Goal: Task Accomplishment & Management: Use online tool/utility

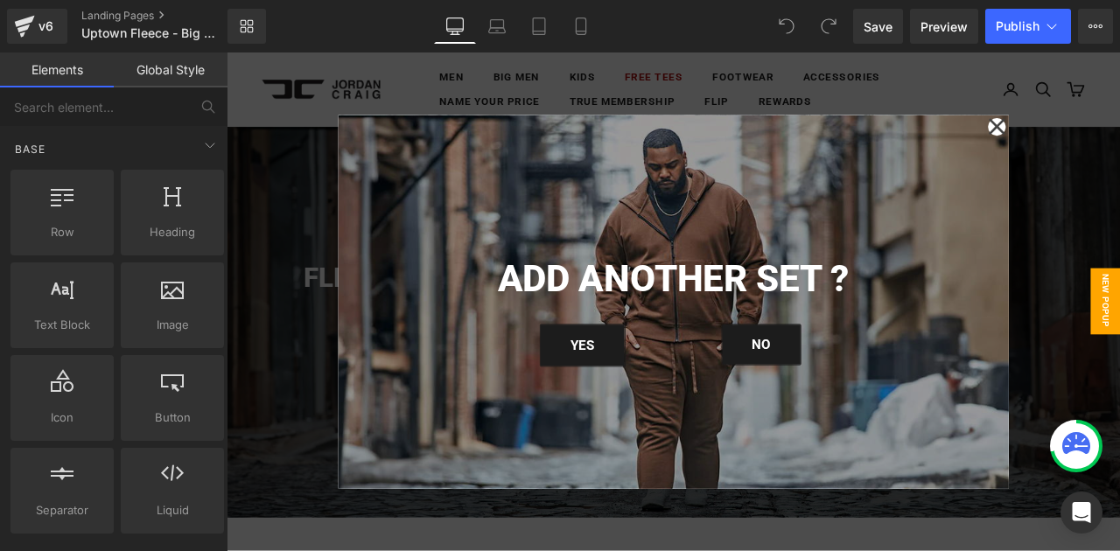
click at [1119, 230] on div at bounding box center [756, 347] width 1058 height 590
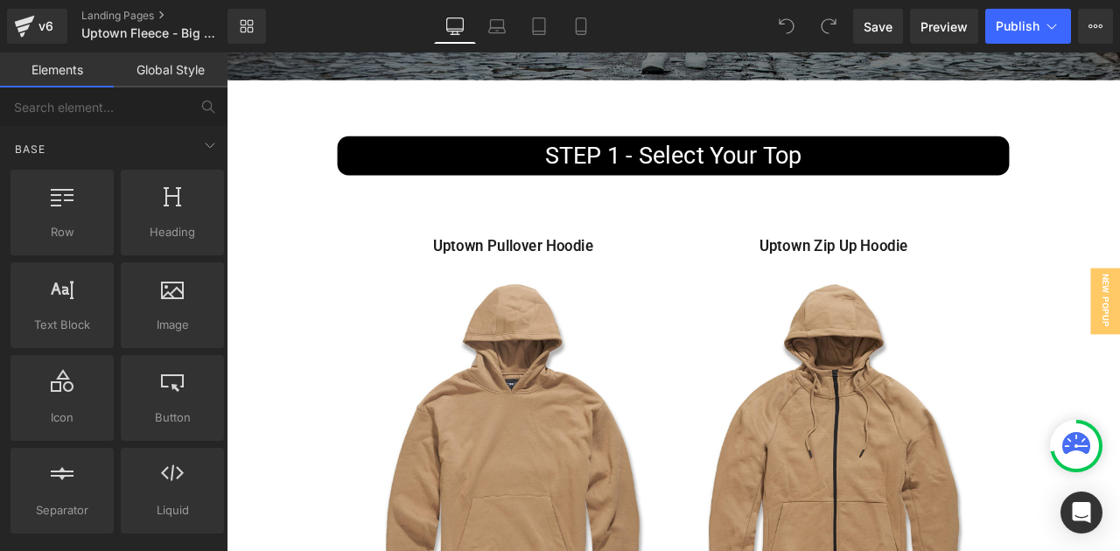
scroll to position [531, 0]
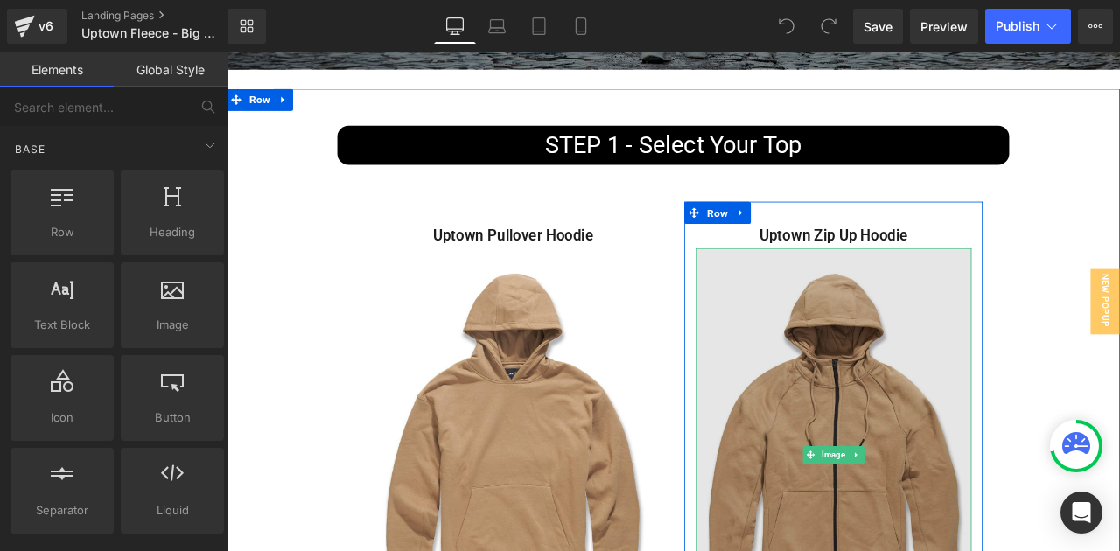
click at [955, 390] on img at bounding box center [945, 529] width 327 height 491
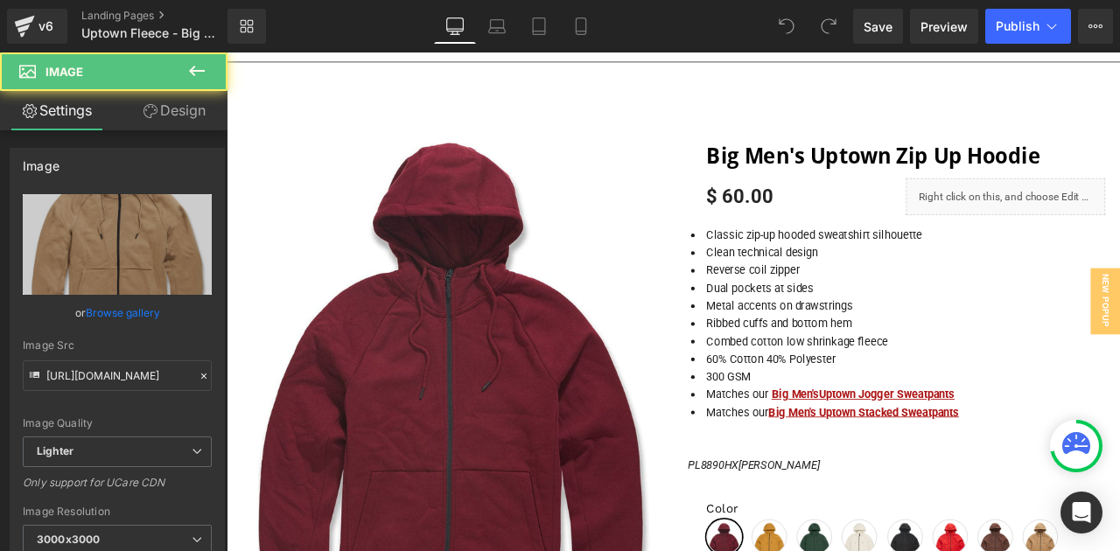
scroll to position [1270, 0]
click at [111, 381] on input "[URL][DOMAIN_NAME]" at bounding box center [117, 375] width 189 height 31
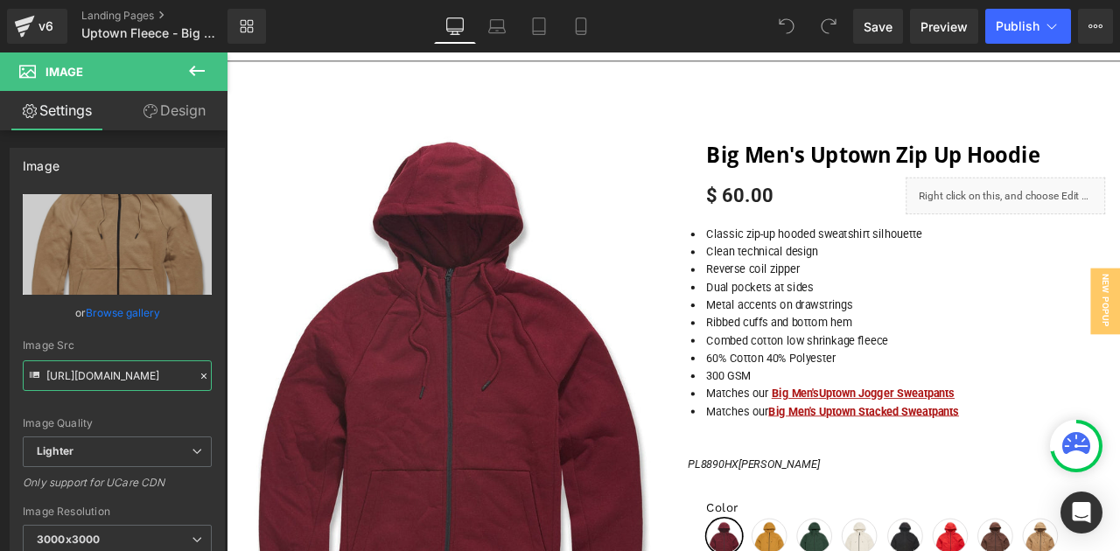
click at [111, 381] on input "[URL][DOMAIN_NAME]" at bounding box center [117, 375] width 189 height 31
type input "[URL][DOMAIN_NAME]"
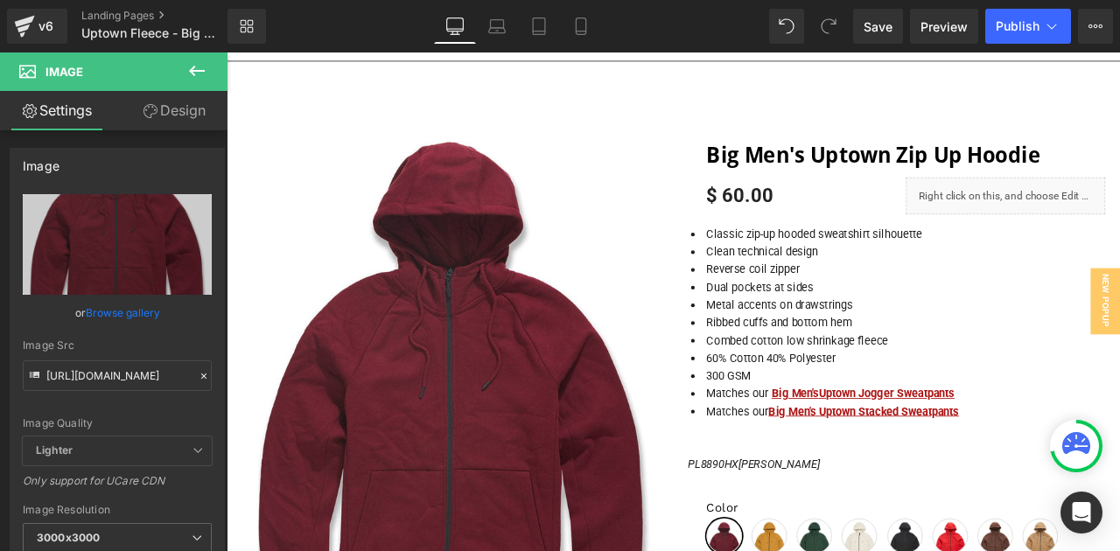
click at [203, 61] on icon at bounding box center [196, 70] width 21 height 21
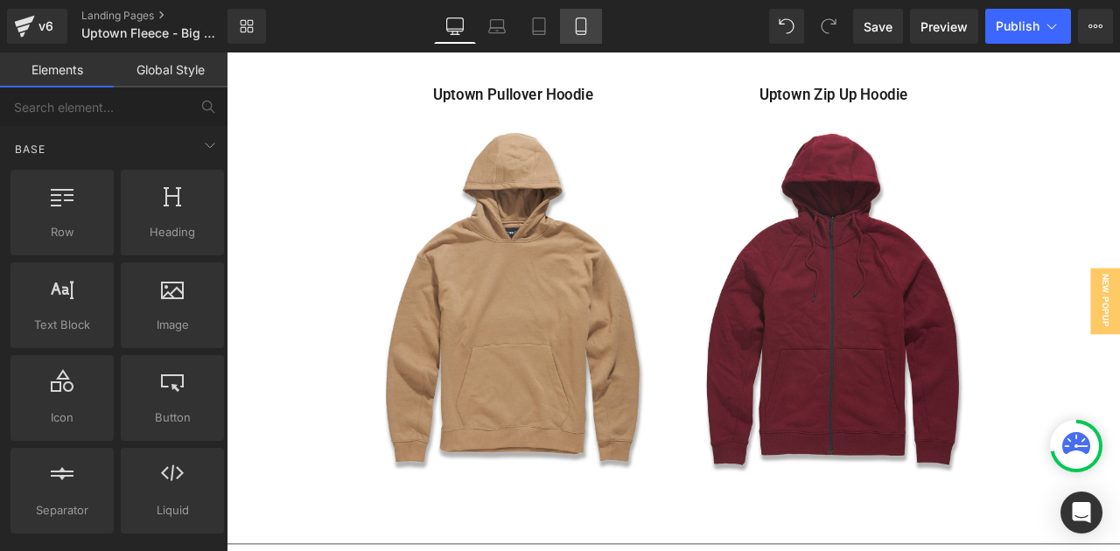
click at [590, 38] on link "Mobile" at bounding box center [581, 26] width 42 height 35
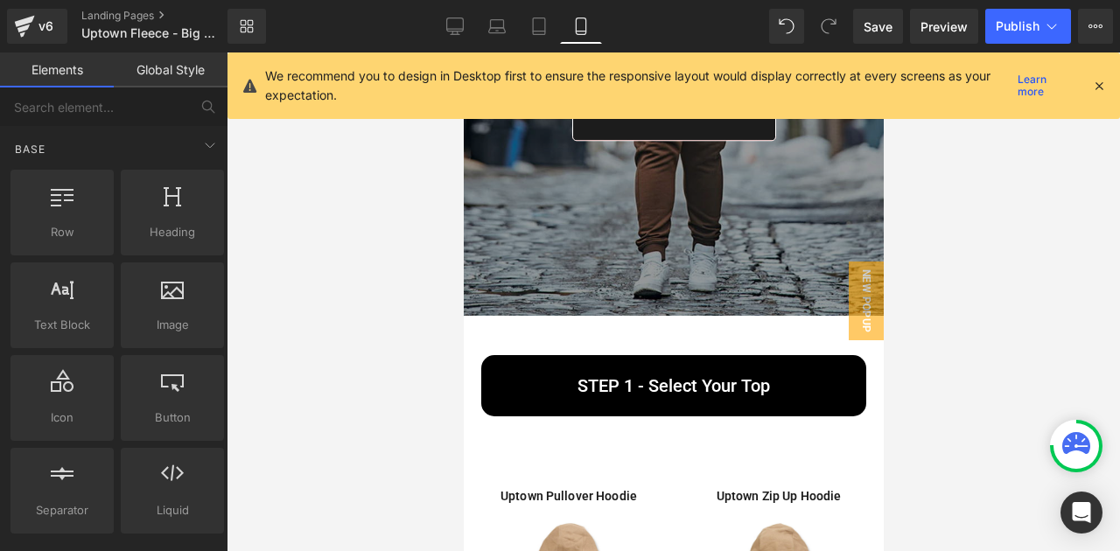
click at [1093, 87] on icon at bounding box center [1099, 86] width 16 height 16
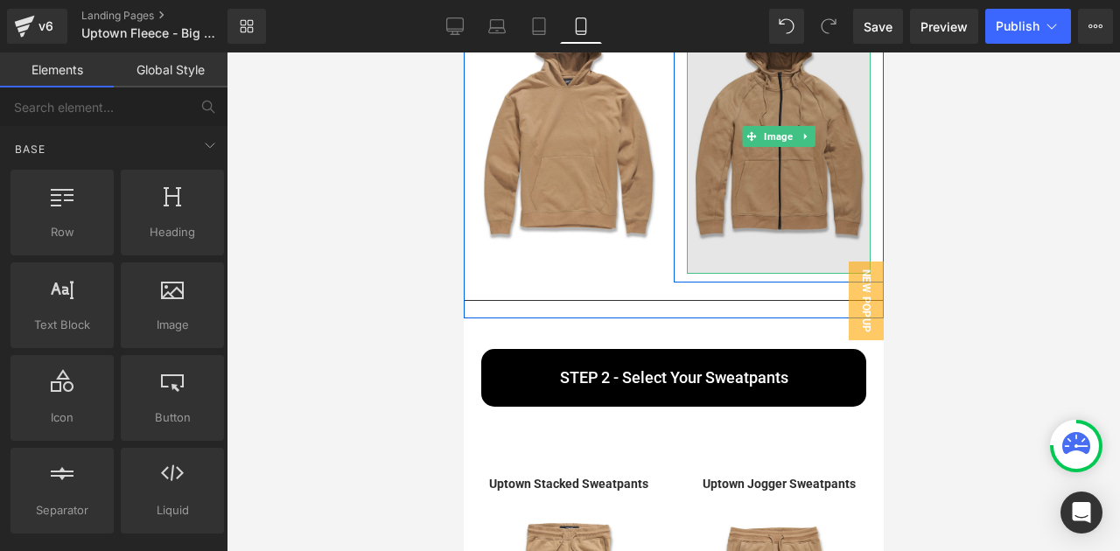
click at [752, 154] on img at bounding box center [778, 136] width 184 height 276
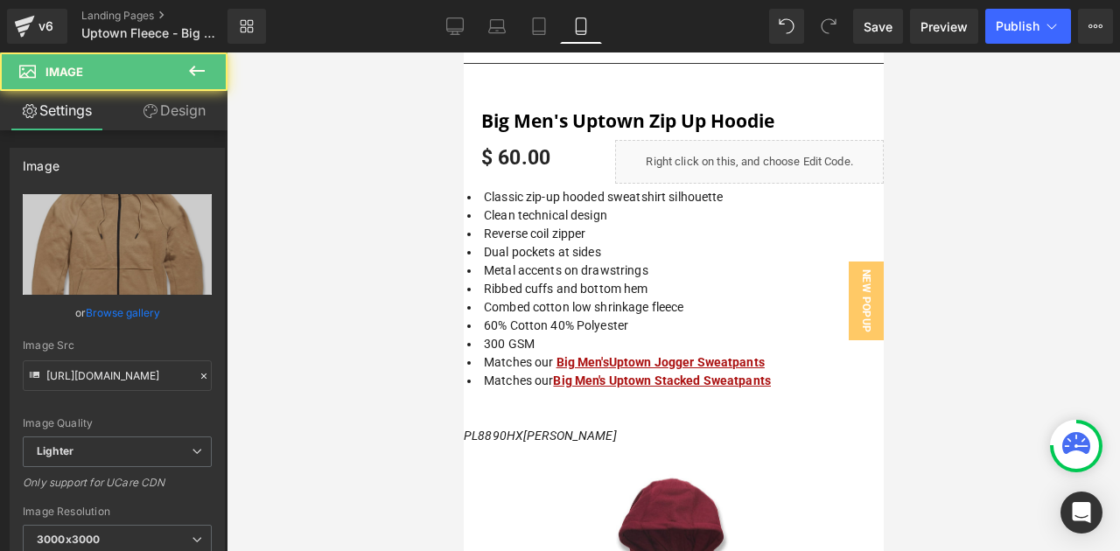
scroll to position [1062, 0]
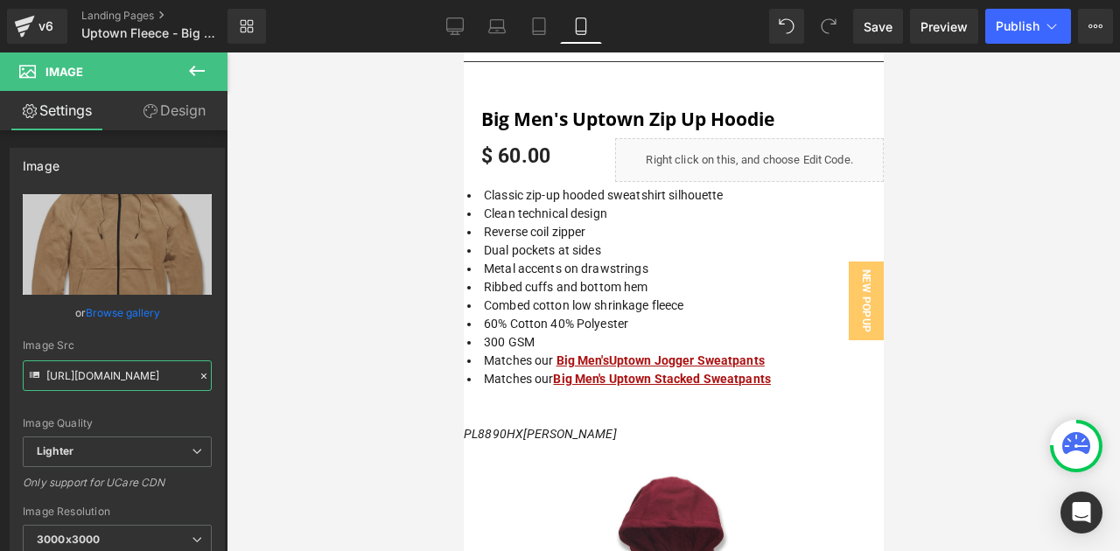
click at [147, 372] on input "[URL][DOMAIN_NAME]" at bounding box center [117, 375] width 189 height 31
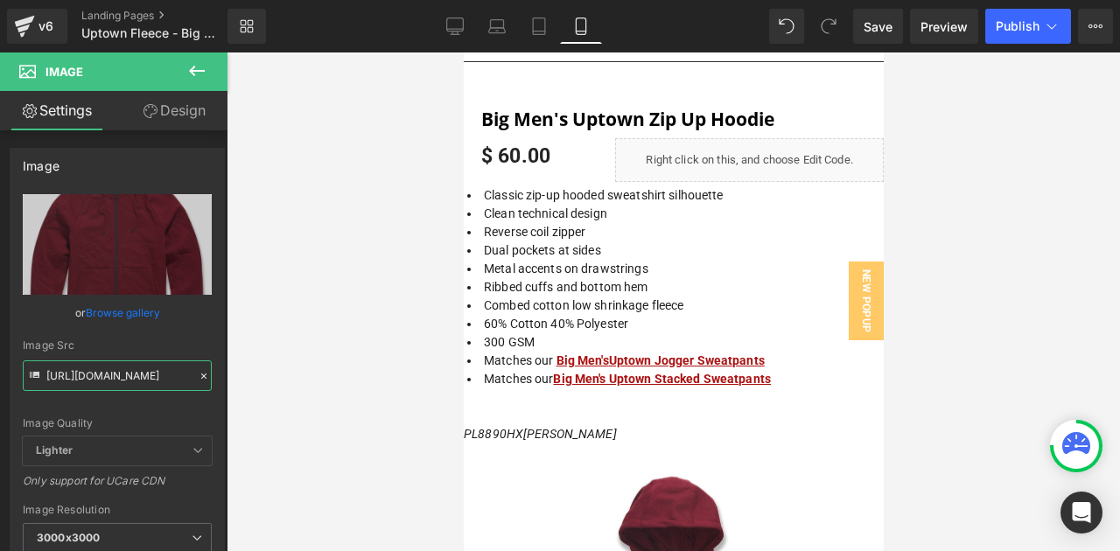
type input "[URL][DOMAIN_NAME]"
click at [195, 78] on icon at bounding box center [196, 70] width 21 height 21
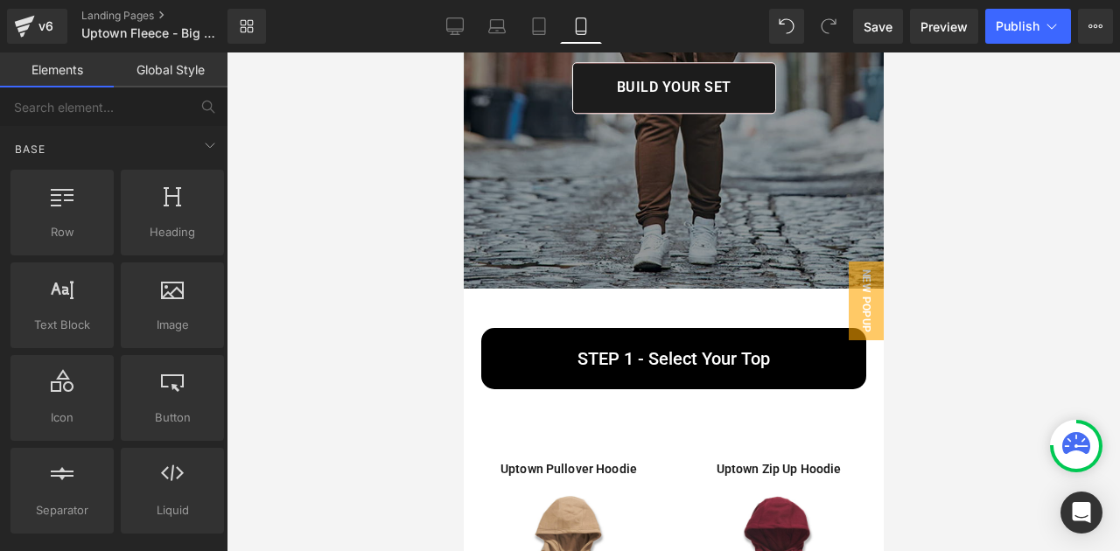
scroll to position [239, 0]
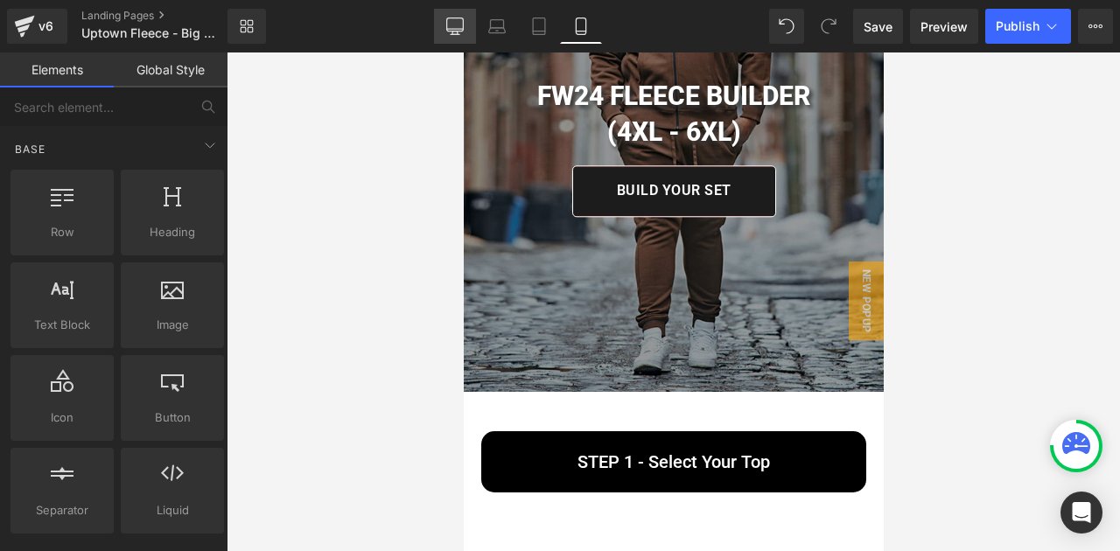
click at [462, 31] on icon at bounding box center [454, 25] width 17 height 17
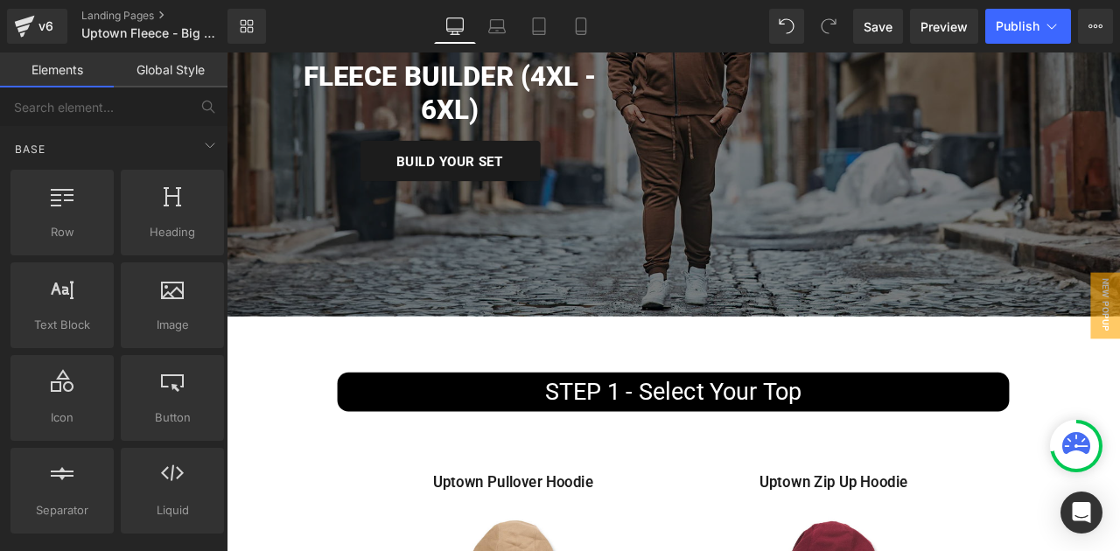
scroll to position [574, 0]
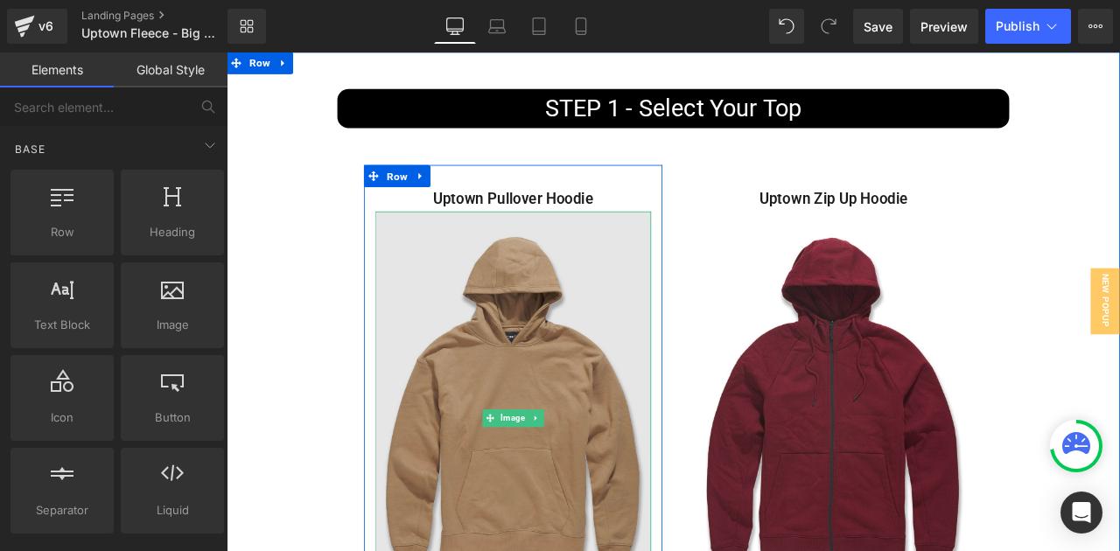
click at [623, 411] on img at bounding box center [565, 486] width 327 height 491
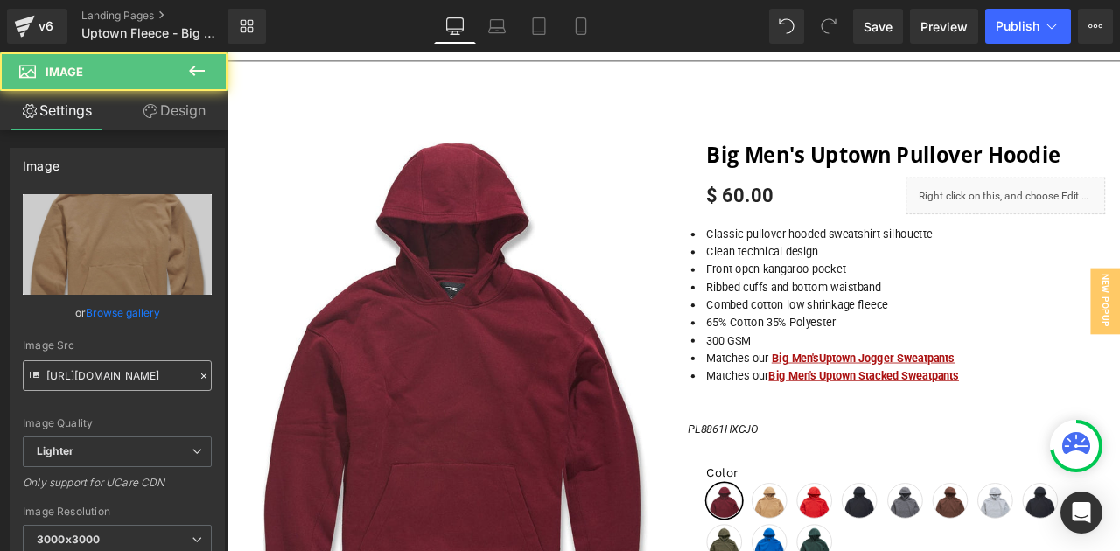
scroll to position [1270, 0]
click at [143, 389] on input "[URL][DOMAIN_NAME]" at bounding box center [117, 375] width 189 height 31
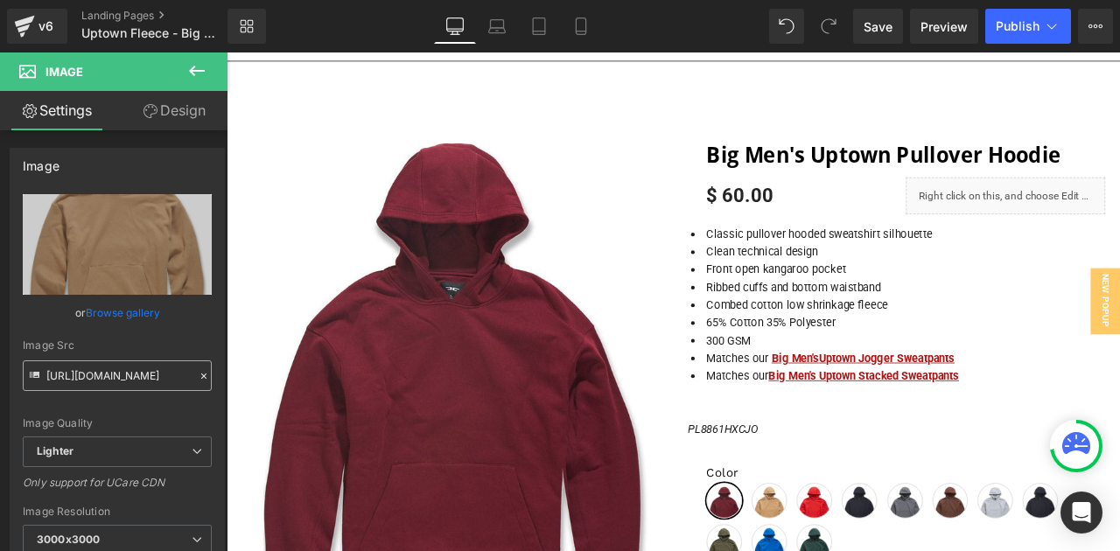
click at [143, 389] on input "[URL][DOMAIN_NAME]" at bounding box center [117, 375] width 189 height 31
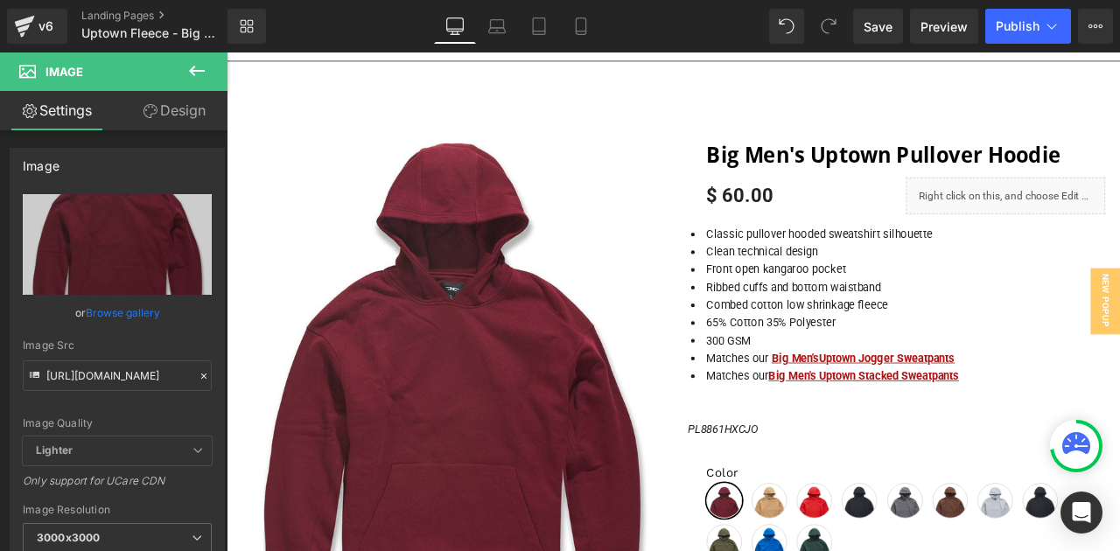
type input "[URL][DOMAIN_NAME]"
click at [199, 74] on icon at bounding box center [196, 70] width 21 height 21
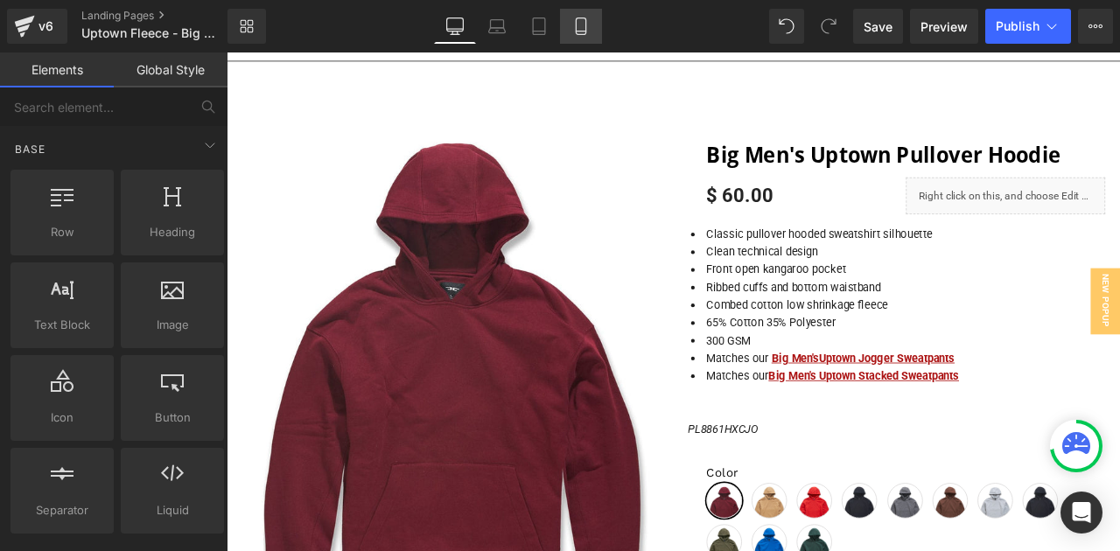
click at [569, 27] on link "Mobile" at bounding box center [581, 26] width 42 height 35
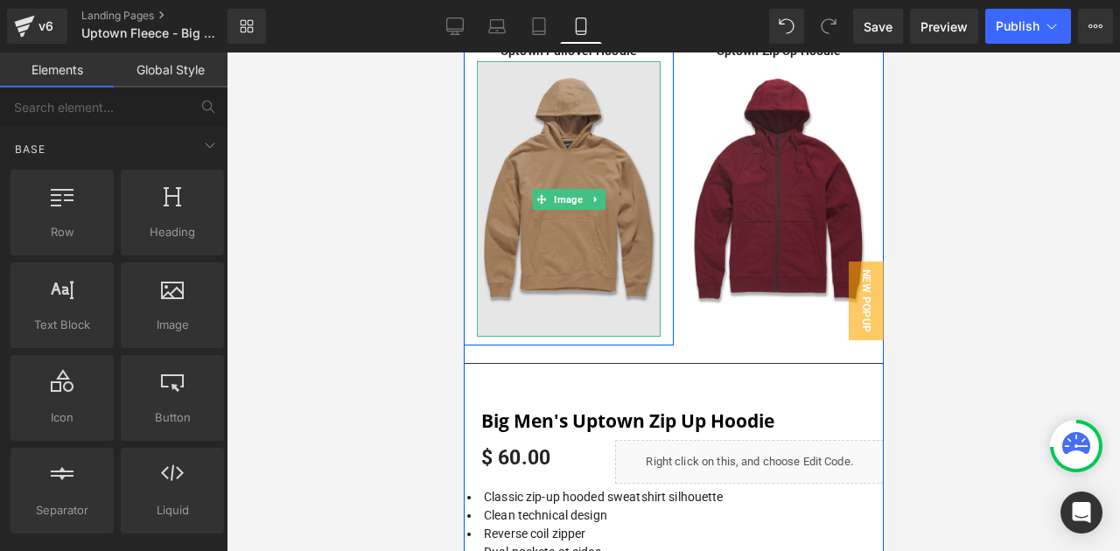
click at [580, 234] on img at bounding box center [568, 199] width 184 height 276
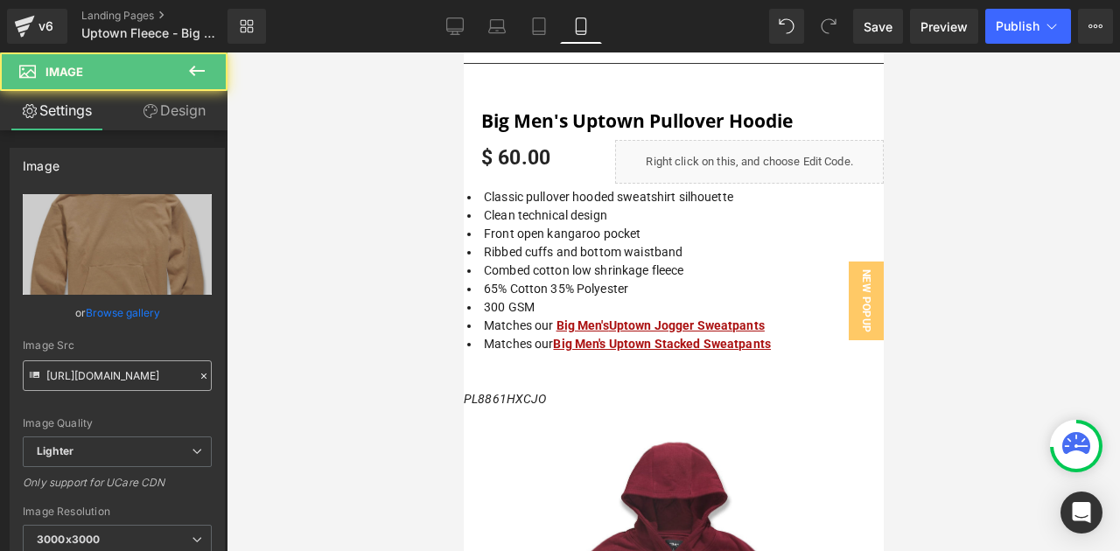
scroll to position [1062, 0]
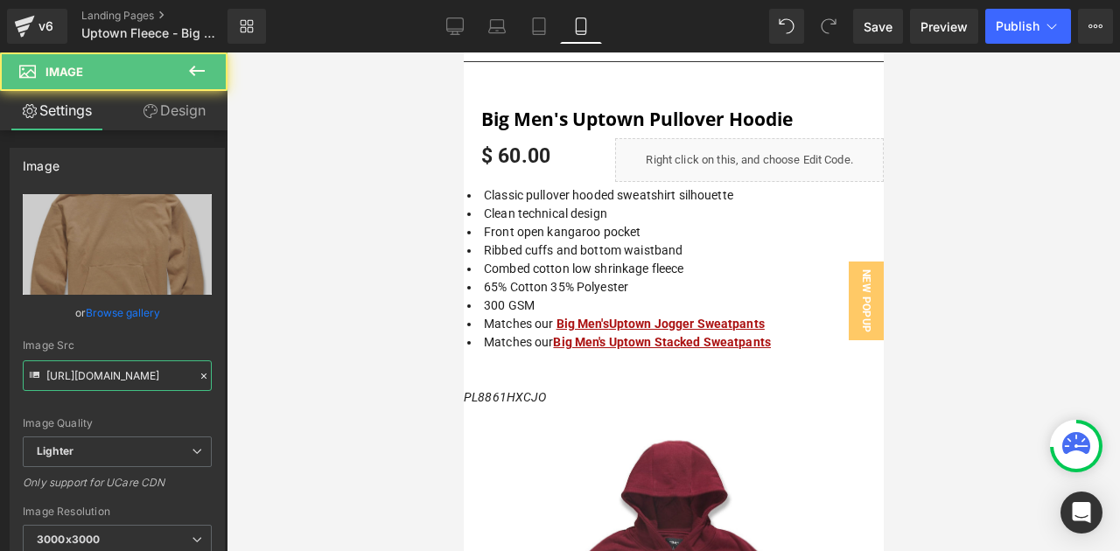
click at [153, 375] on input "[URL][DOMAIN_NAME]" at bounding box center [117, 375] width 189 height 31
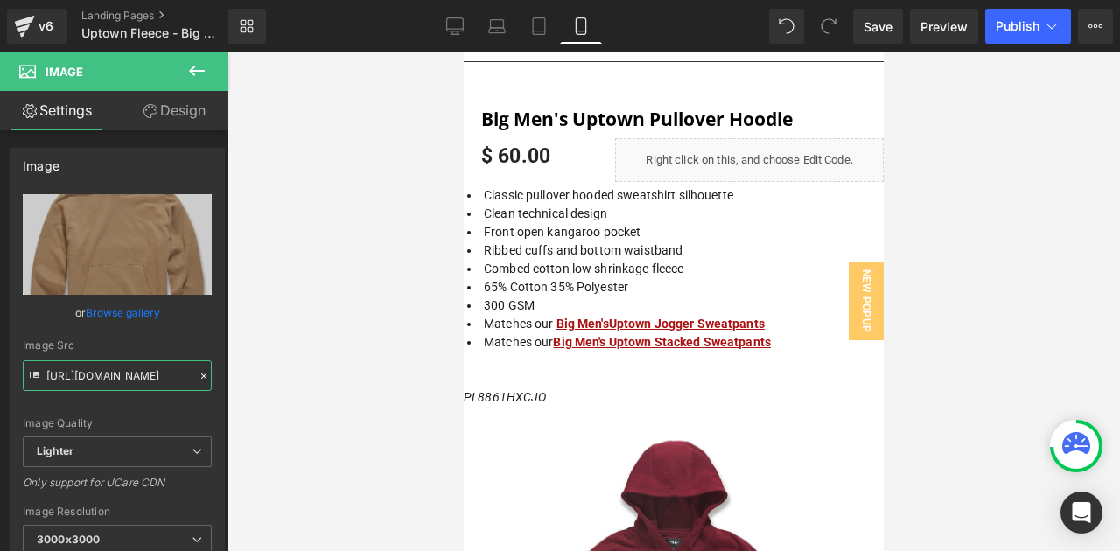
paste input "[DOMAIN_NAME][URL]"
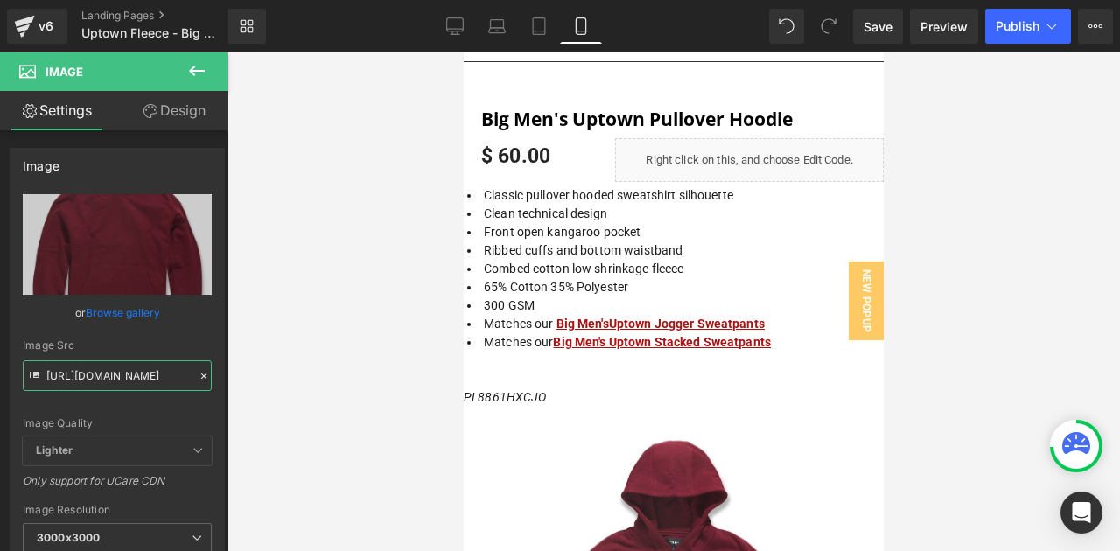
type input "[URL][DOMAIN_NAME]"
click at [193, 57] on button at bounding box center [196, 71] width 61 height 38
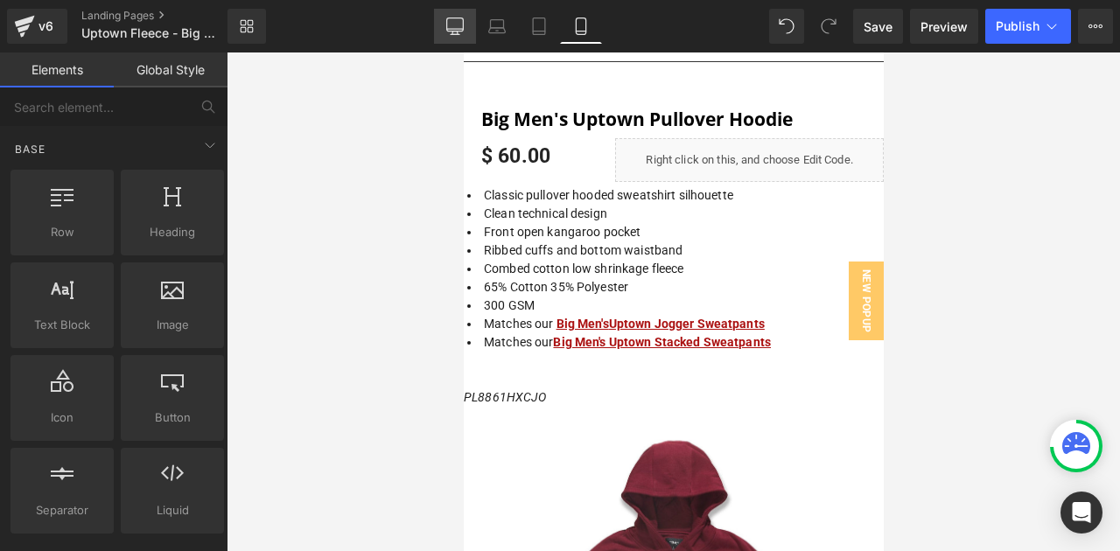
click at [452, 26] on icon at bounding box center [454, 25] width 17 height 17
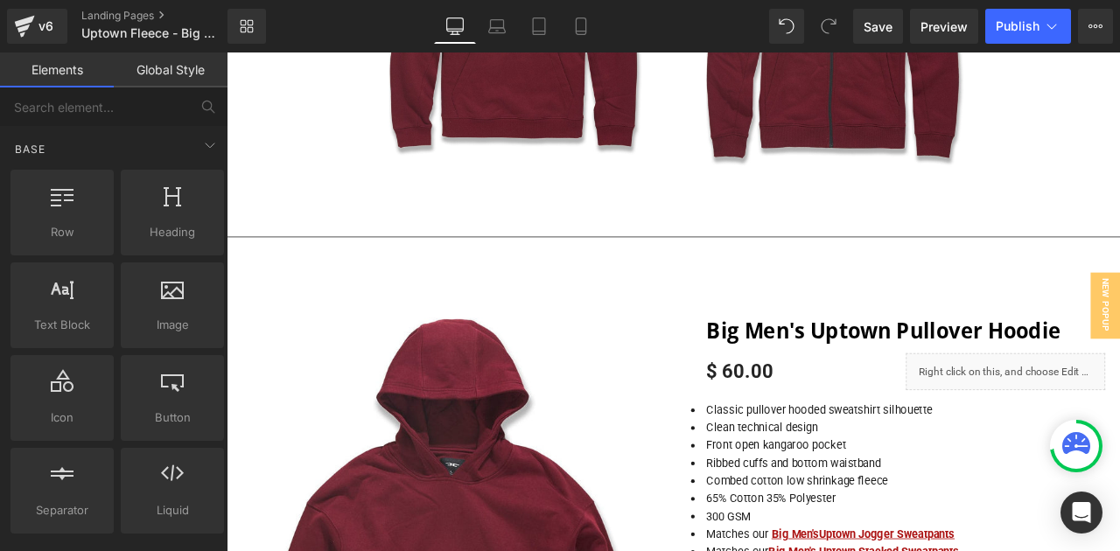
scroll to position [2888, 0]
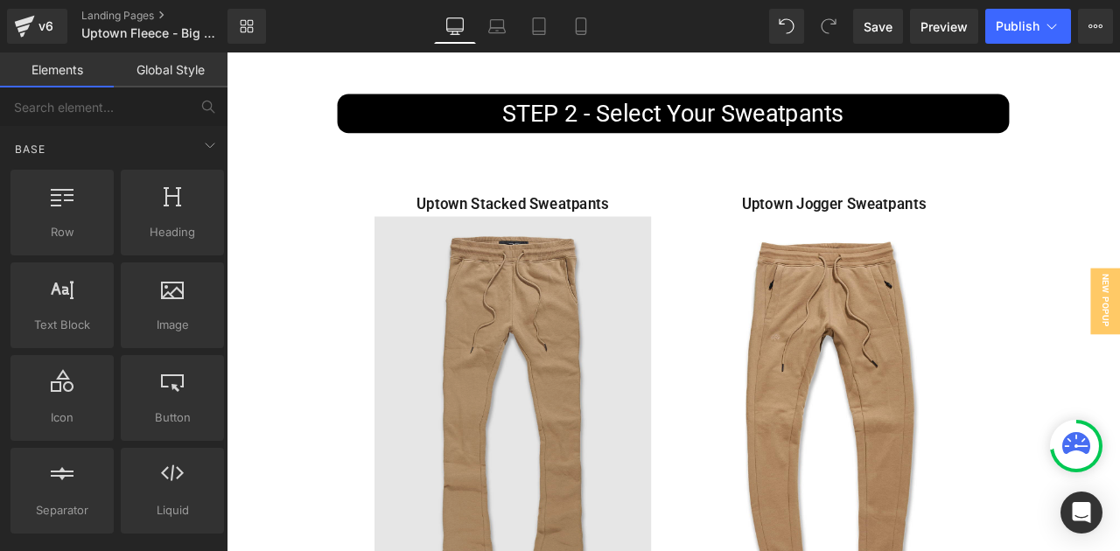
click at [615, 437] on img at bounding box center [566, 493] width 328 height 492
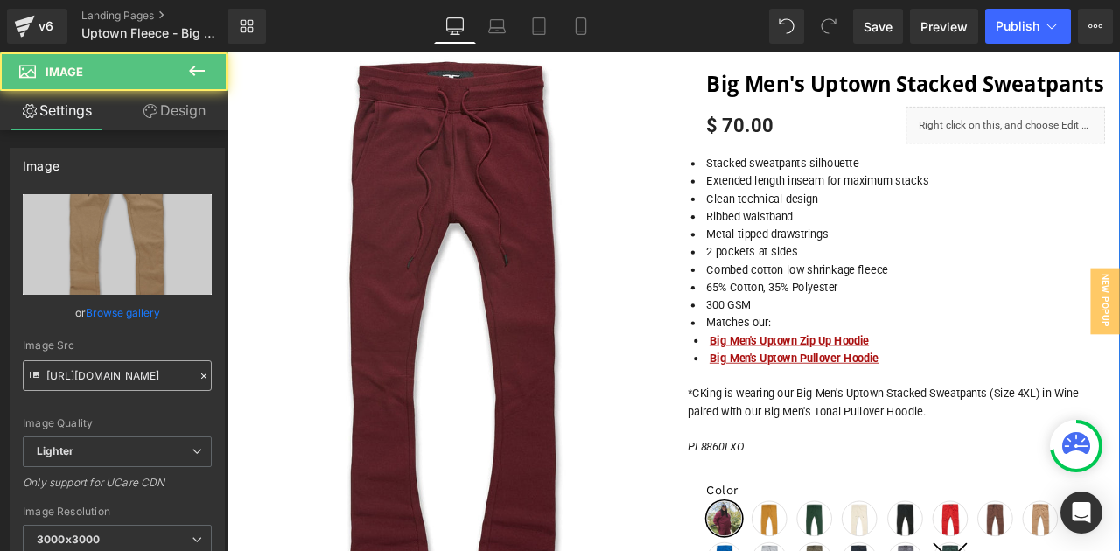
scroll to position [2860, 0]
click at [135, 383] on input "[URL][DOMAIN_NAME]" at bounding box center [117, 375] width 189 height 31
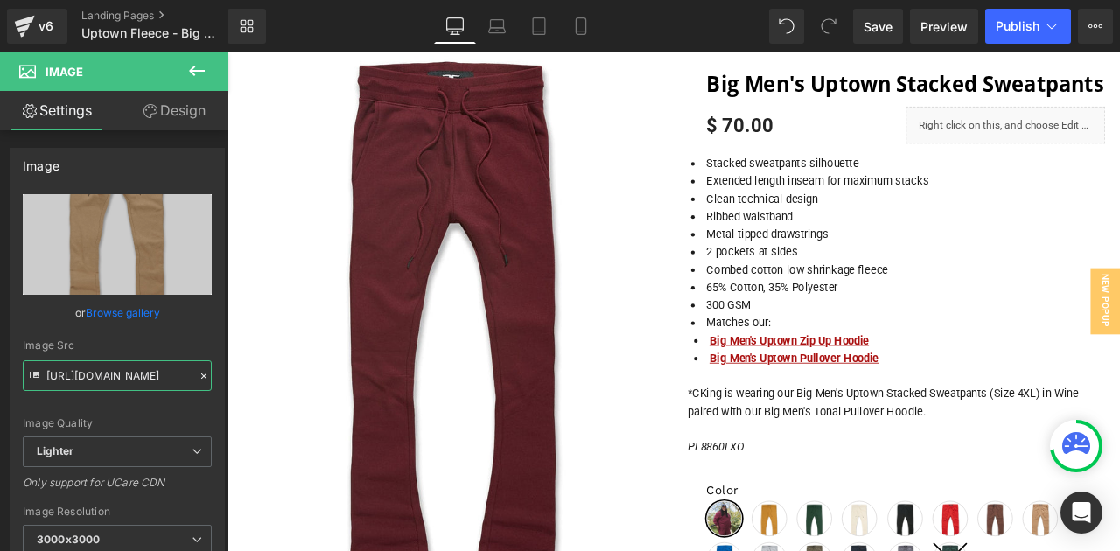
click at [135, 383] on input "[URL][DOMAIN_NAME]" at bounding box center [117, 375] width 189 height 31
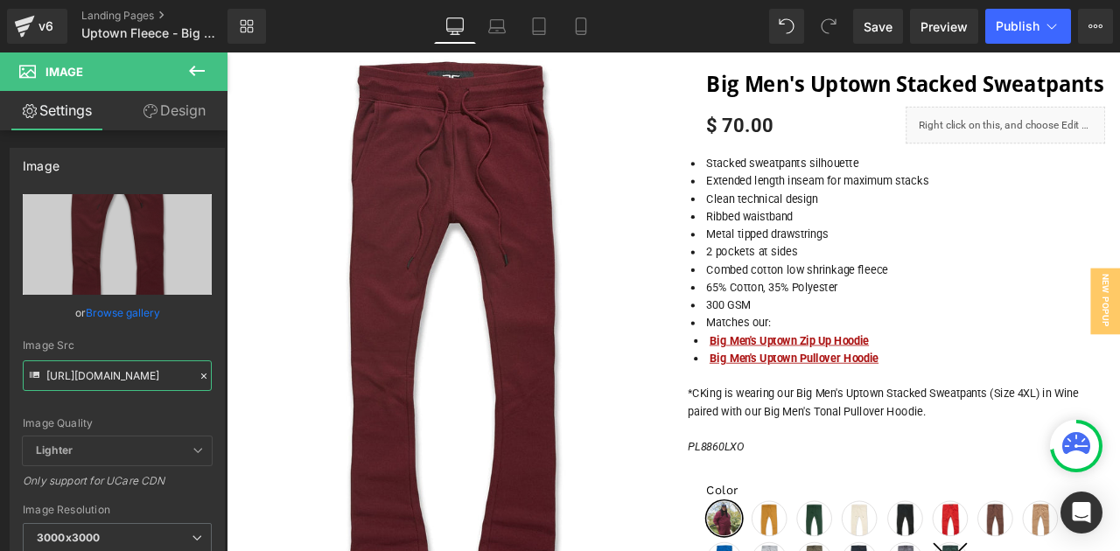
type input "[URL][DOMAIN_NAME]"
click at [194, 77] on icon at bounding box center [196, 70] width 21 height 21
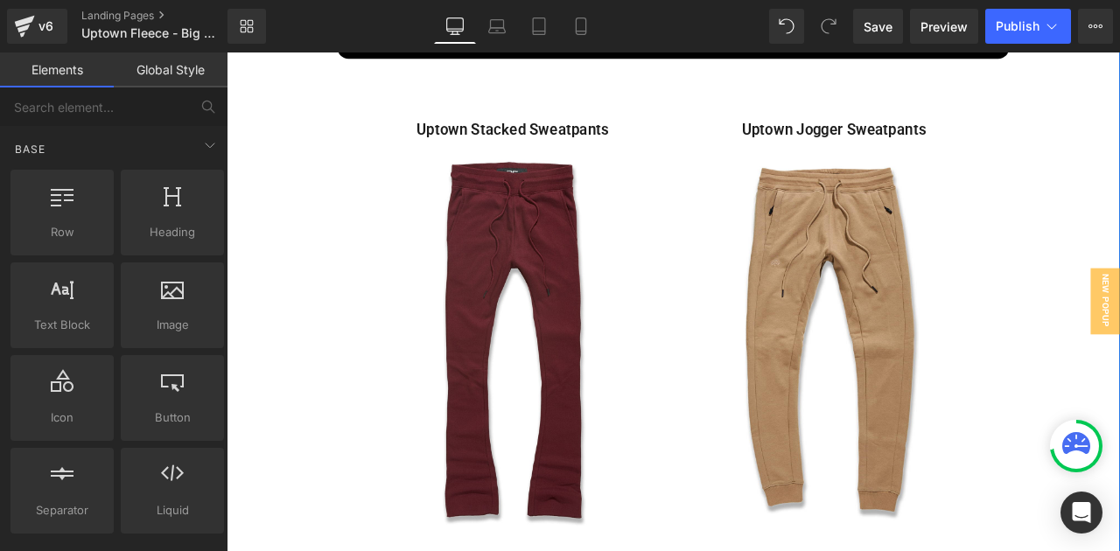
scroll to position [2163, 0]
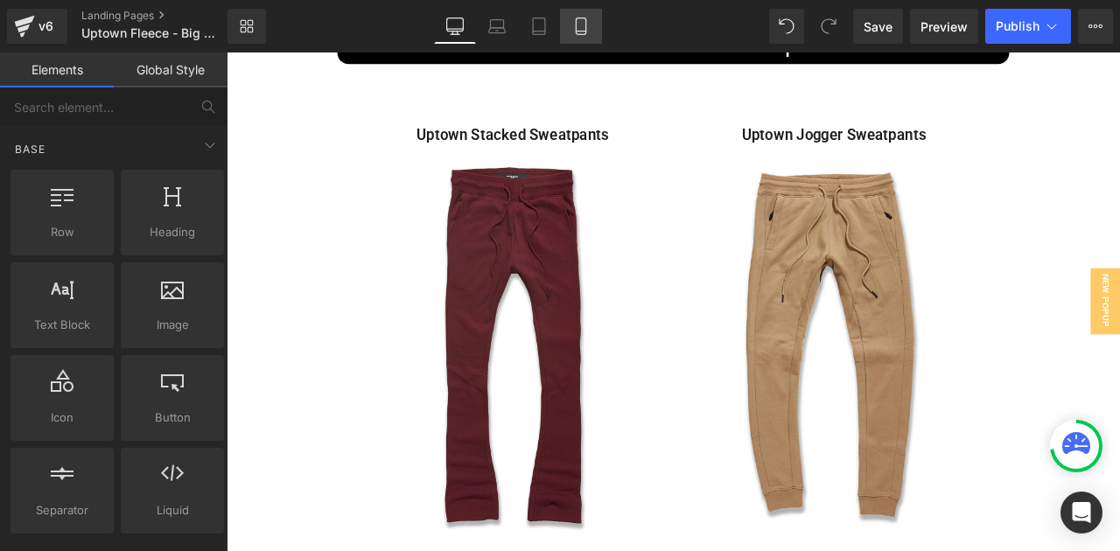
click at [576, 42] on link "Mobile" at bounding box center [581, 26] width 42 height 35
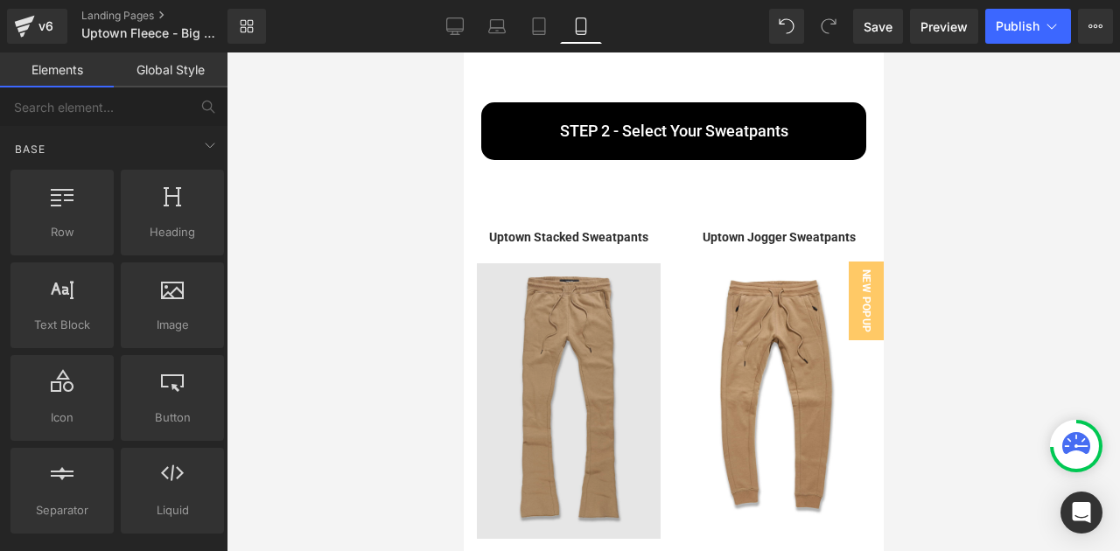
click at [553, 410] on img at bounding box center [568, 401] width 184 height 276
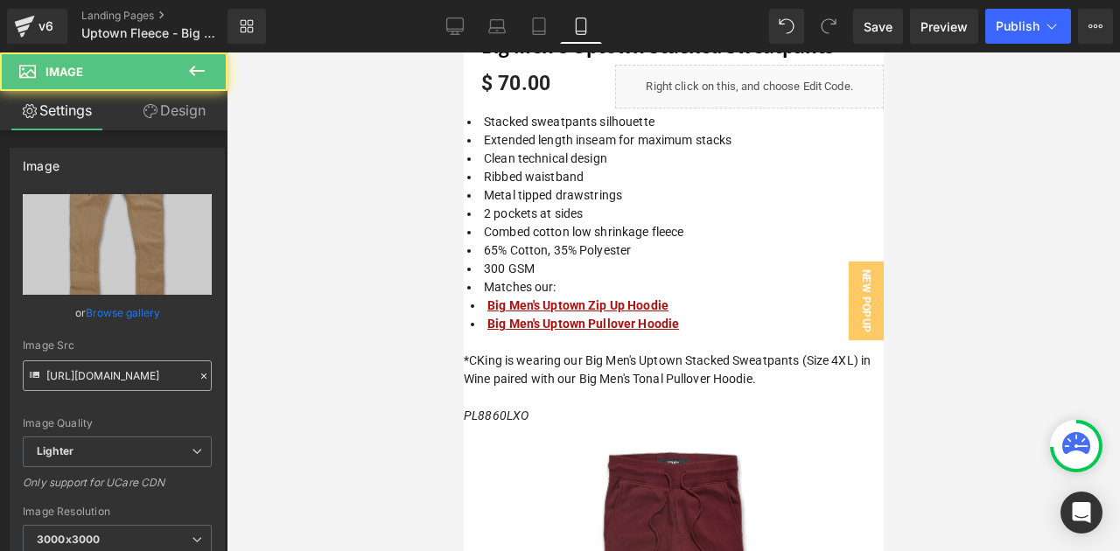
scroll to position [2717, 0]
click at [119, 376] on input "[URL][DOMAIN_NAME]" at bounding box center [117, 375] width 189 height 31
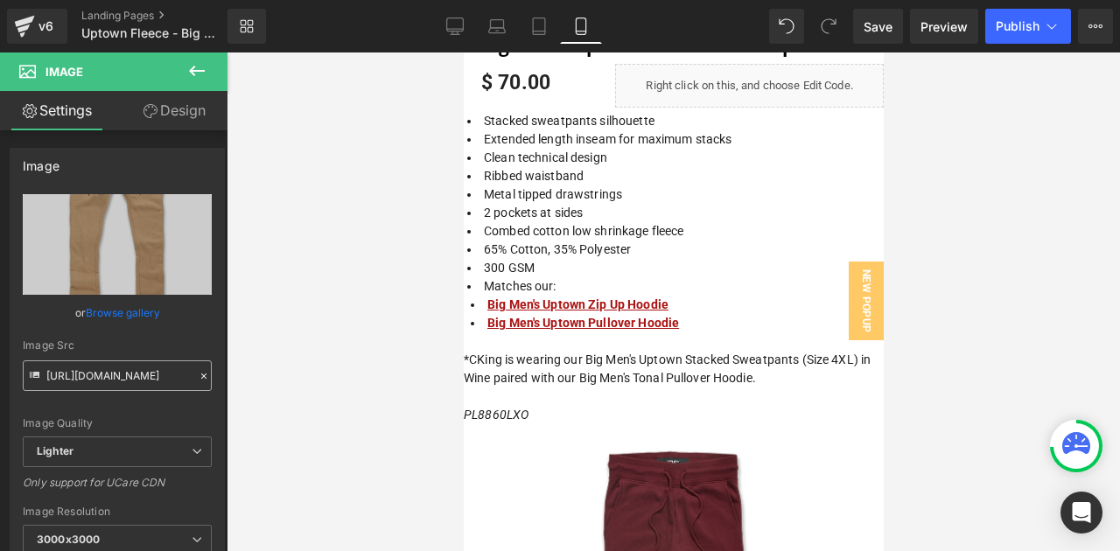
click at [119, 376] on input "[URL][DOMAIN_NAME]" at bounding box center [117, 375] width 189 height 31
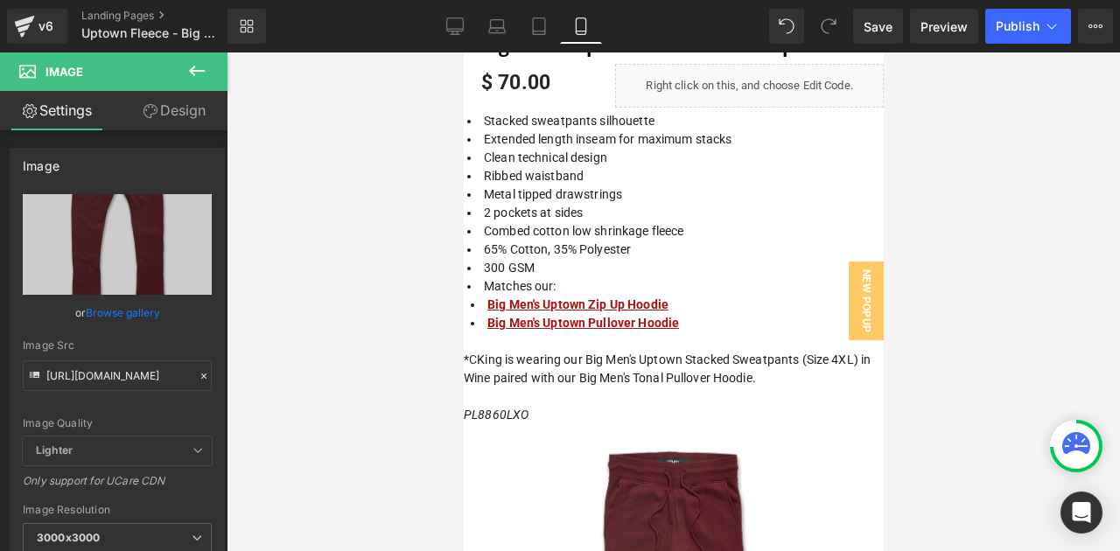
type input "[URL][DOMAIN_NAME]"
click at [135, 345] on div "Image Src" at bounding box center [117, 345] width 189 height 12
click at [194, 65] on icon at bounding box center [196, 70] width 21 height 21
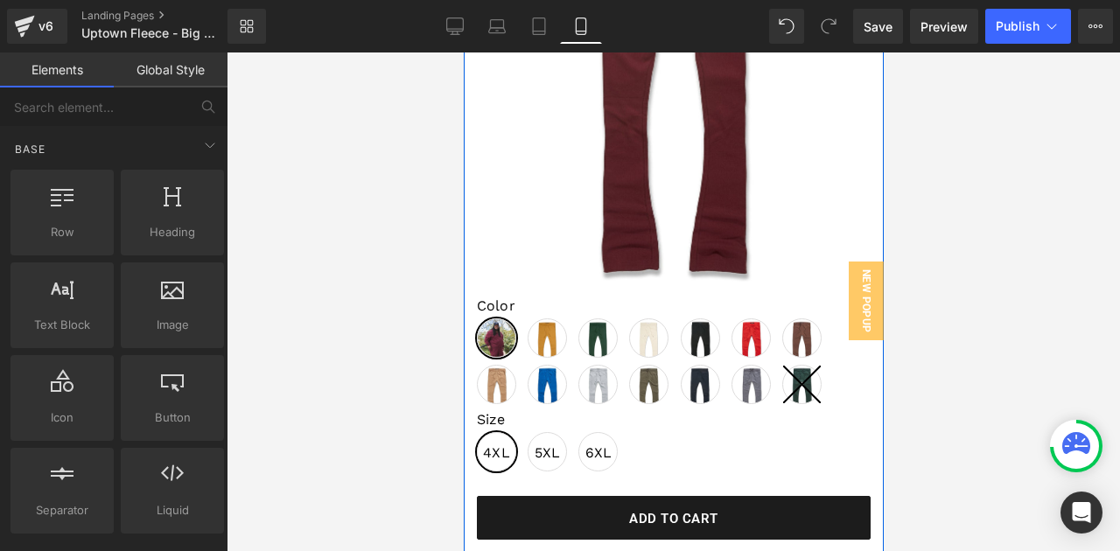
scroll to position [3279, 0]
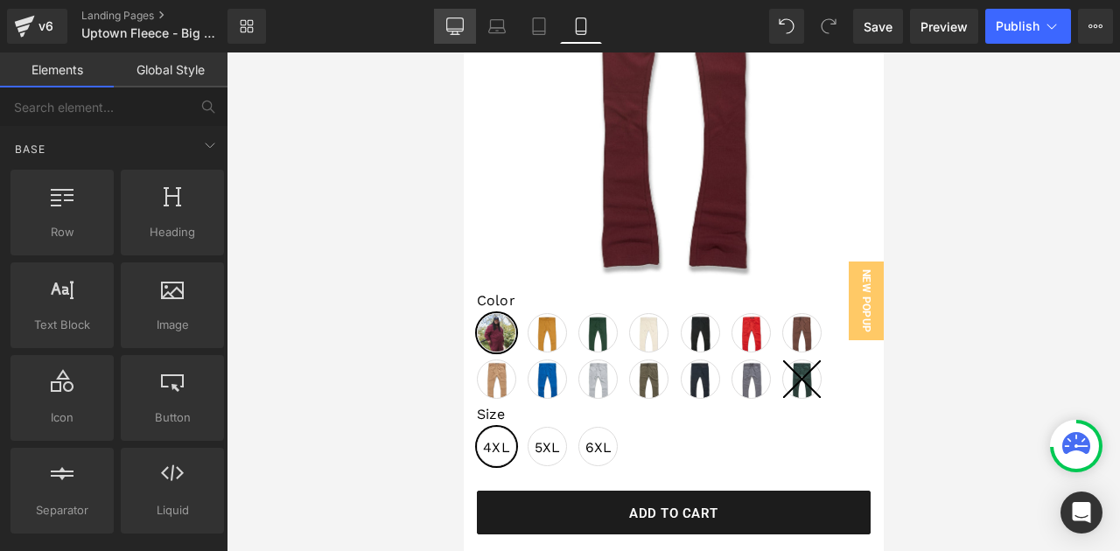
click at [457, 32] on icon at bounding box center [454, 25] width 17 height 17
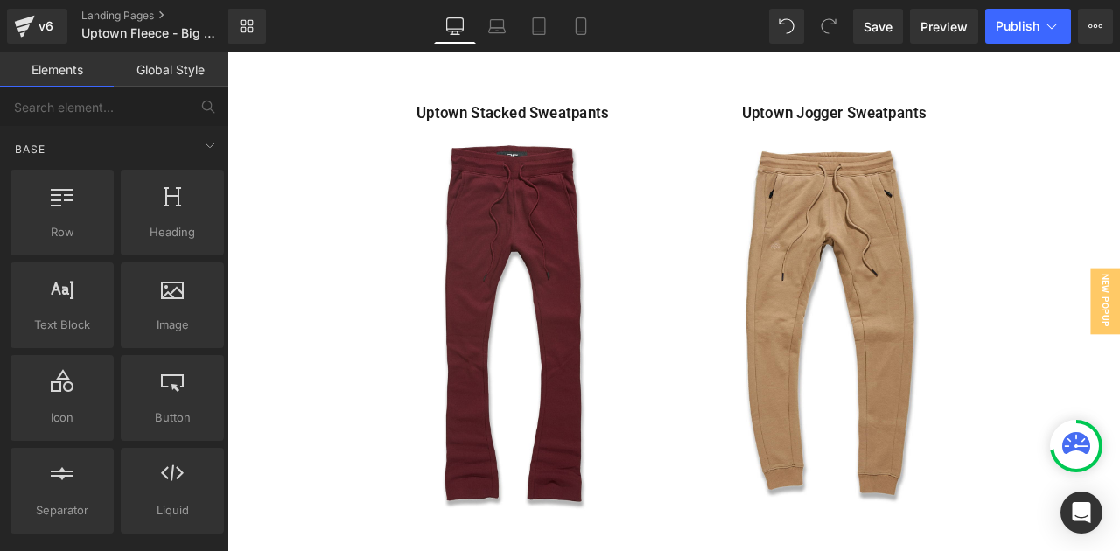
click at [902, 332] on img at bounding box center [946, 385] width 328 height 492
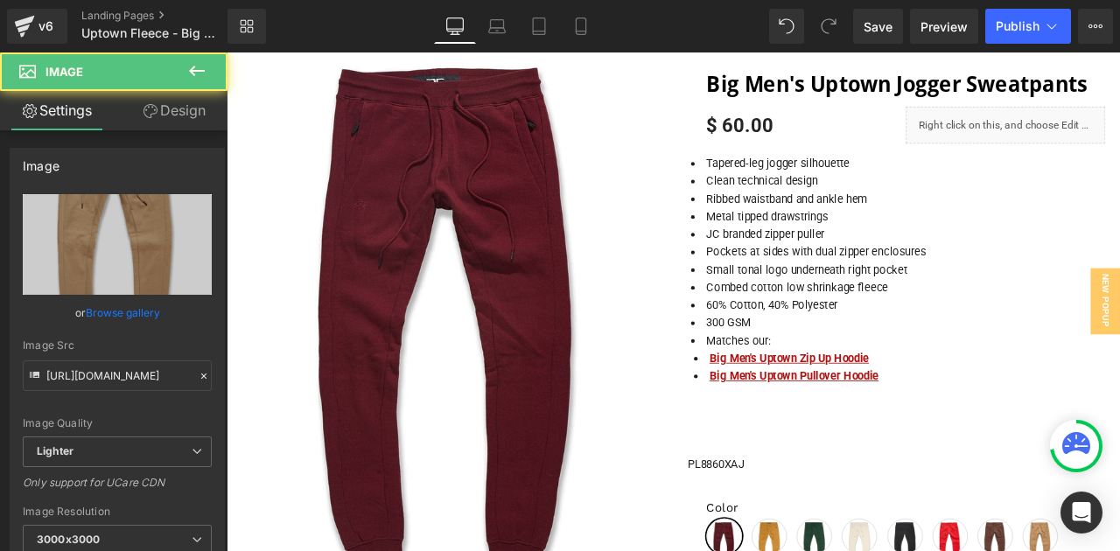
scroll to position [2860, 0]
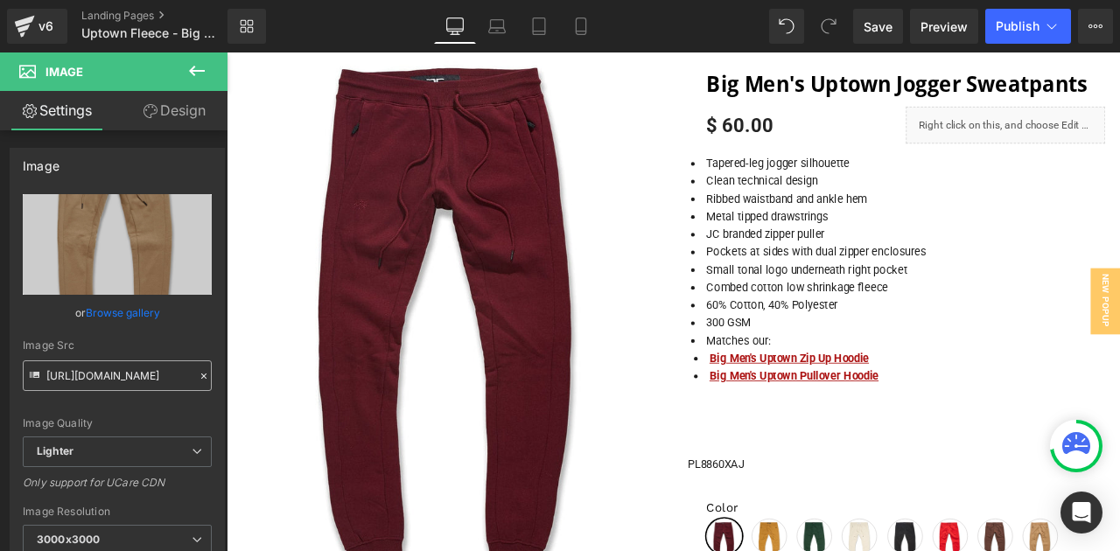
click at [150, 373] on input "[URL][DOMAIN_NAME]" at bounding box center [117, 375] width 189 height 31
type input "[URL][DOMAIN_NAME]"
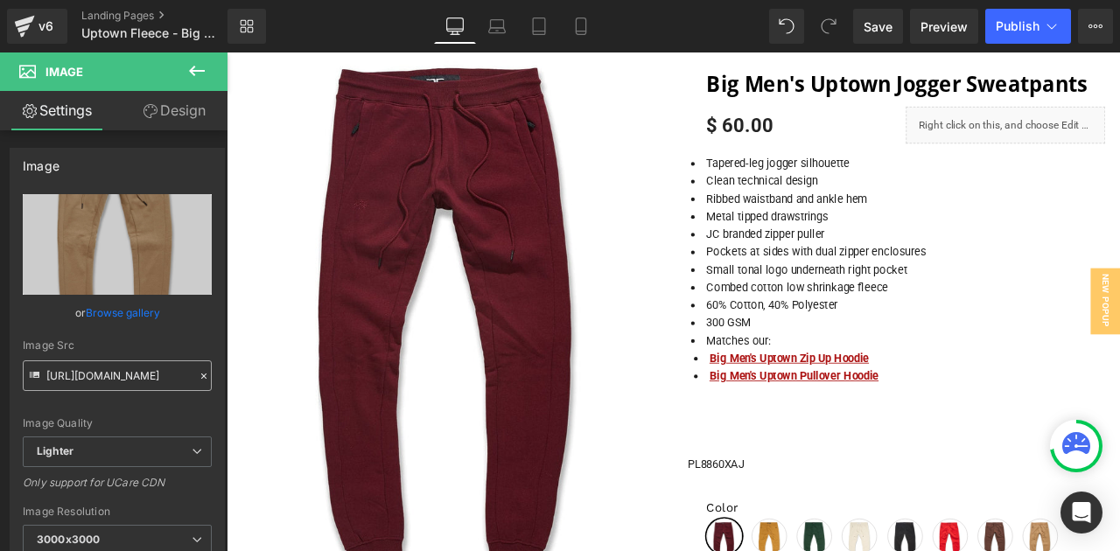
scroll to position [0, 533]
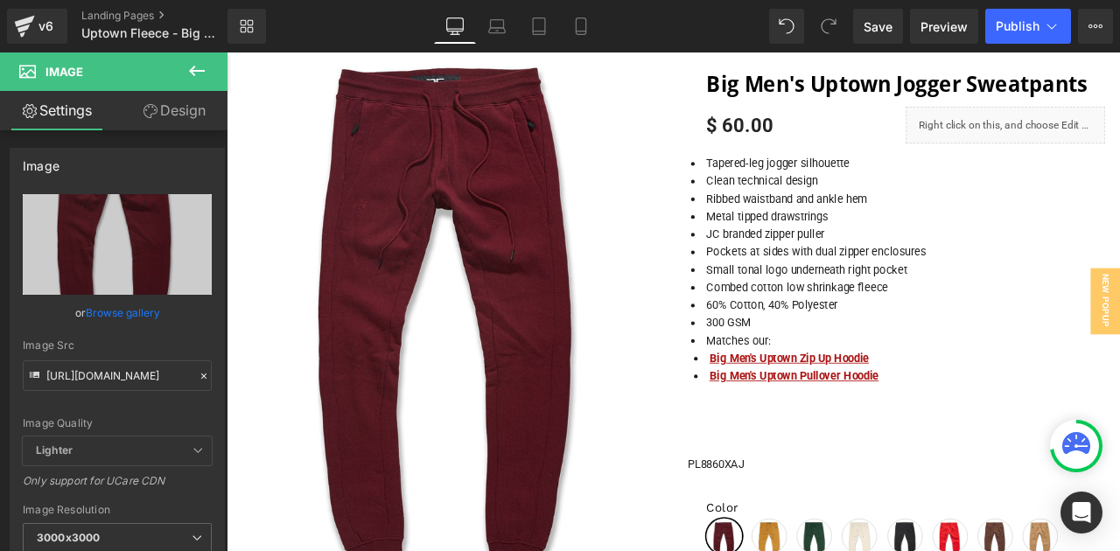
click at [192, 60] on button at bounding box center [196, 71] width 61 height 38
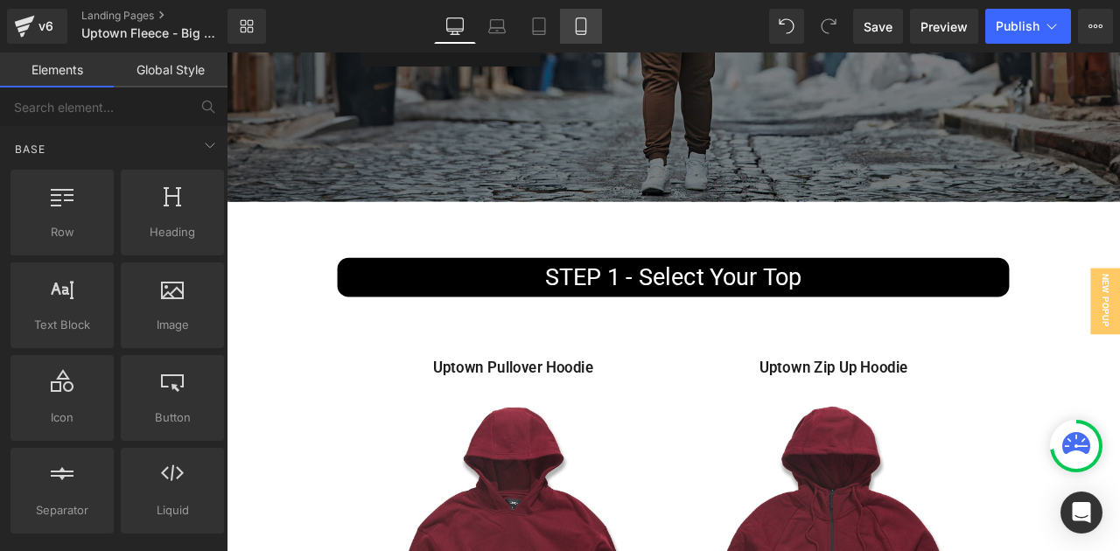
click at [579, 41] on link "Mobile" at bounding box center [581, 26] width 42 height 35
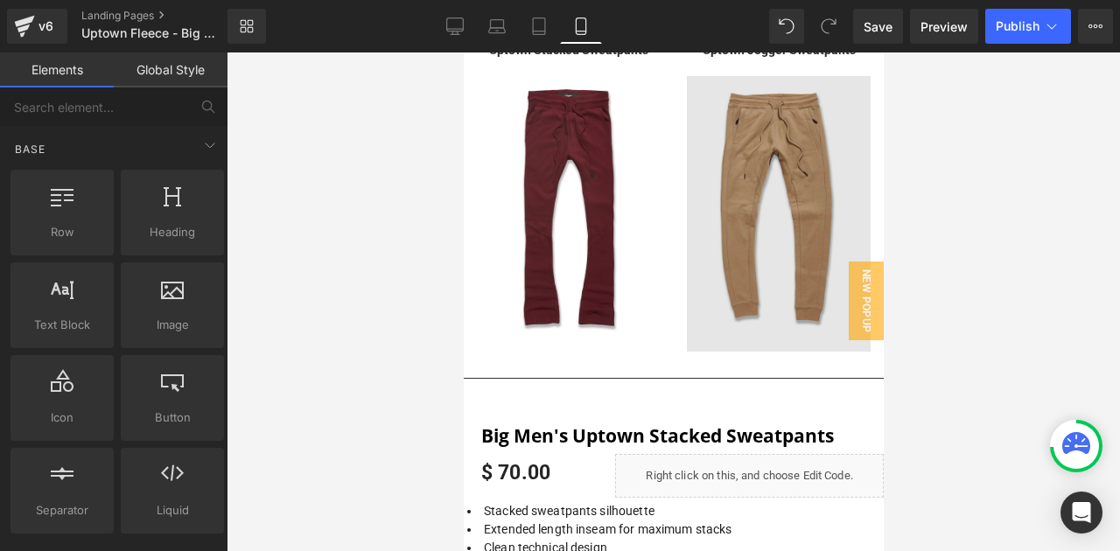
click at [736, 283] on img at bounding box center [778, 214] width 184 height 276
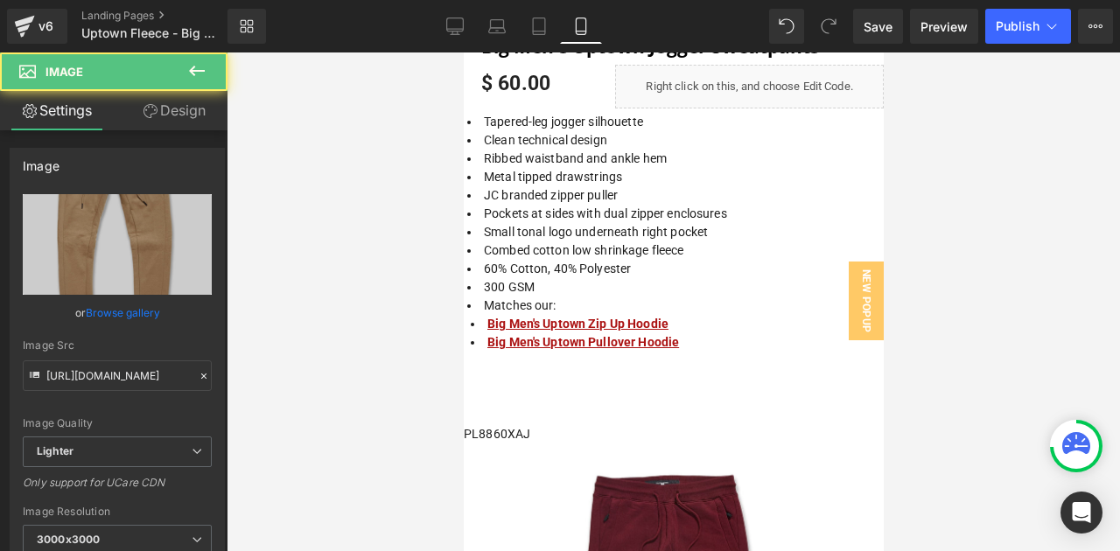
scroll to position [2717, 0]
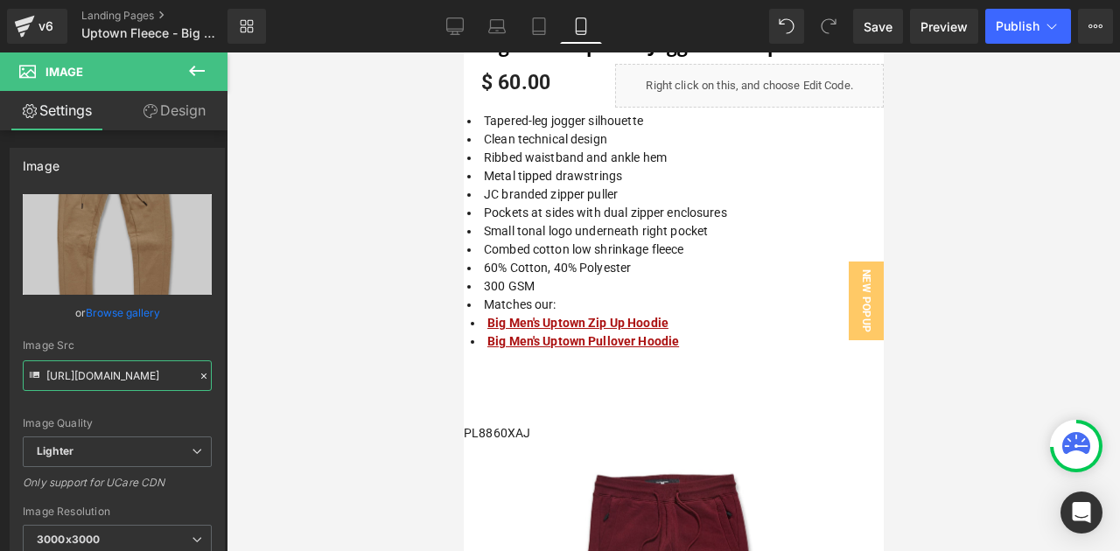
click at [131, 379] on input "[URL][DOMAIN_NAME]" at bounding box center [117, 375] width 189 height 31
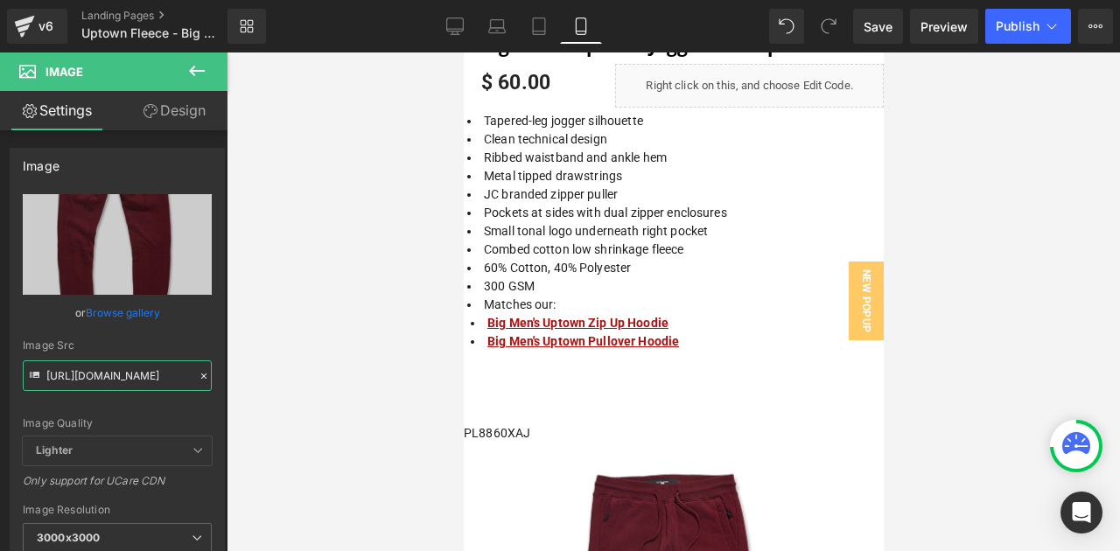
type input "[URL][DOMAIN_NAME]"
click at [196, 58] on button at bounding box center [196, 71] width 61 height 38
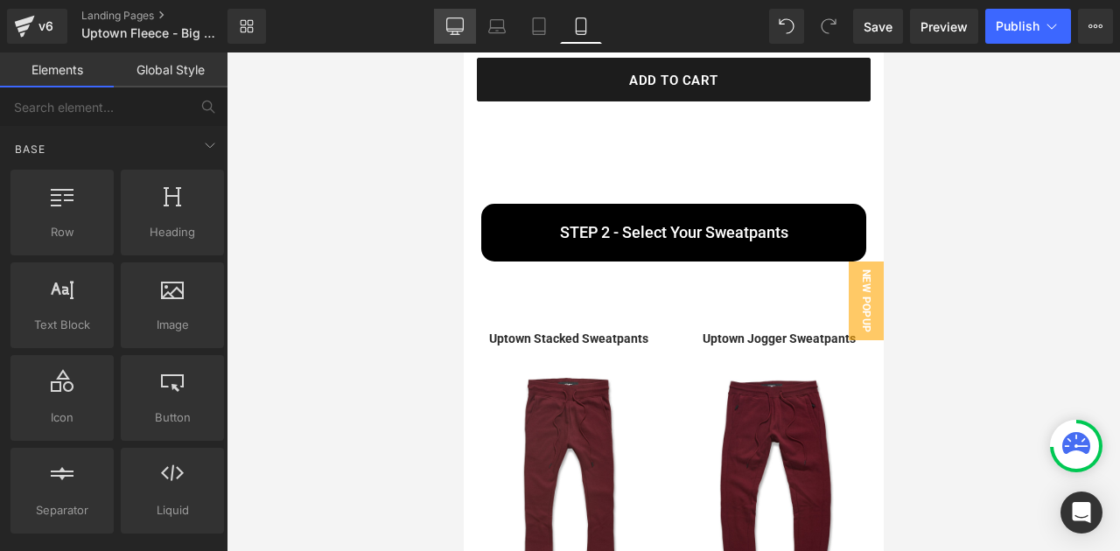
click at [452, 31] on icon at bounding box center [454, 25] width 17 height 17
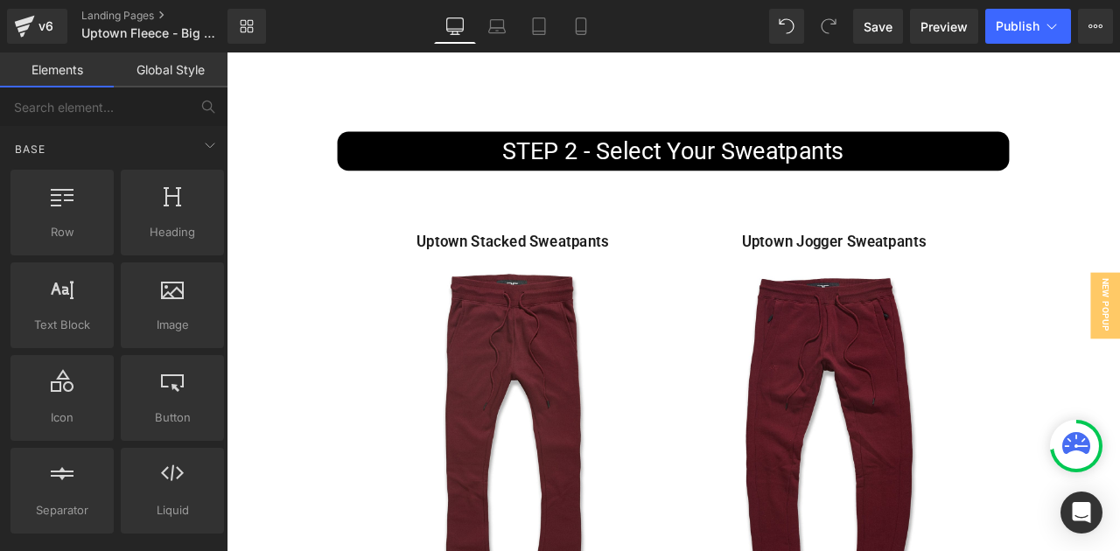
scroll to position [3879, 0]
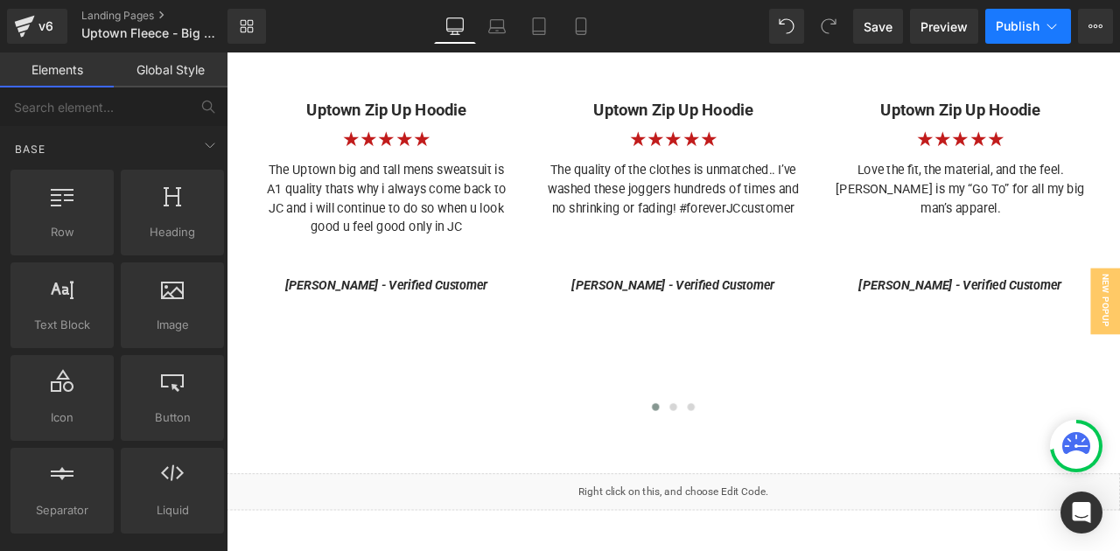
click at [1016, 33] on span "Publish" at bounding box center [1017, 26] width 44 height 14
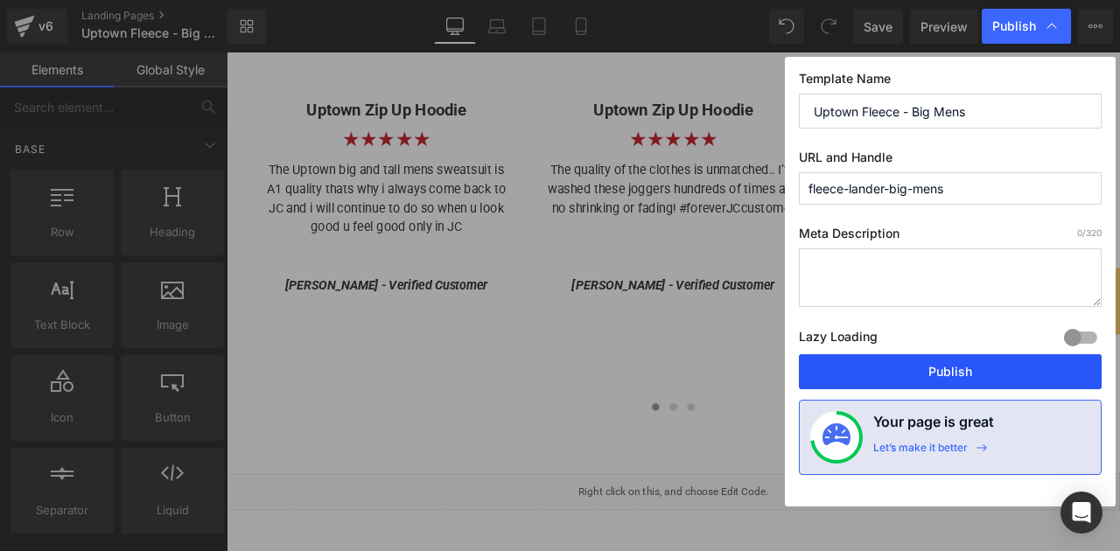
click at [901, 359] on button "Publish" at bounding box center [950, 371] width 303 height 35
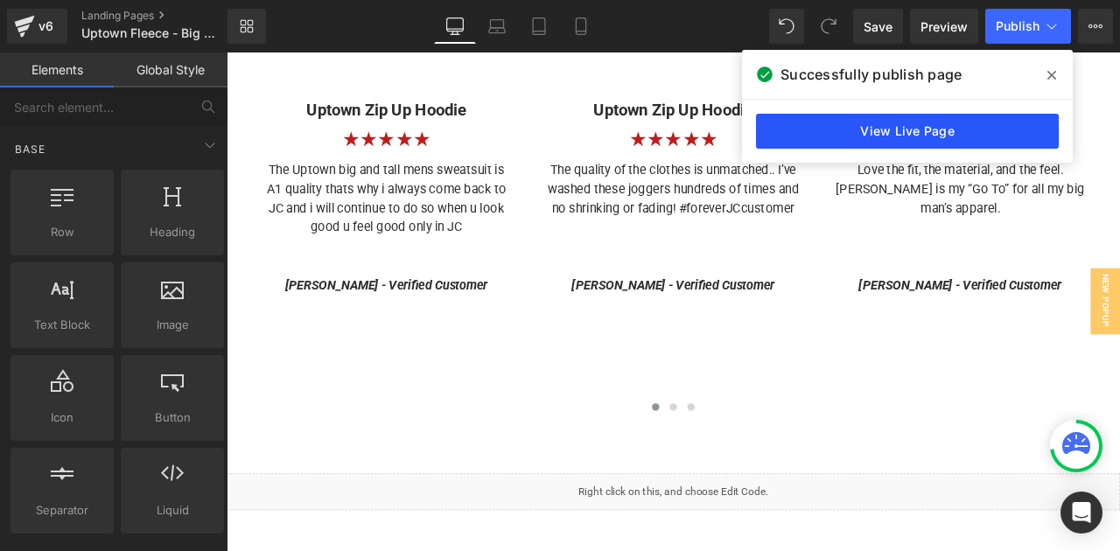
click at [915, 133] on link "View Live Page" at bounding box center [907, 131] width 303 height 35
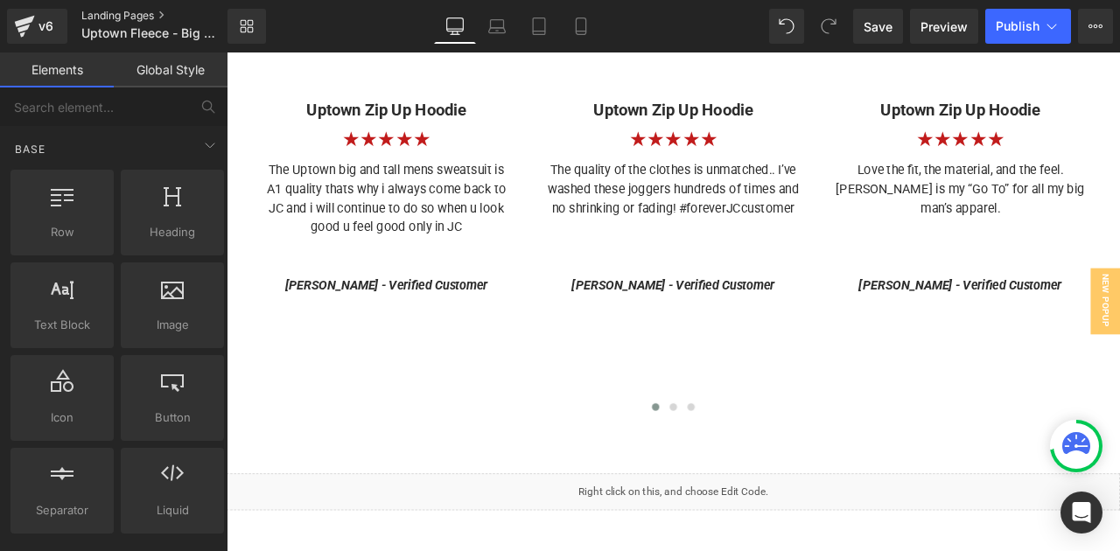
click at [151, 19] on link "Landing Pages" at bounding box center [168, 16] width 175 height 14
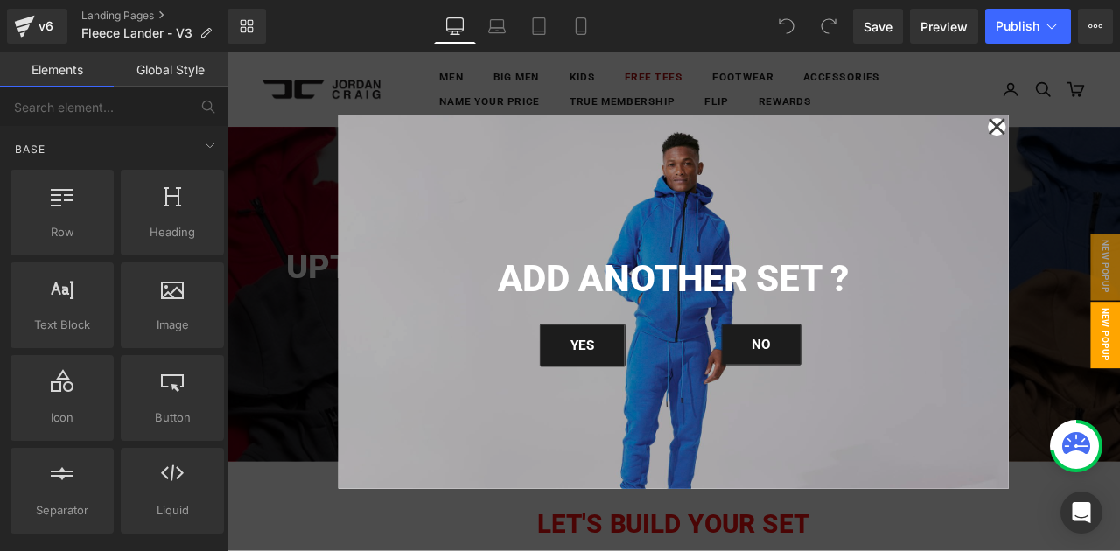
click at [1119, 192] on div at bounding box center [756, 347] width 1058 height 590
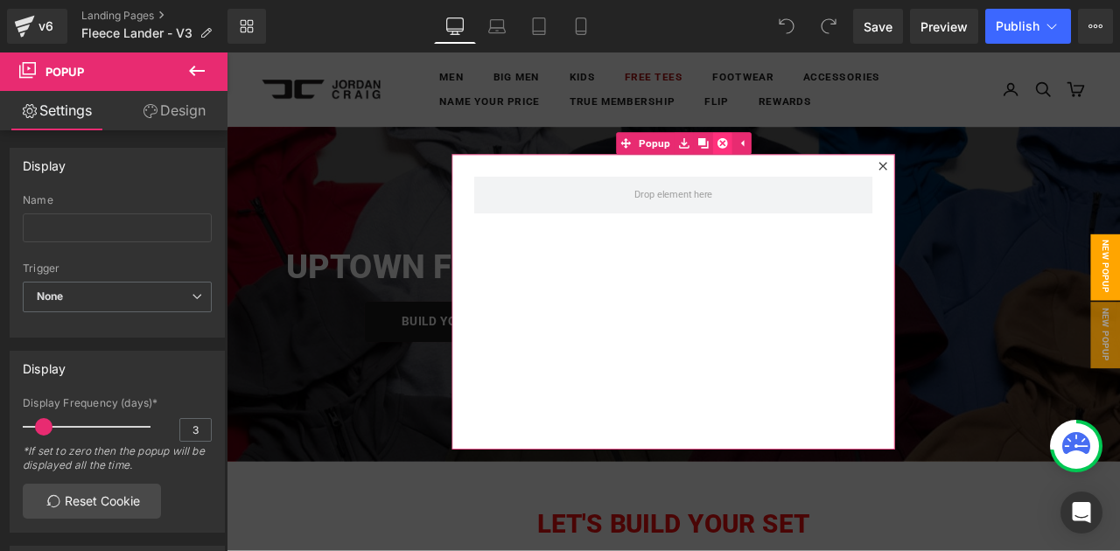
click at [820, 162] on icon at bounding box center [813, 160] width 12 height 12
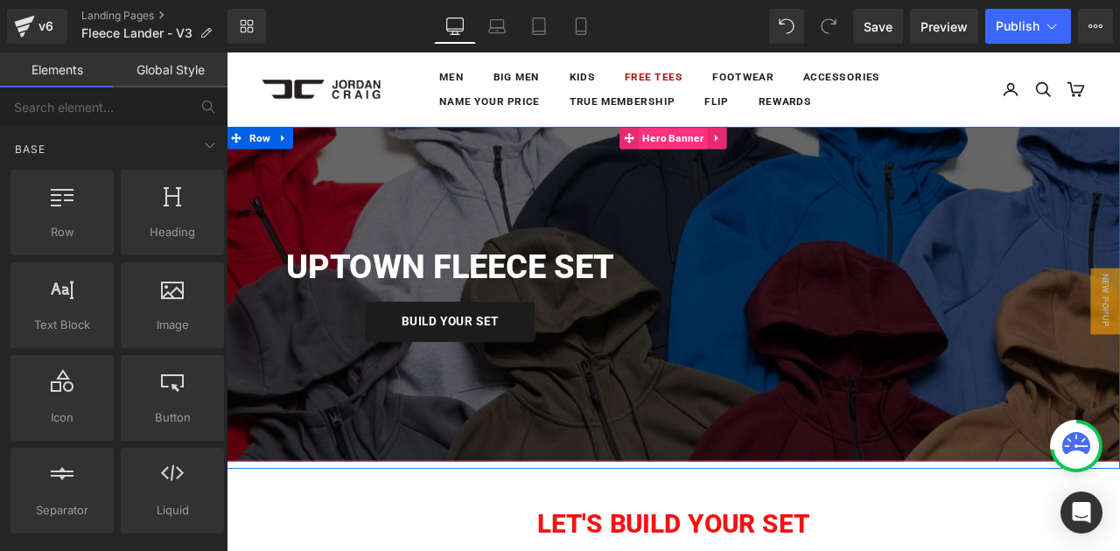
click at [730, 151] on span "Hero Banner" at bounding box center [755, 154] width 81 height 26
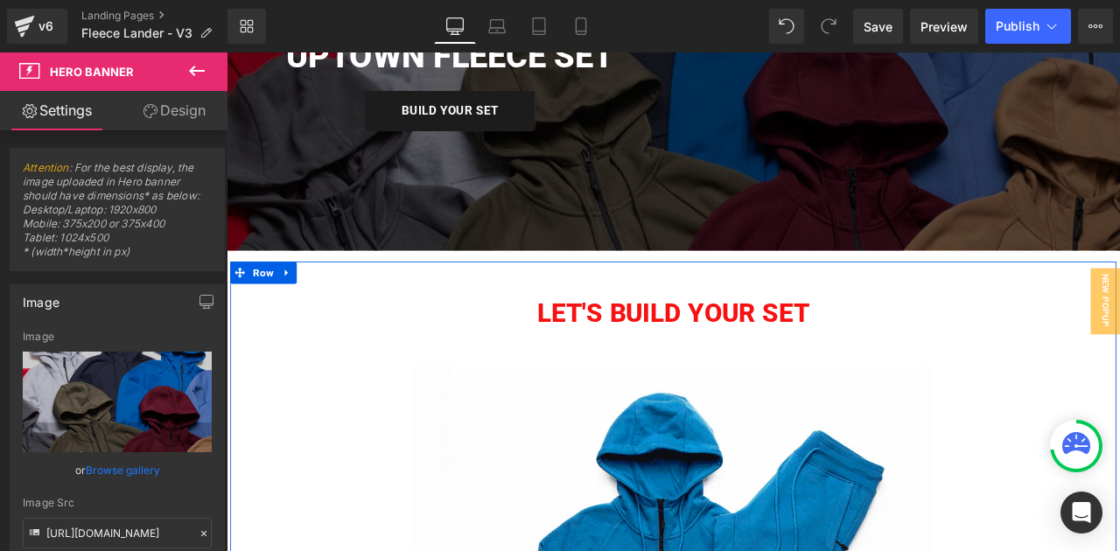
scroll to position [228, 0]
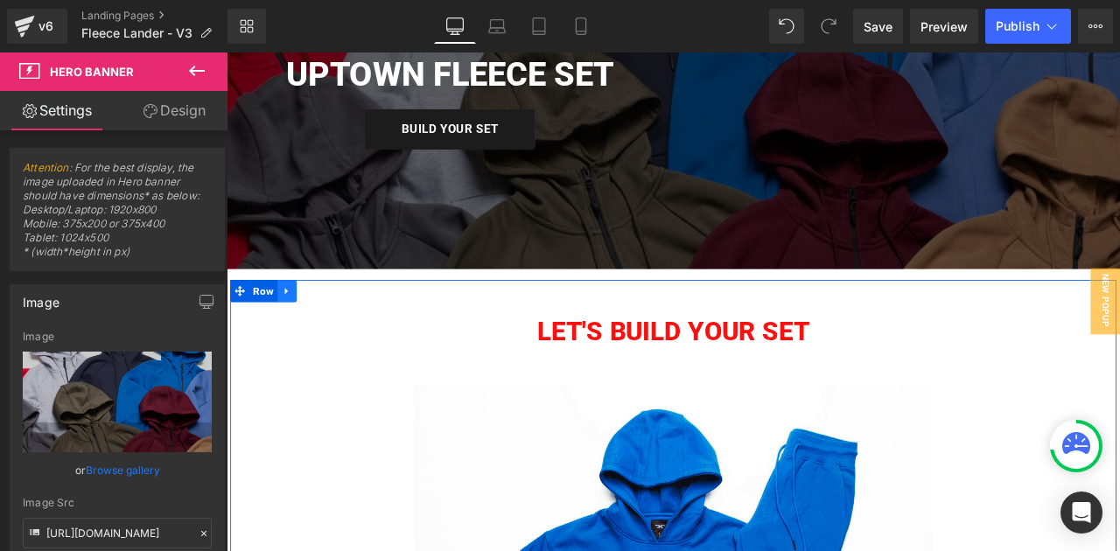
click at [304, 334] on icon at bounding box center [298, 335] width 12 height 13
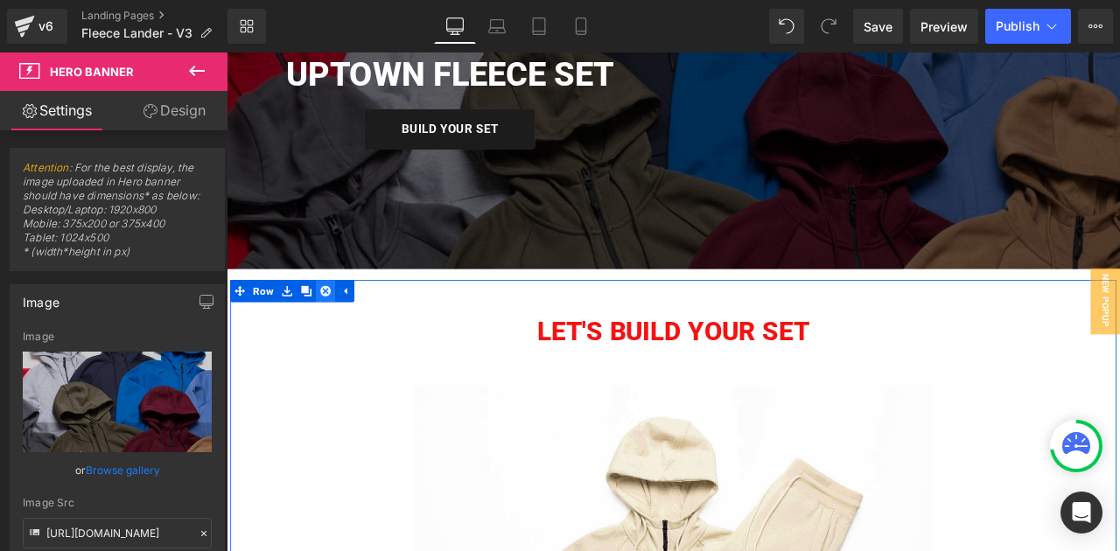
click at [349, 333] on icon at bounding box center [344, 335] width 12 height 12
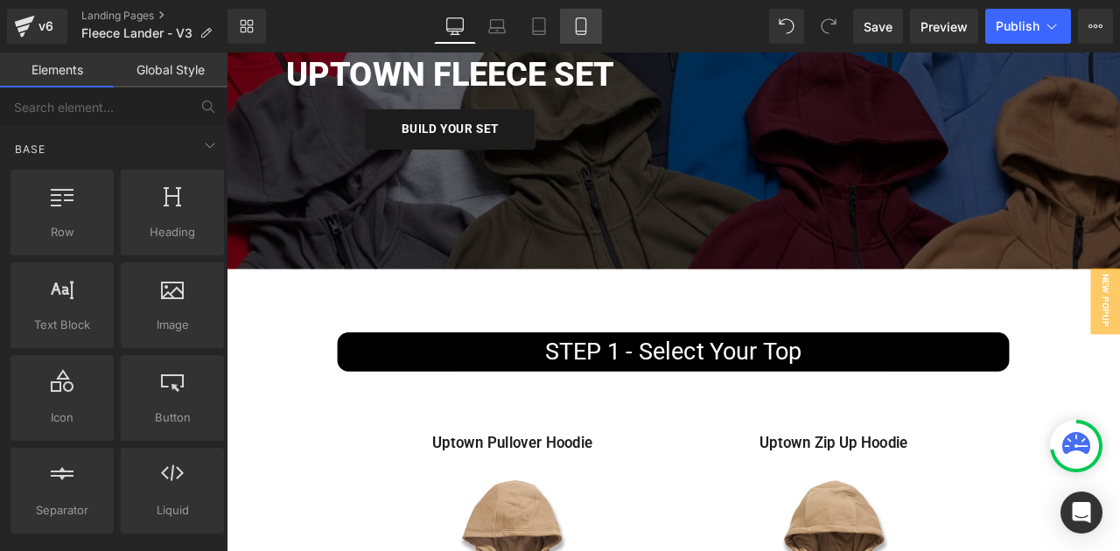
click at [570, 29] on link "Mobile" at bounding box center [581, 26] width 42 height 35
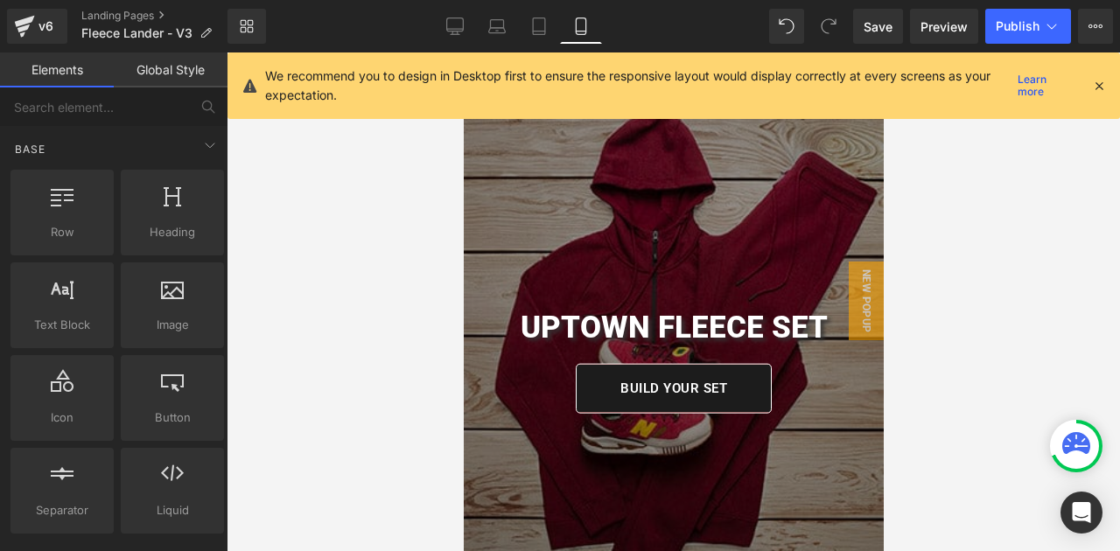
scroll to position [0, 0]
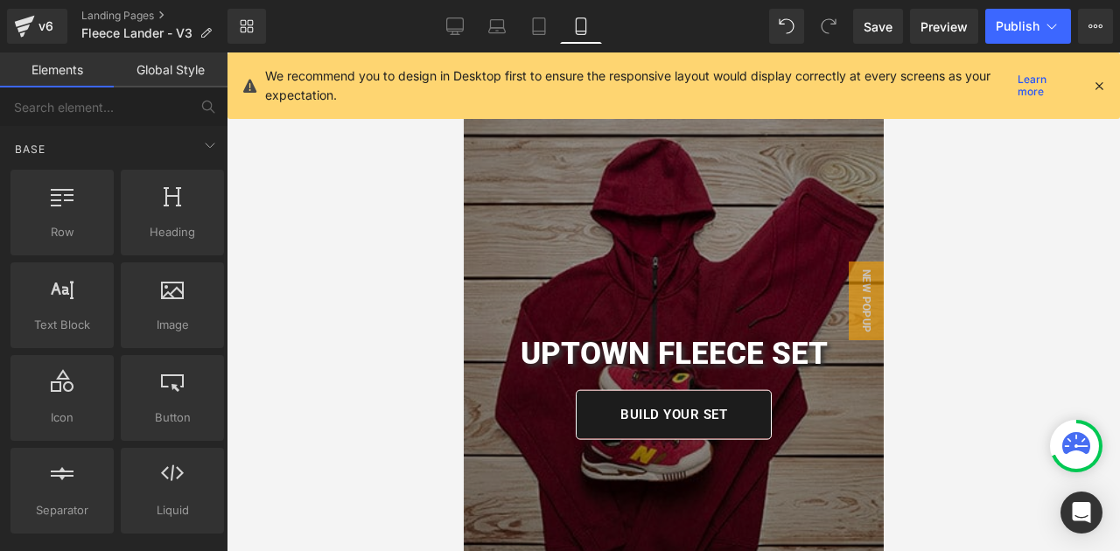
click at [1101, 83] on icon at bounding box center [1099, 86] width 16 height 16
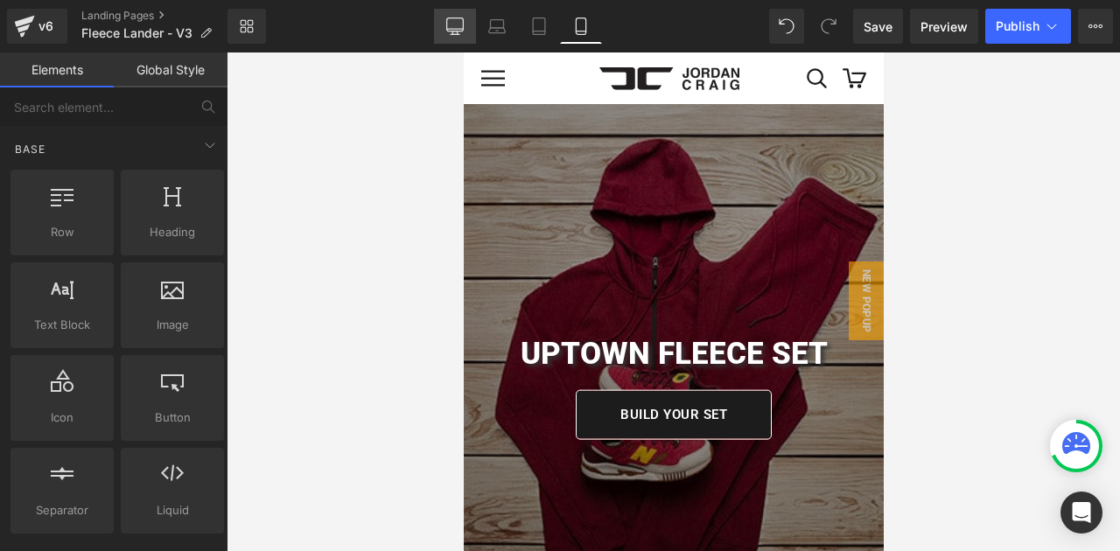
click at [455, 20] on icon at bounding box center [454, 25] width 17 height 17
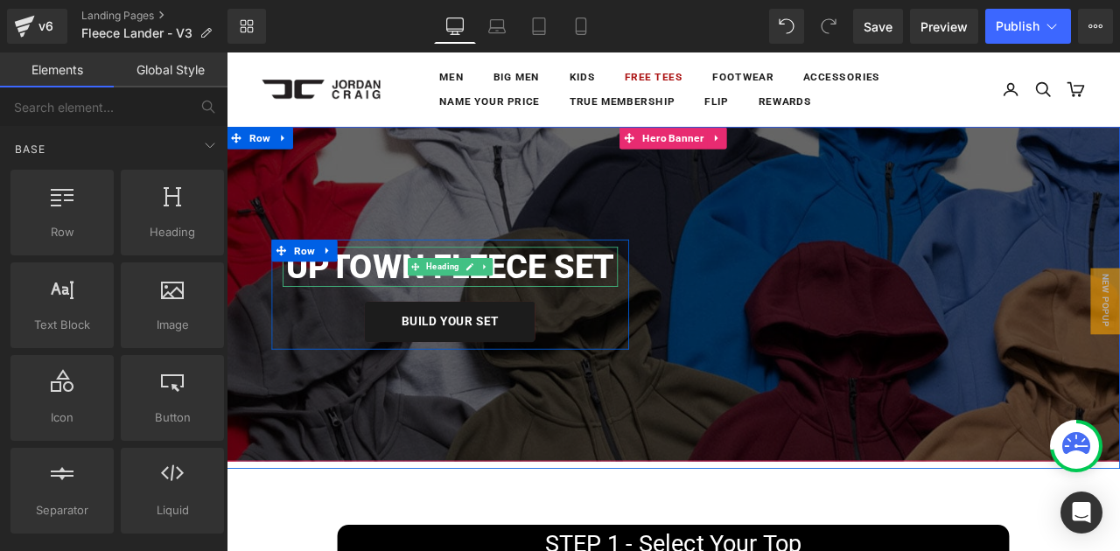
click at [429, 303] on h1 "UPTOWN FLEECE SET" at bounding box center [491, 306] width 397 height 47
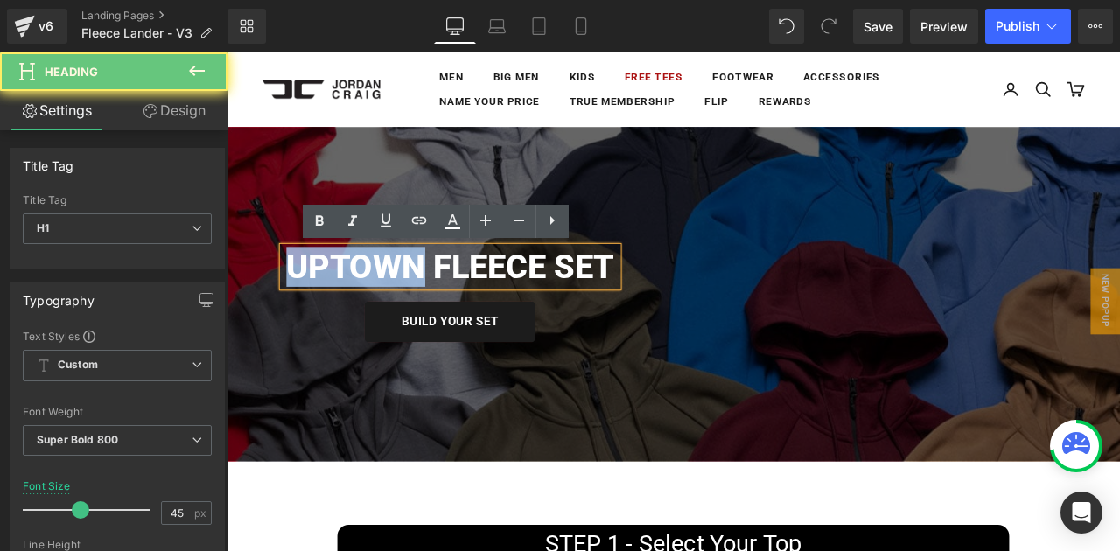
click at [429, 303] on h1 "UPTOWN FLEECE SET" at bounding box center [491, 306] width 397 height 47
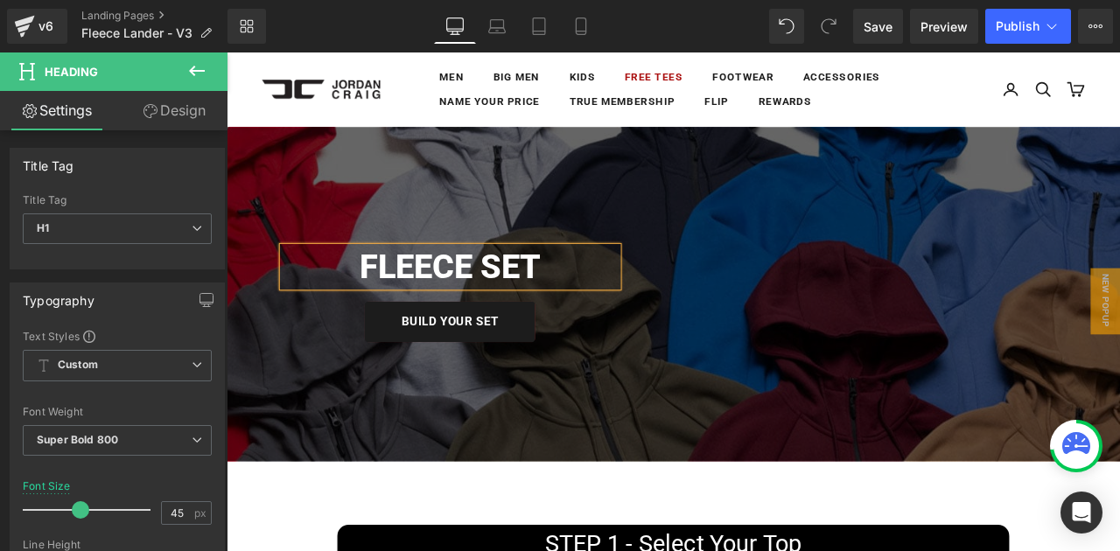
click at [655, 300] on h1 "FLEECE SET" at bounding box center [491, 306] width 397 height 47
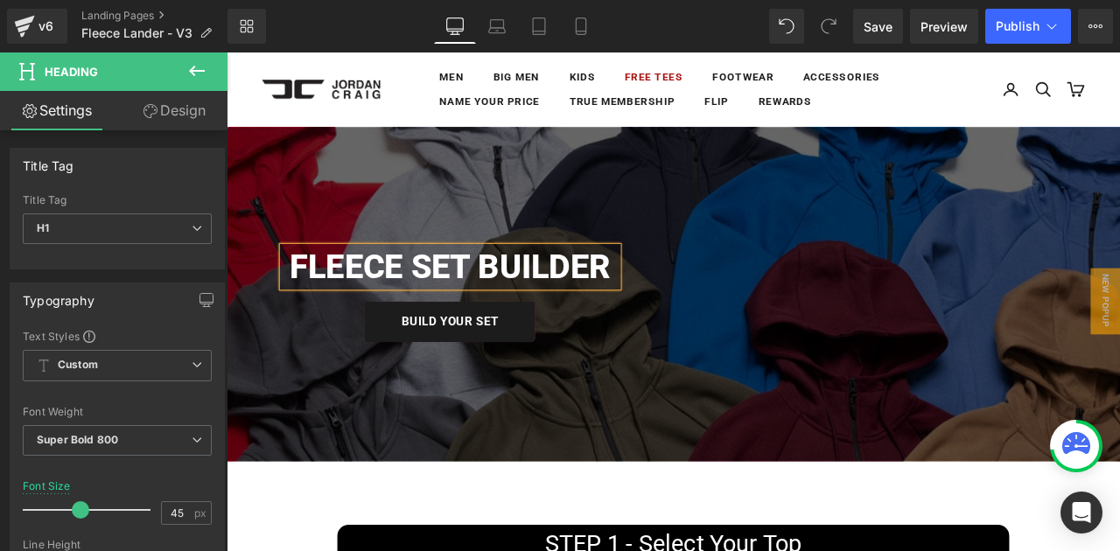
click at [199, 79] on icon at bounding box center [196, 70] width 21 height 21
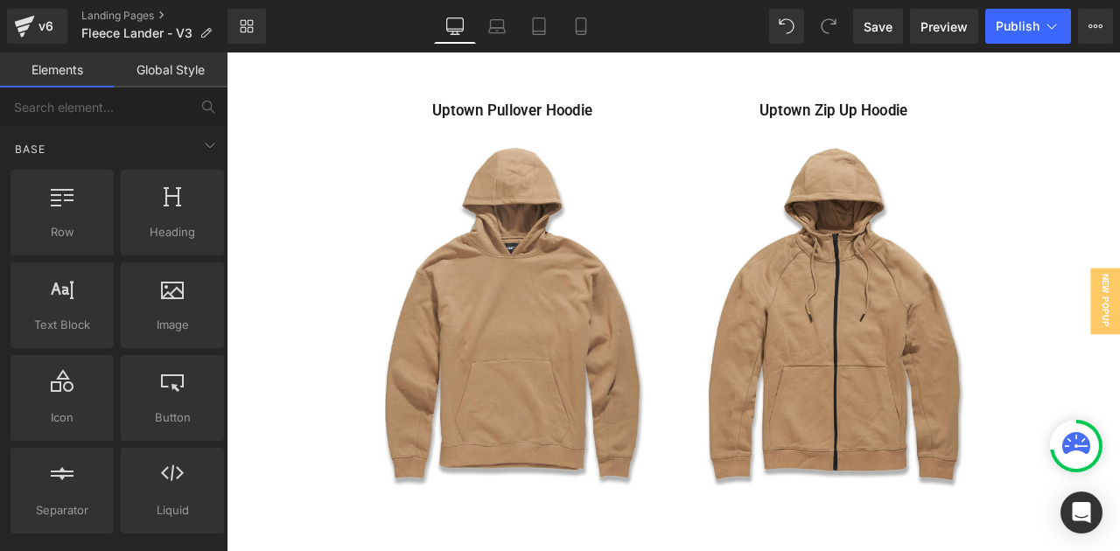
scroll to position [633, 0]
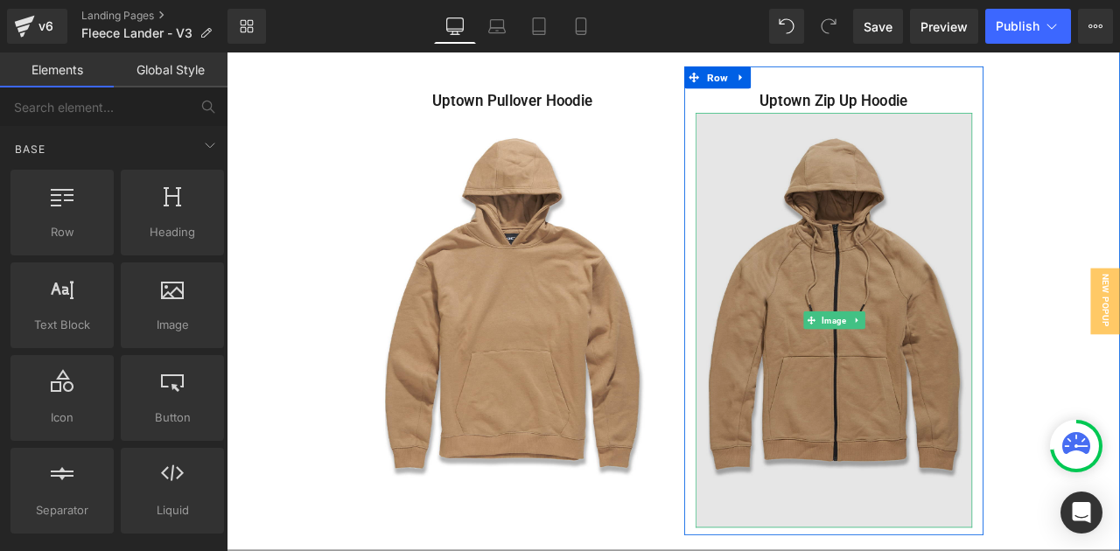
click at [933, 320] on img at bounding box center [946, 370] width 328 height 492
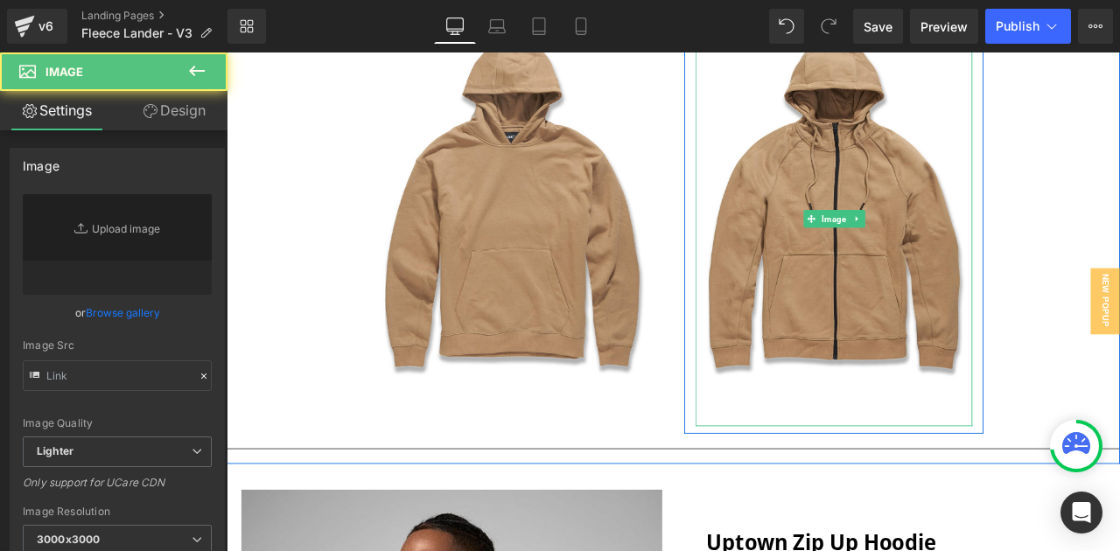
type input "[URL][DOMAIN_NAME]"
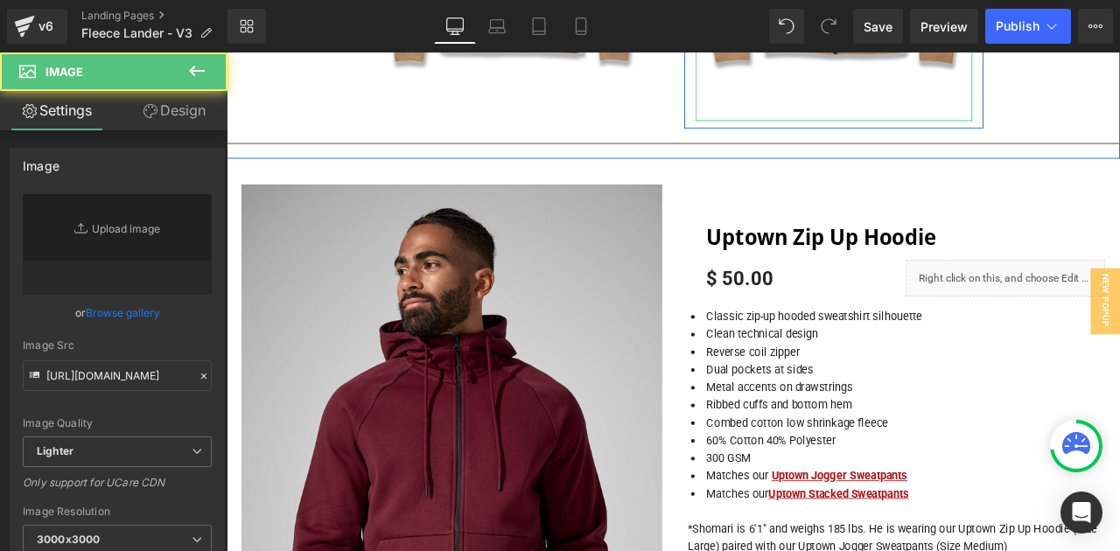
click at [931, 285] on span "Uptown Zip Up Hoodie" at bounding box center [931, 271] width 273 height 37
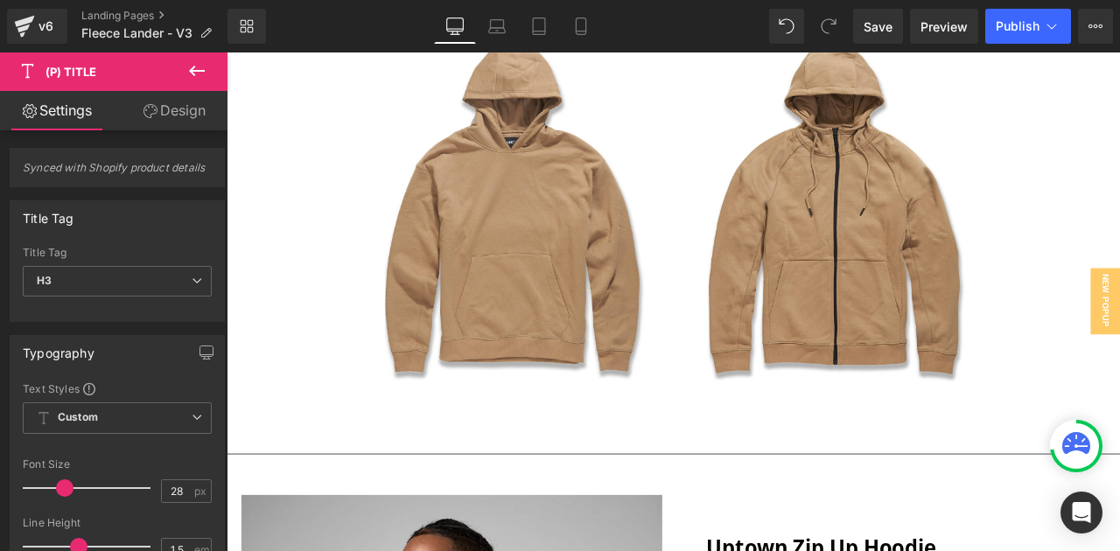
scroll to position [716, 0]
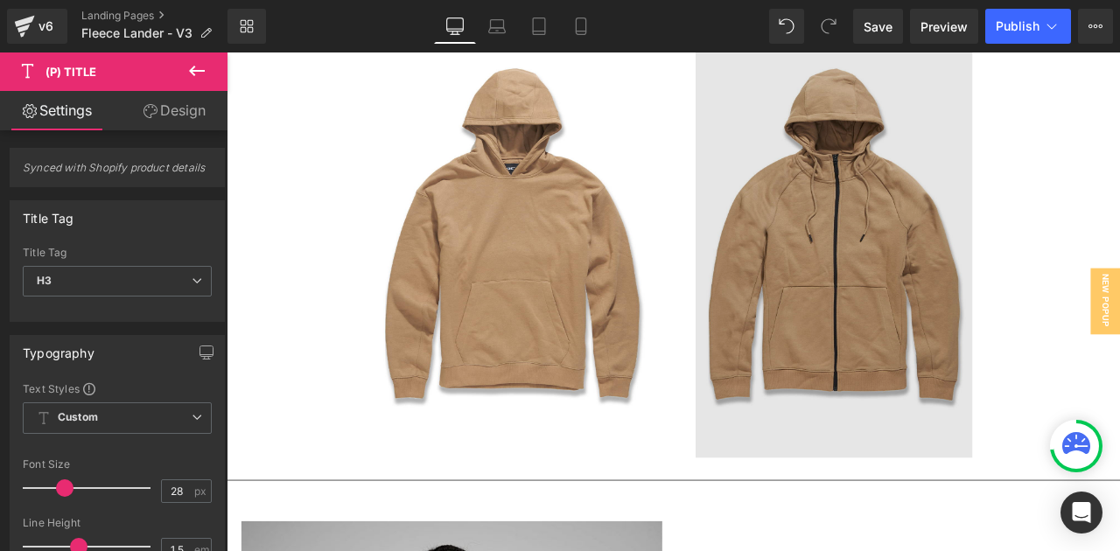
drag, startPoint x: 937, startPoint y: 269, endPoint x: 895, endPoint y: 339, distance: 82.4
click at [937, 269] on img at bounding box center [946, 287] width 328 height 492
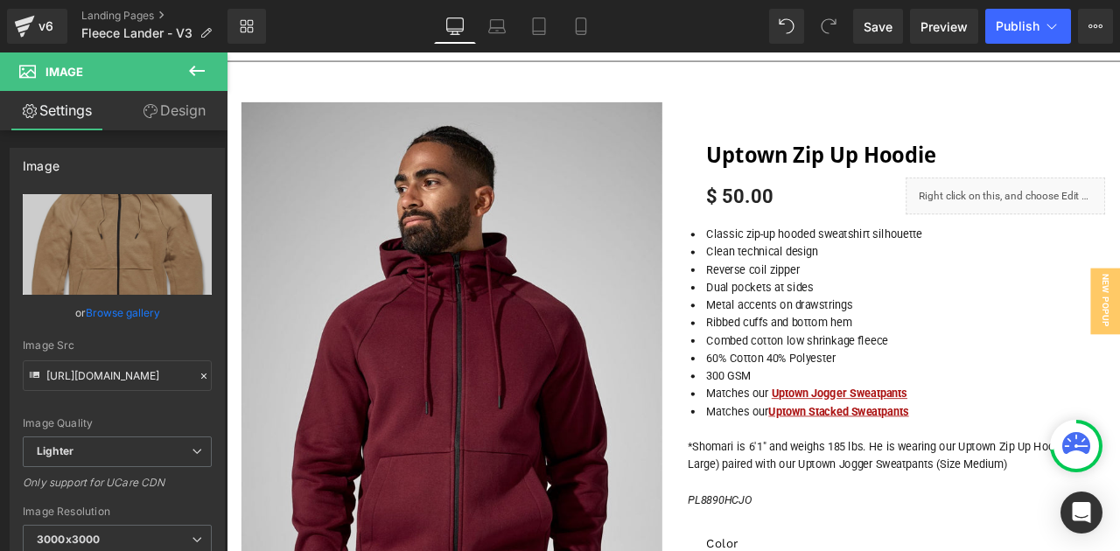
scroll to position [1214, 0]
click at [94, 380] on input "[URL][DOMAIN_NAME]" at bounding box center [117, 375] width 189 height 31
type input "https://jordancraig.com/cdn/shop/files/8890H-WINE-MODEL2.jpg?v=1760101784&width…"
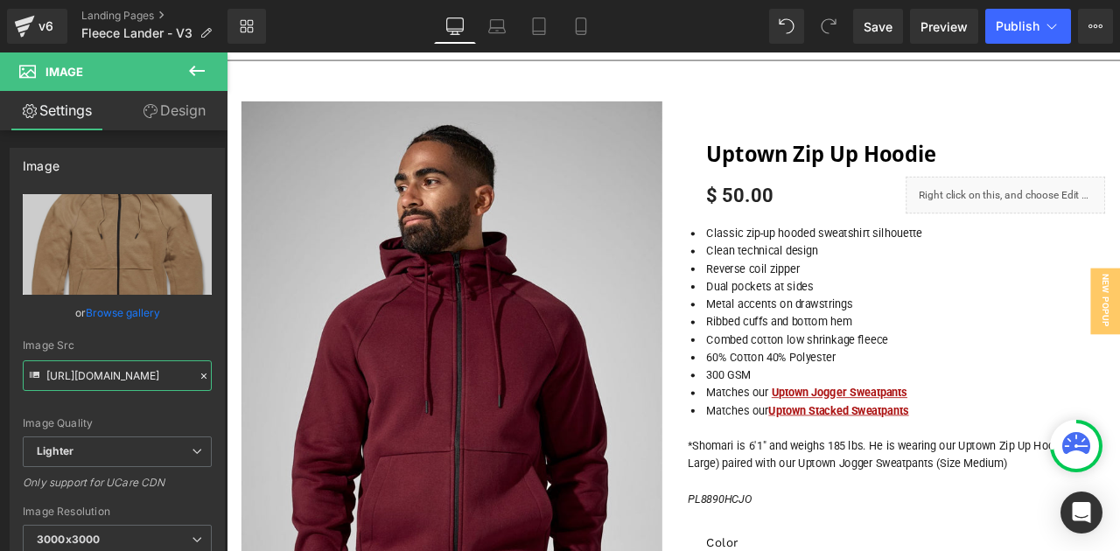
scroll to position [0, 327]
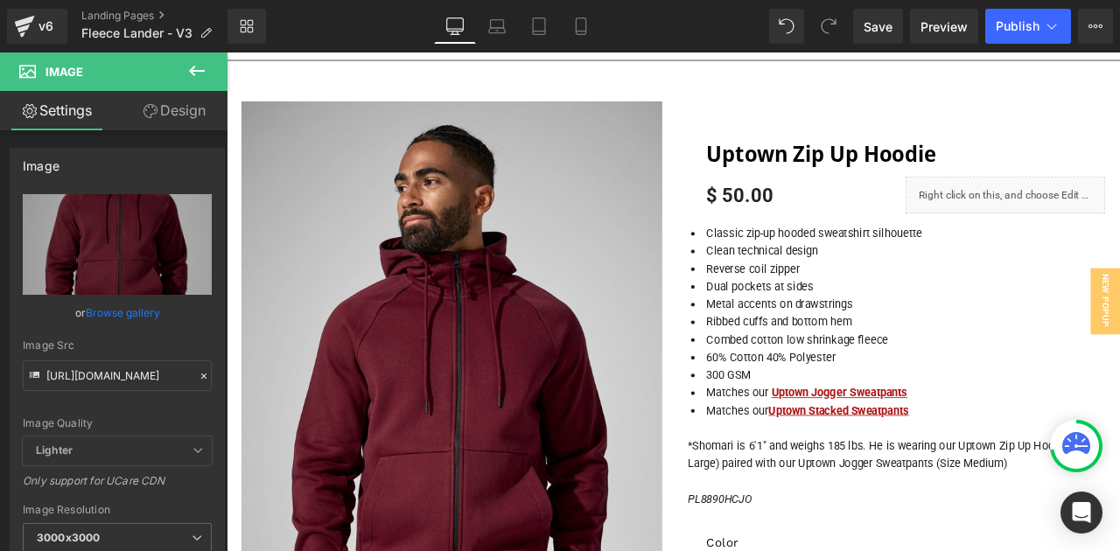
click at [198, 74] on icon at bounding box center [196, 70] width 21 height 21
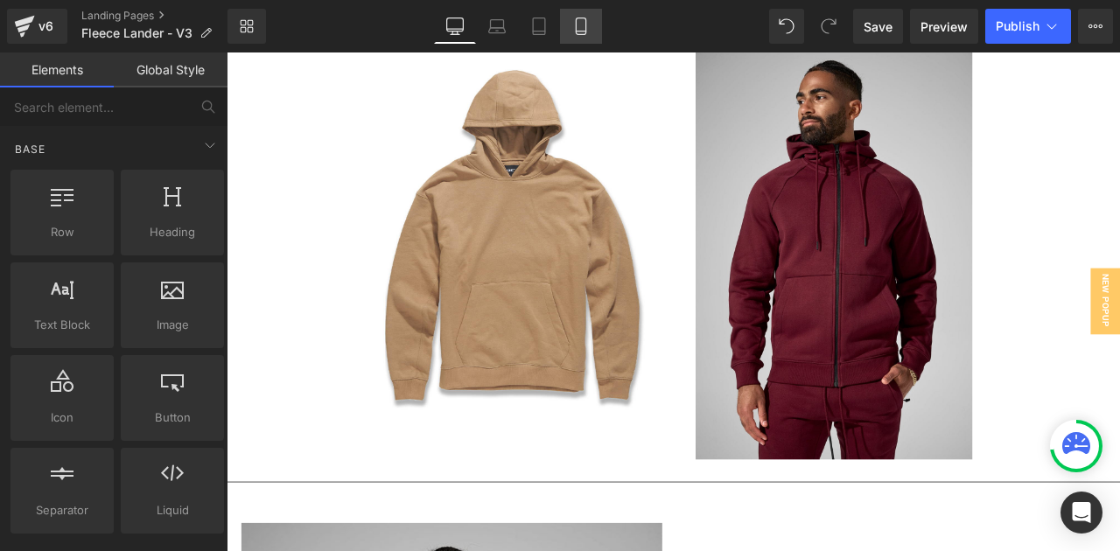
click at [582, 33] on icon at bounding box center [580, 25] width 17 height 17
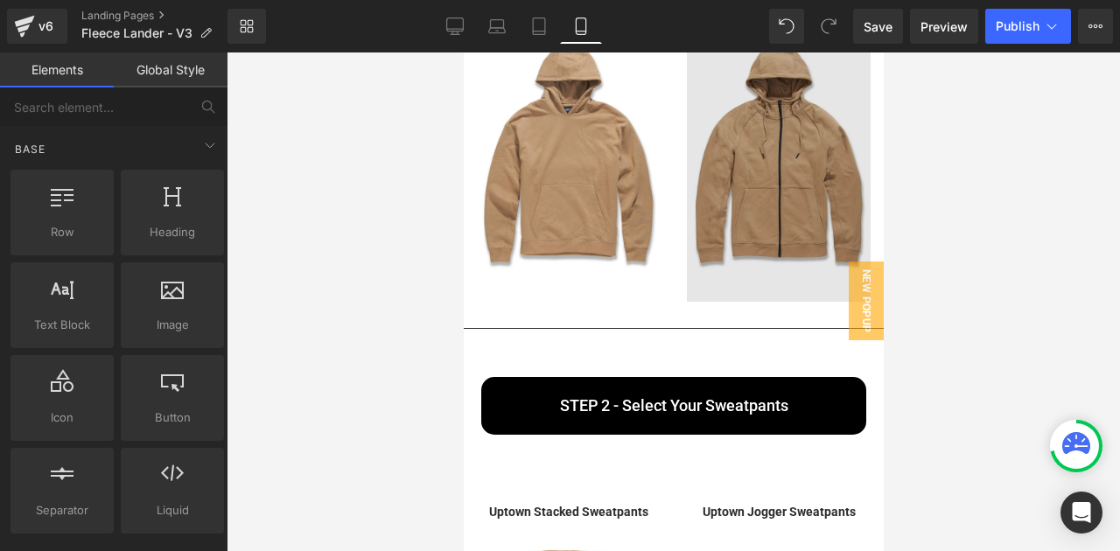
click at [745, 151] on img at bounding box center [778, 164] width 184 height 276
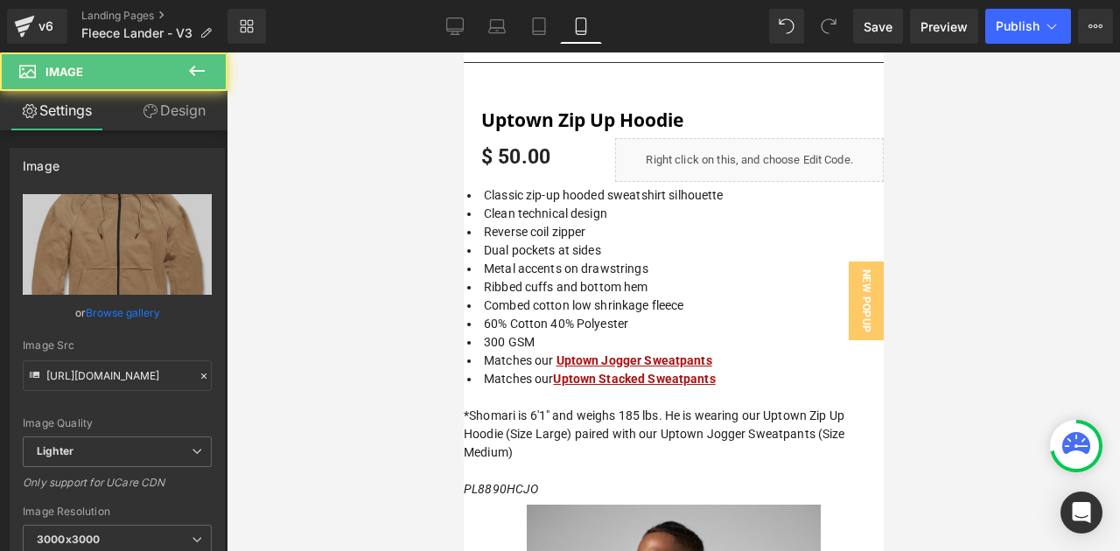
scroll to position [1118, 0]
click at [115, 359] on div "Image Src https://ucarecdn.com/d5e74468-9c18-4c13-bcb2-686d75efdd0b/-/format/au…" at bounding box center [117, 365] width 189 height 52
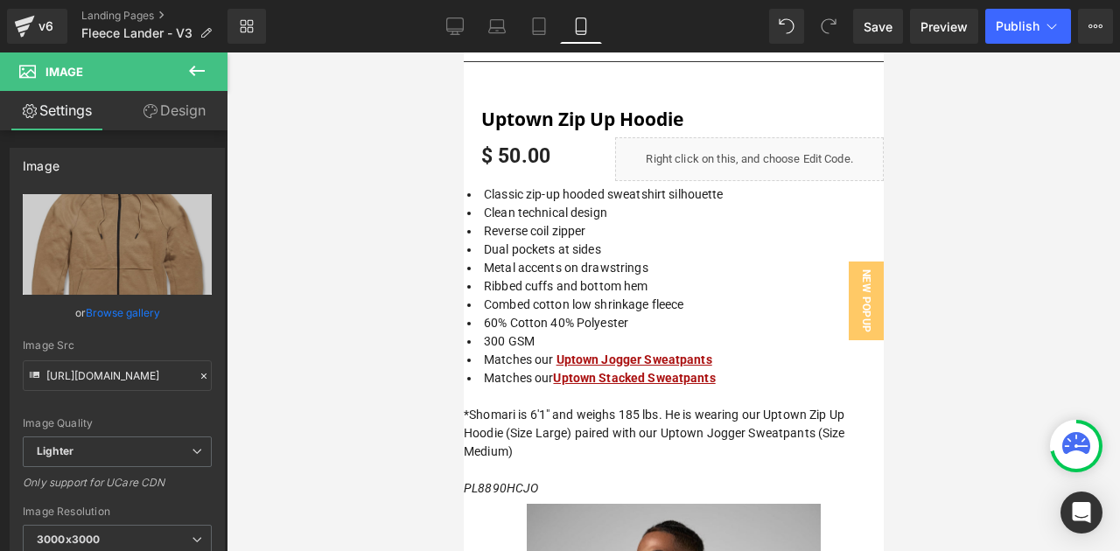
click at [115, 359] on div "Image Src https://ucarecdn.com/d5e74468-9c18-4c13-bcb2-686d75efdd0b/-/format/au…" at bounding box center [117, 365] width 189 height 52
click at [116, 371] on input "[URL][DOMAIN_NAME]" at bounding box center [117, 375] width 189 height 31
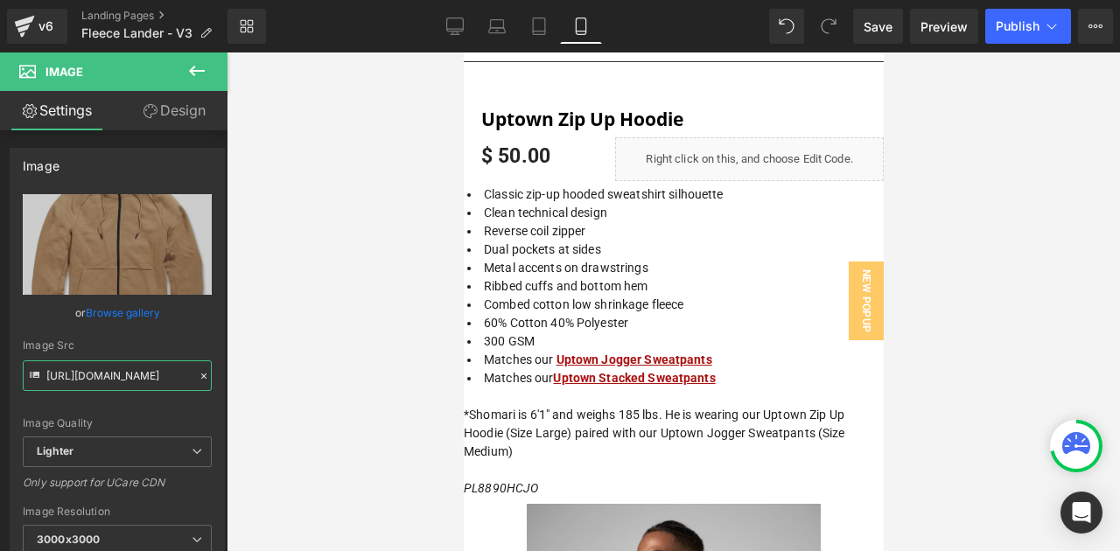
paste input "jordancraig.com/cdn/shop/files/8890H-WINE-MODEL2.jpg?v=1760101784&width=1000"
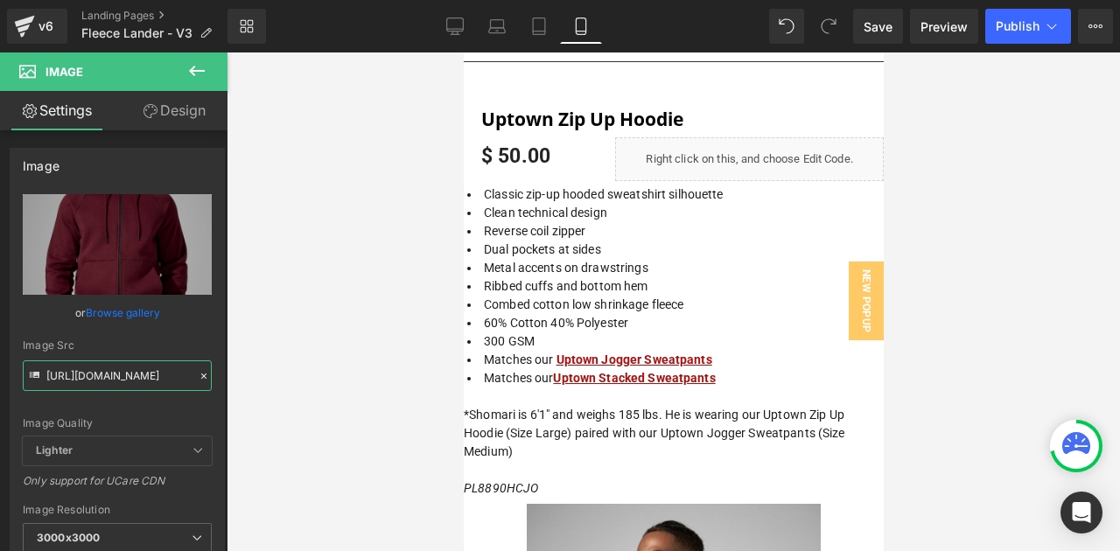
type input "https://jordancraig.com/cdn/shop/files/8890H-WINE-MODEL2.jpg?v=1760101784&width…"
click at [196, 62] on icon at bounding box center [196, 70] width 21 height 21
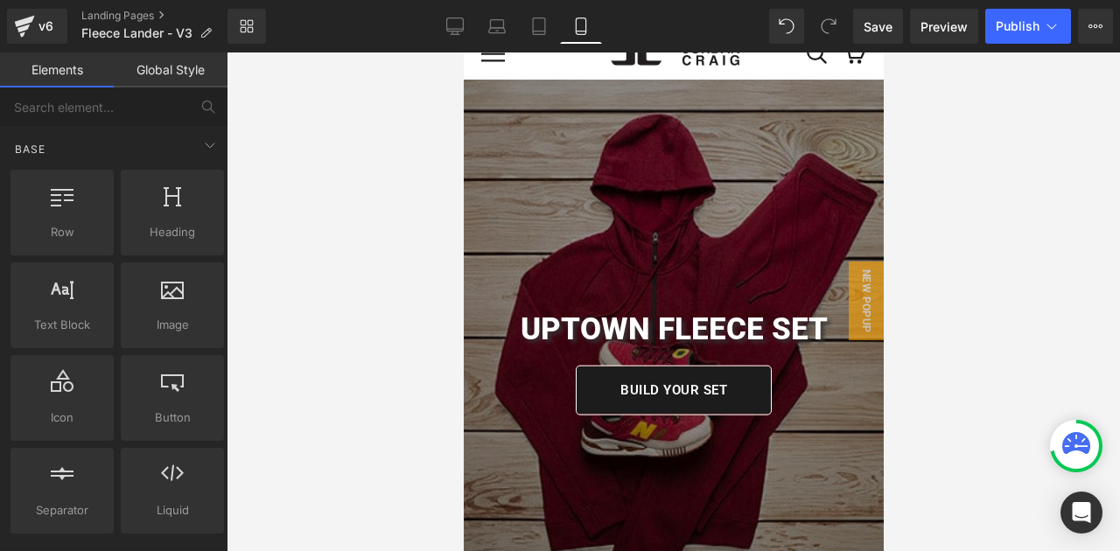
scroll to position [0, 0]
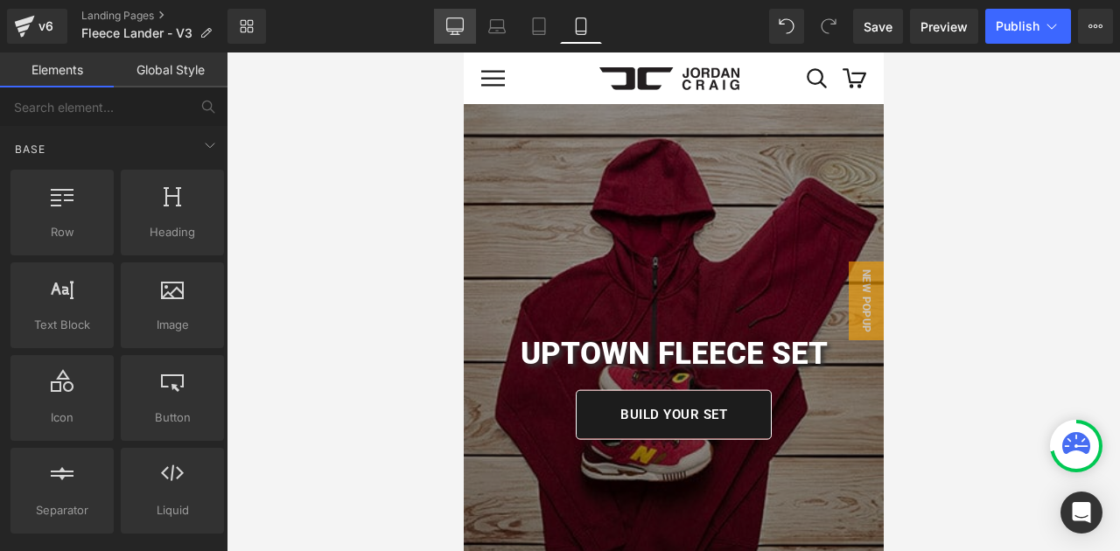
click at [459, 25] on icon at bounding box center [454, 25] width 17 height 17
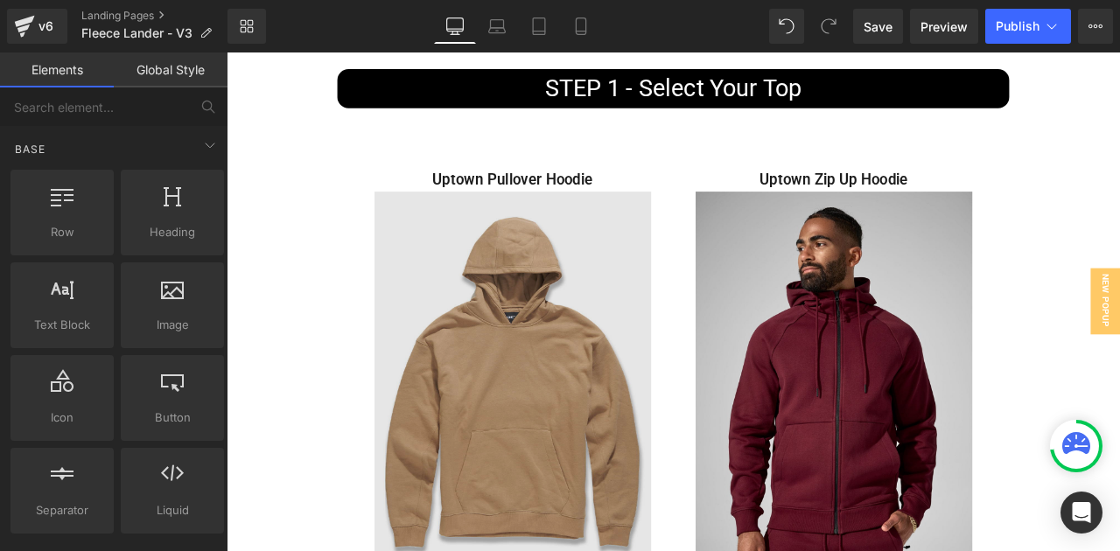
click at [573, 390] on img at bounding box center [566, 463] width 328 height 492
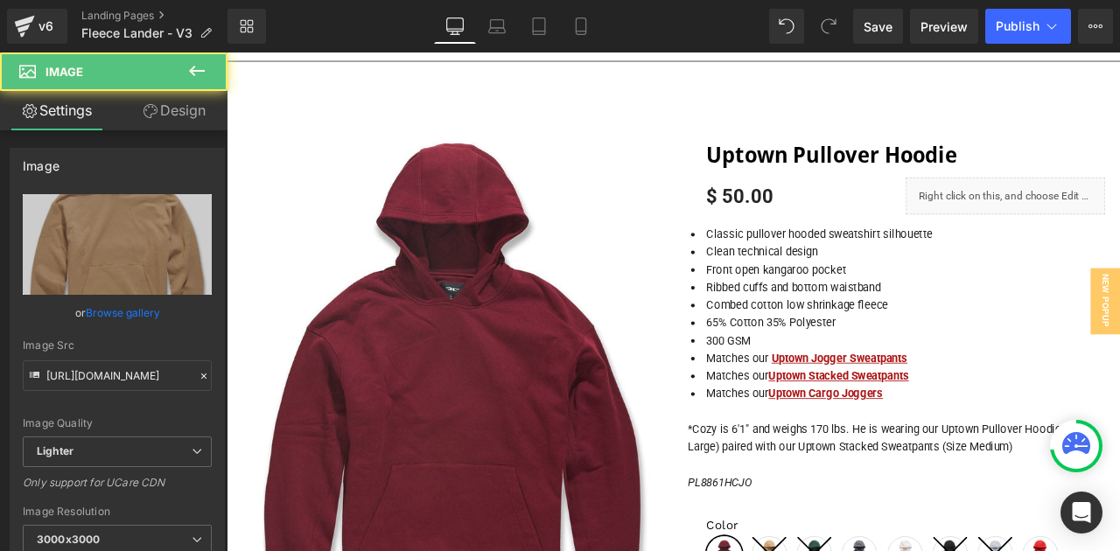
scroll to position [1214, 0]
click at [113, 358] on div "Image Src https://ucarecdn.com/6a12e8f7-06e2-4b92-a4bc-c8da64881a40/-/format/au…" at bounding box center [117, 365] width 189 height 52
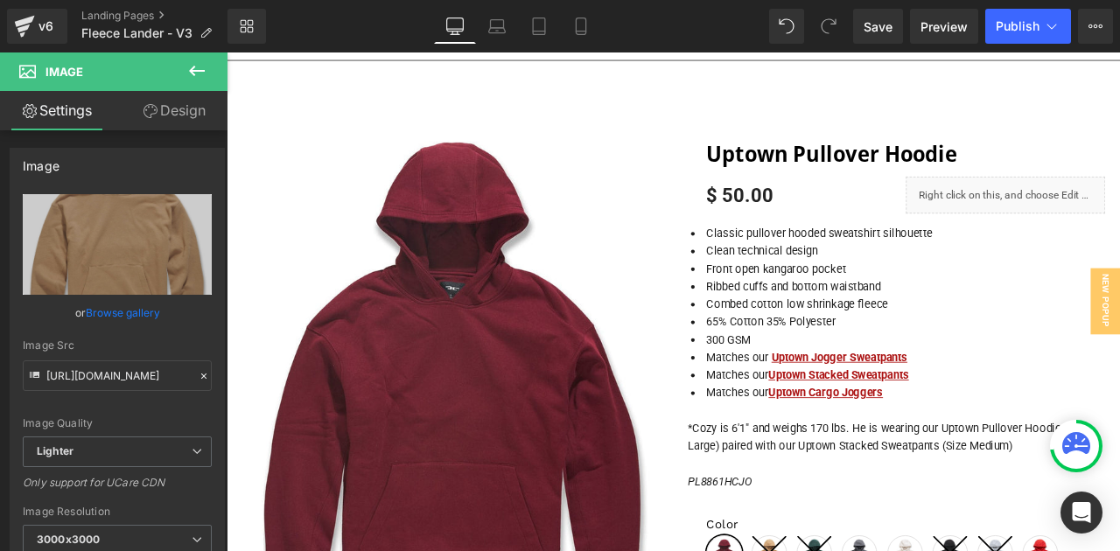
click at [113, 358] on div "Image Src https://ucarecdn.com/6a12e8f7-06e2-4b92-a4bc-c8da64881a40/-/format/au…" at bounding box center [117, 365] width 189 height 52
click at [112, 370] on input "[URL][DOMAIN_NAME]" at bounding box center [117, 375] width 189 height 31
paste input "[DOMAIN_NAME][URL]"
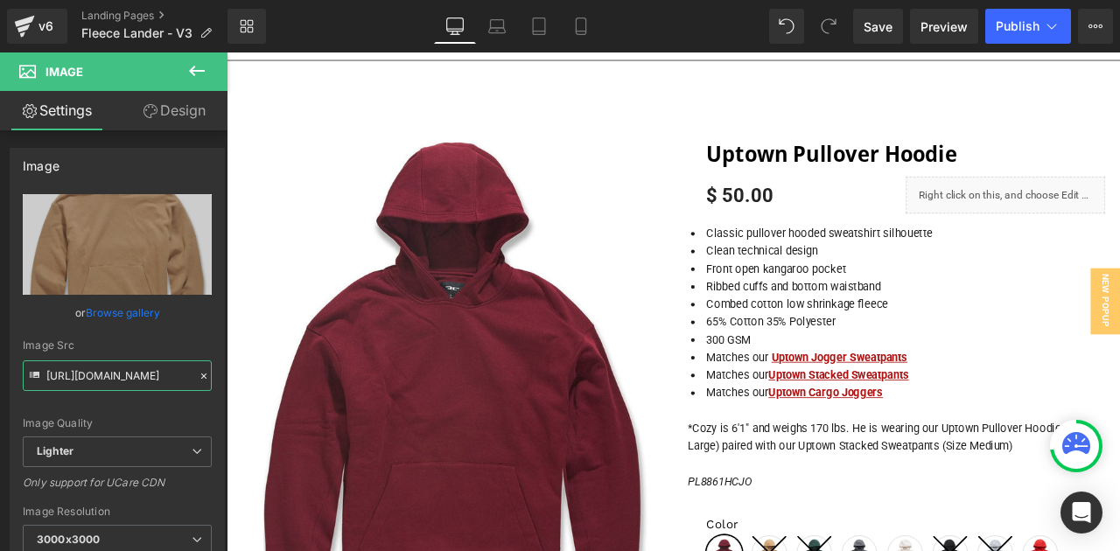
type input "[URL][DOMAIN_NAME]"
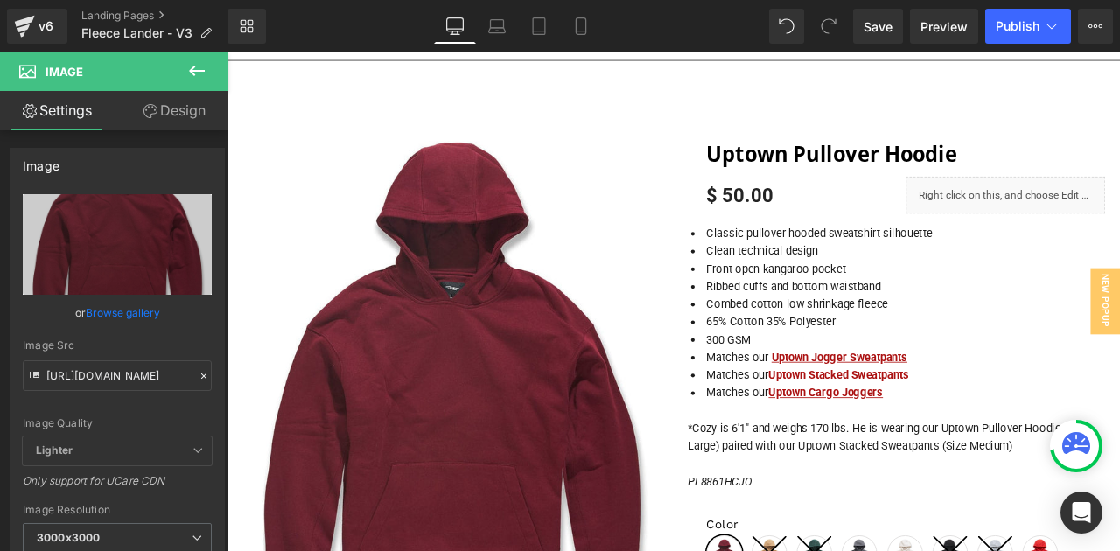
click at [189, 76] on icon at bounding box center [196, 70] width 21 height 21
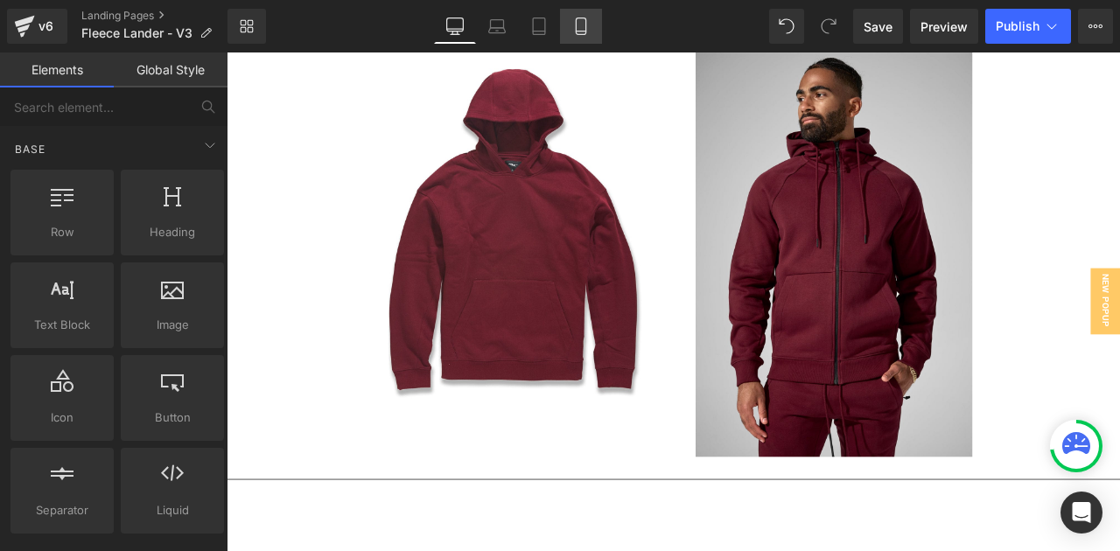
click at [571, 35] on link "Mobile" at bounding box center [581, 26] width 42 height 35
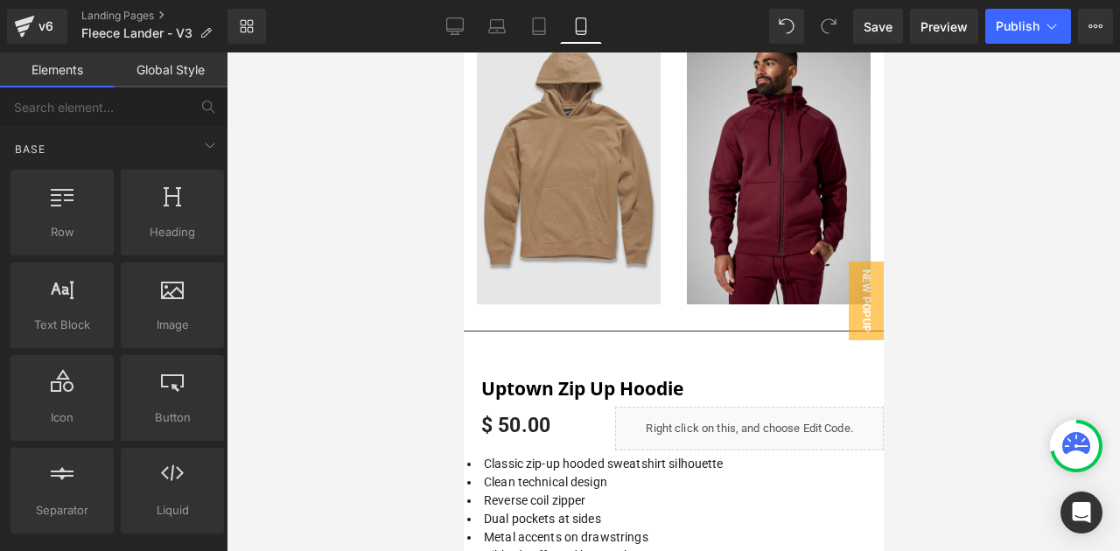
click at [549, 187] on img at bounding box center [568, 167] width 184 height 276
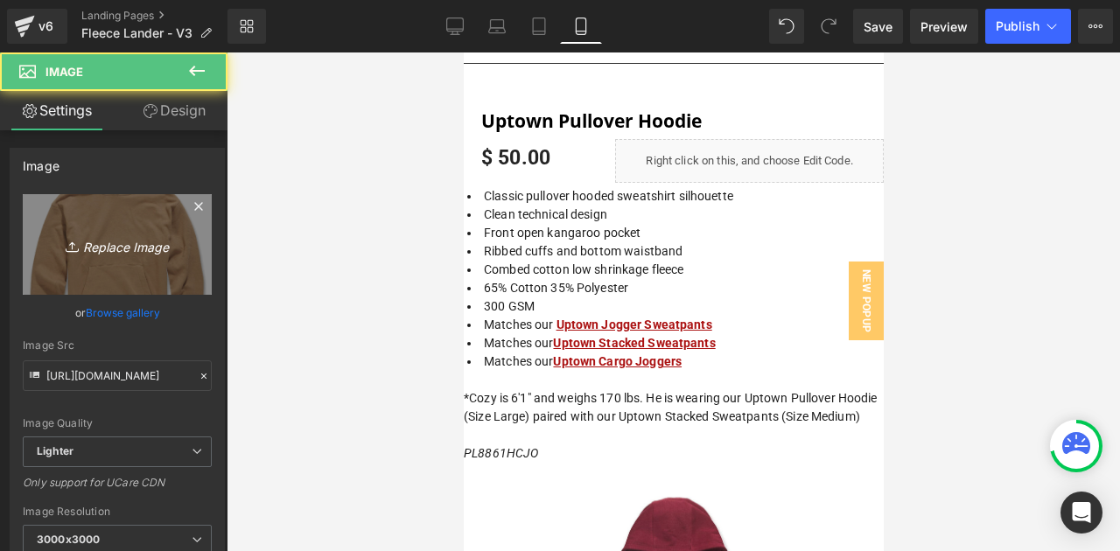
scroll to position [1117, 0]
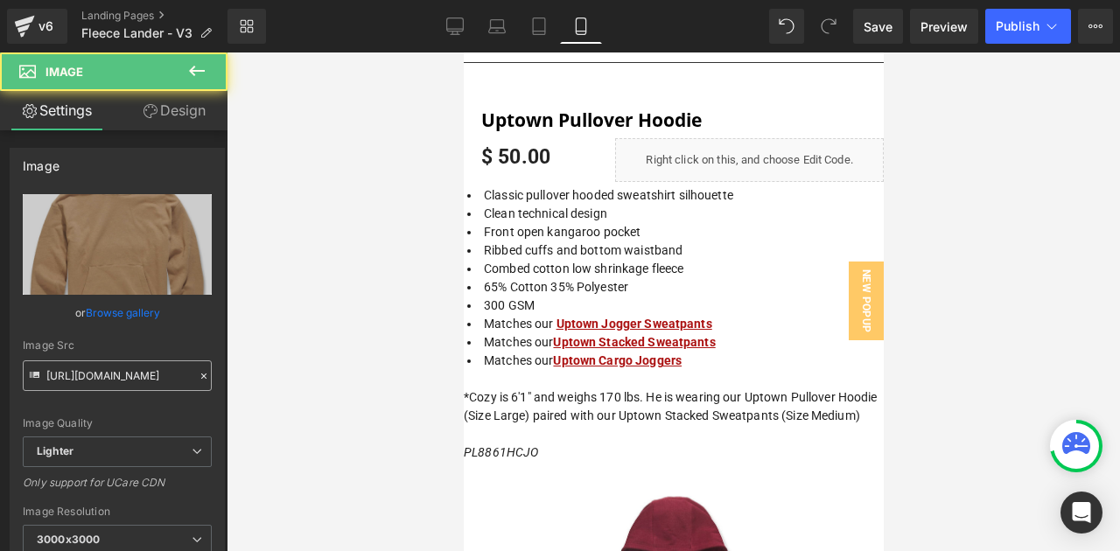
click at [98, 383] on input "[URL][DOMAIN_NAME]" at bounding box center [117, 375] width 189 height 31
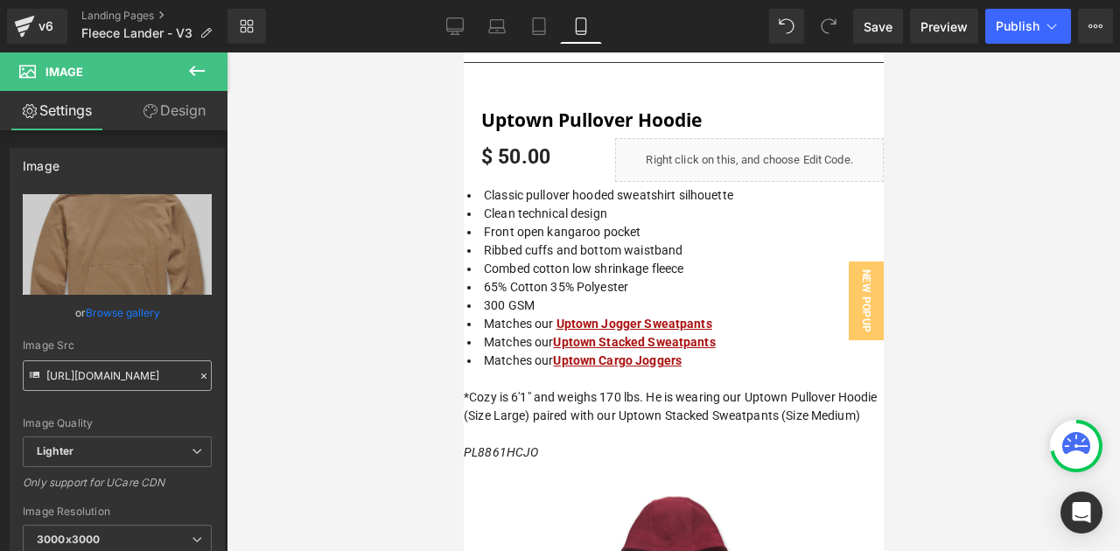
click at [98, 383] on input "[URL][DOMAIN_NAME]" at bounding box center [117, 375] width 189 height 31
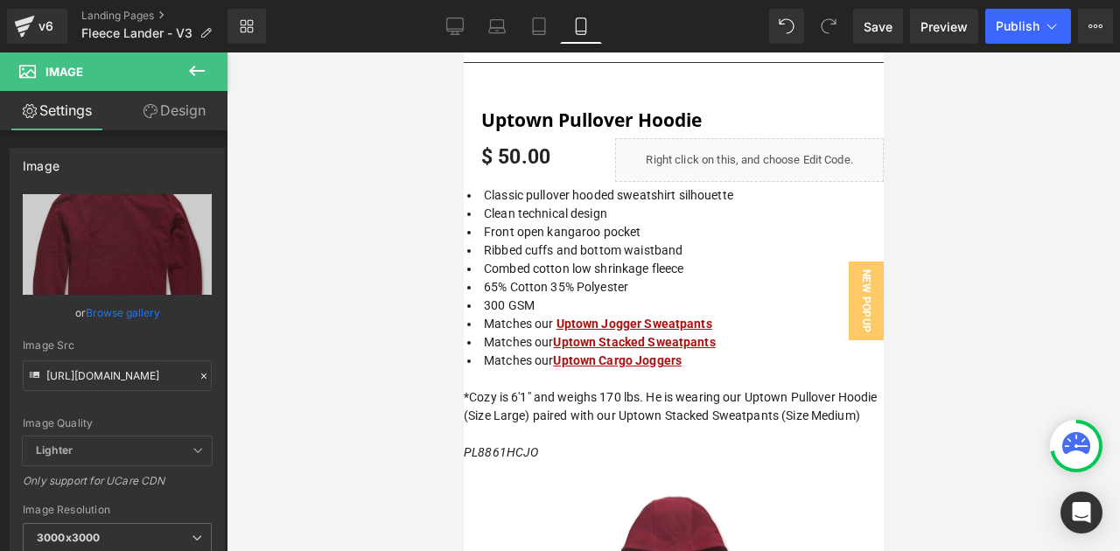
type input "[URL][DOMAIN_NAME]"
click at [195, 67] on icon at bounding box center [197, 71] width 16 height 10
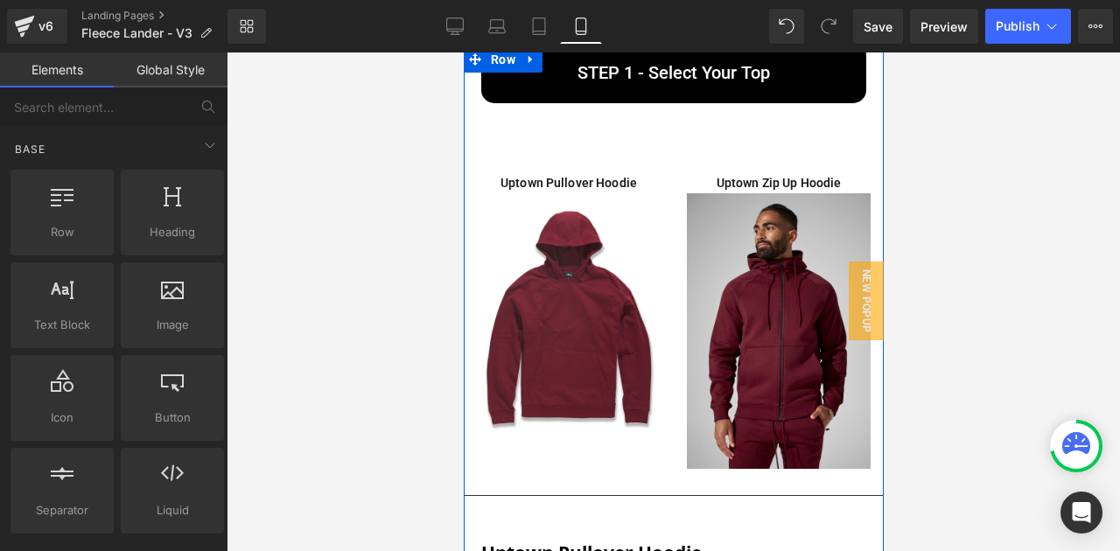
scroll to position [681, 0]
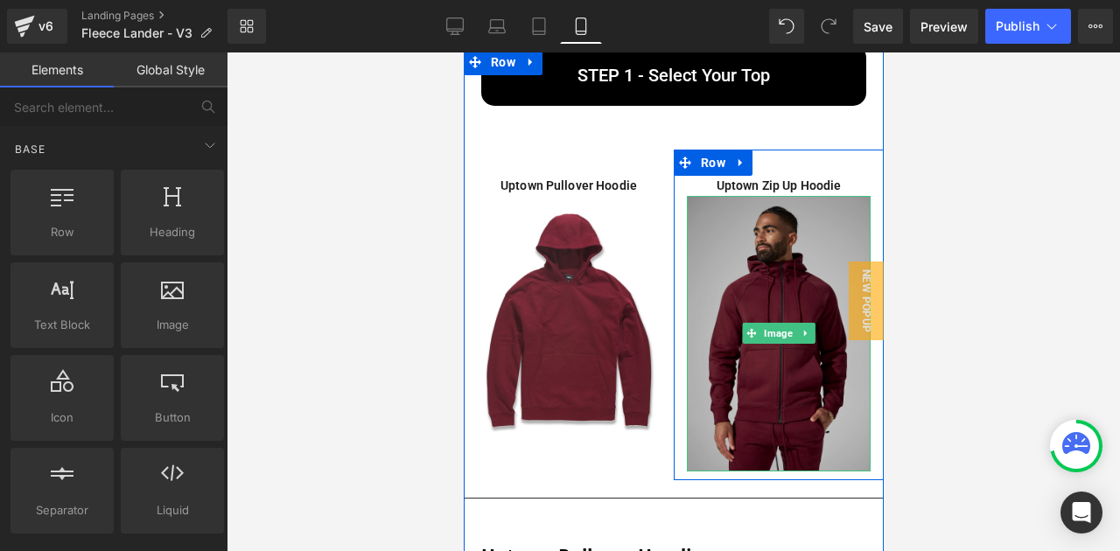
click at [738, 276] on img at bounding box center [778, 334] width 184 height 276
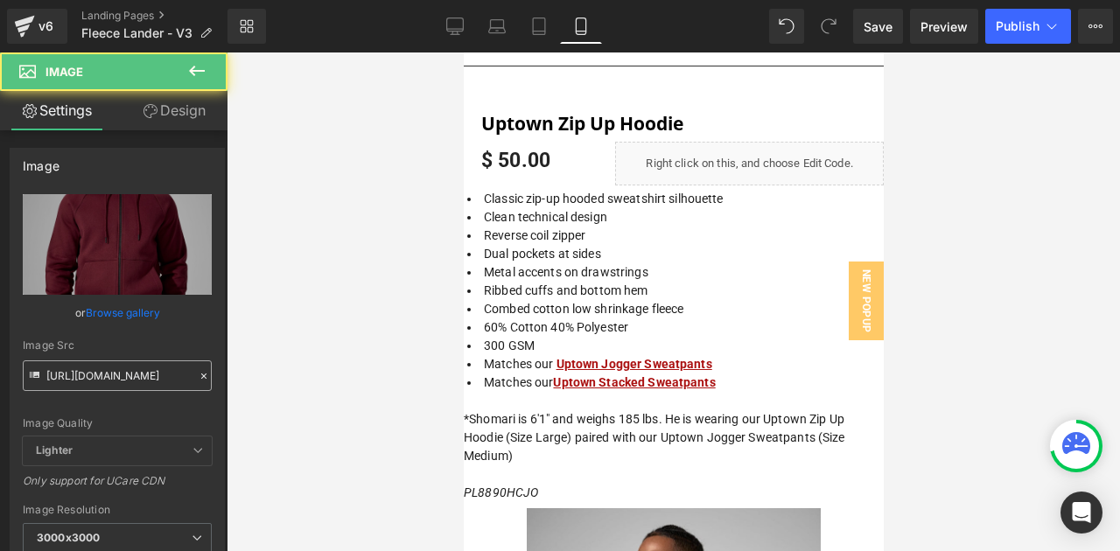
scroll to position [1117, 0]
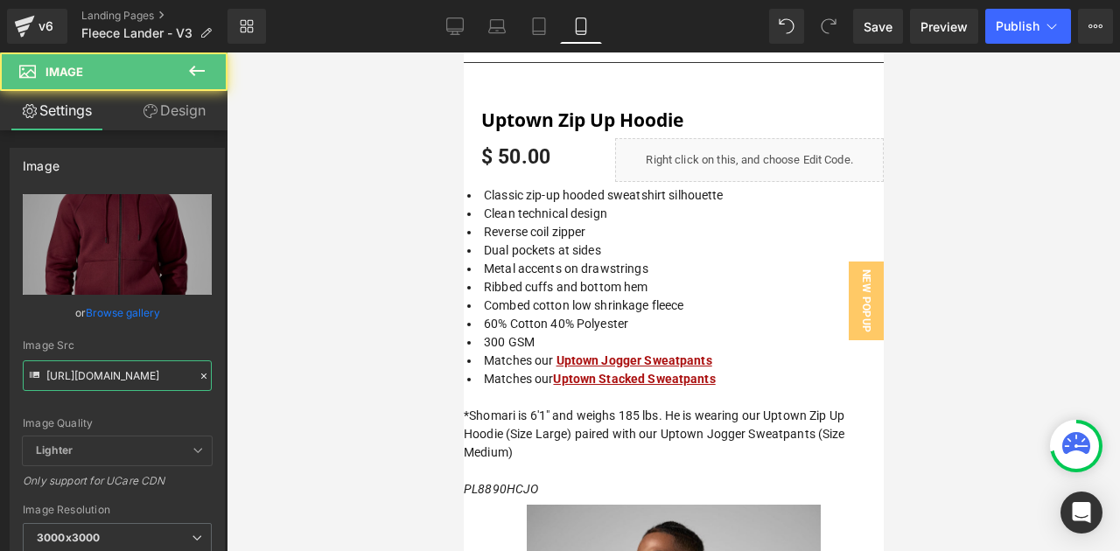
click at [172, 369] on input "https://jordancraig.com/cdn/shop/files/8890H-WINE-MODEL2.jpg?v=1760101784&width…" at bounding box center [117, 375] width 189 height 31
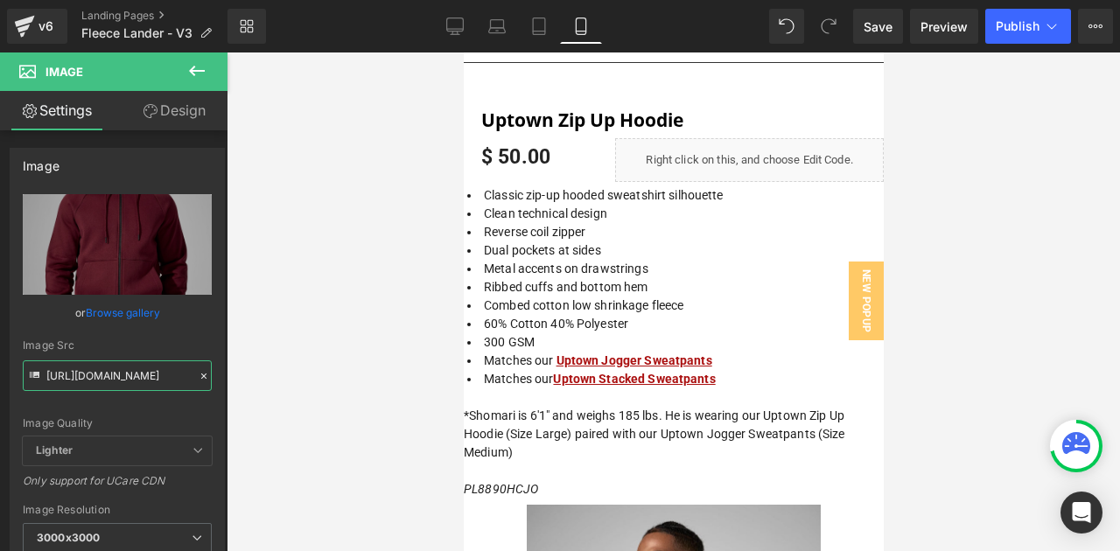
paste input "WEB_8820H_WINE_F"
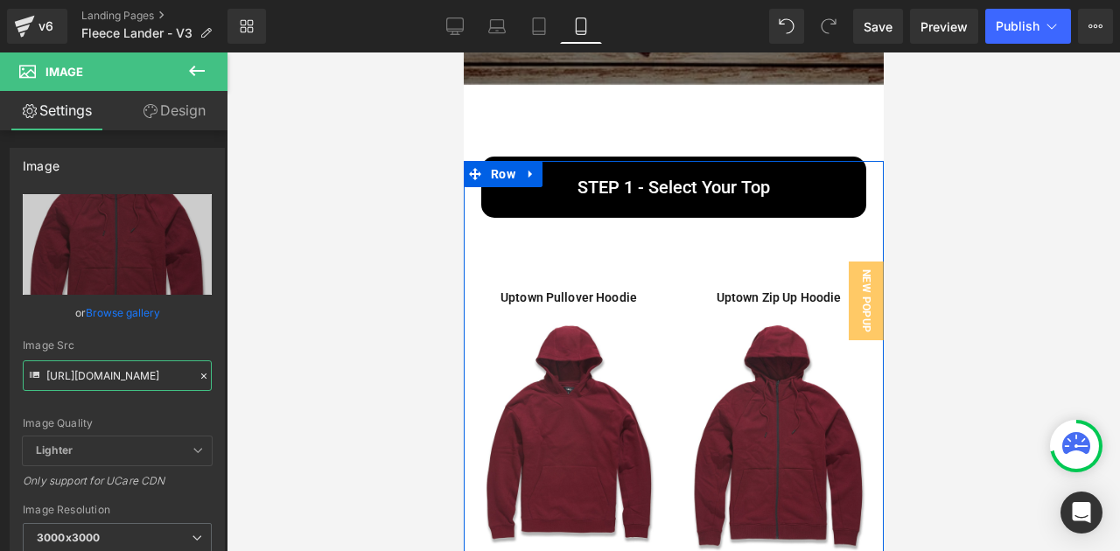
scroll to position [562, 0]
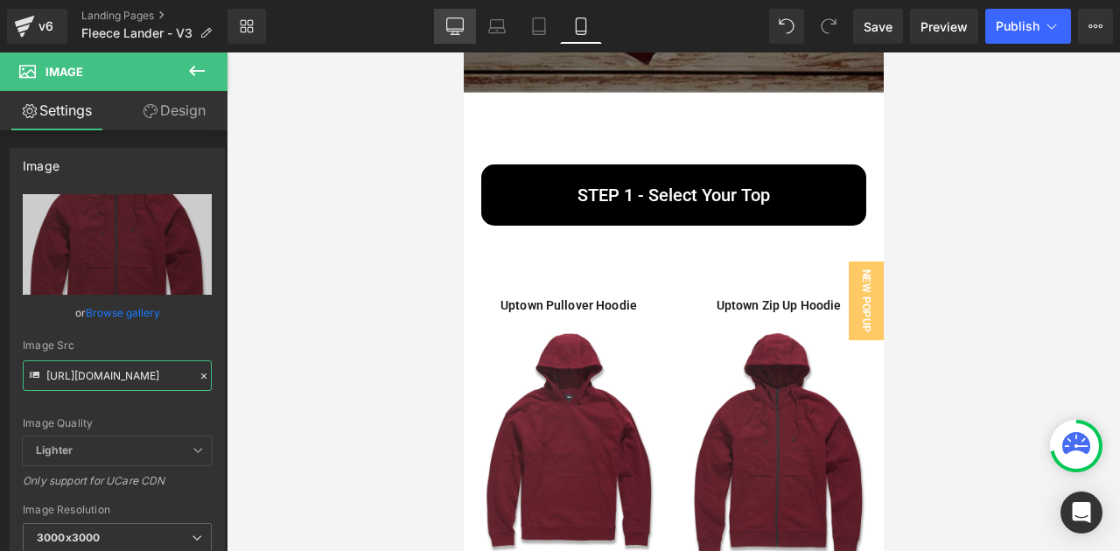
type input "https://jordancraig.com/cdn/shop/files/WEB_8820H_WINE_F.jpg?v=1760101784&width=…"
click at [462, 24] on icon at bounding box center [454, 25] width 17 height 17
type input "auto"
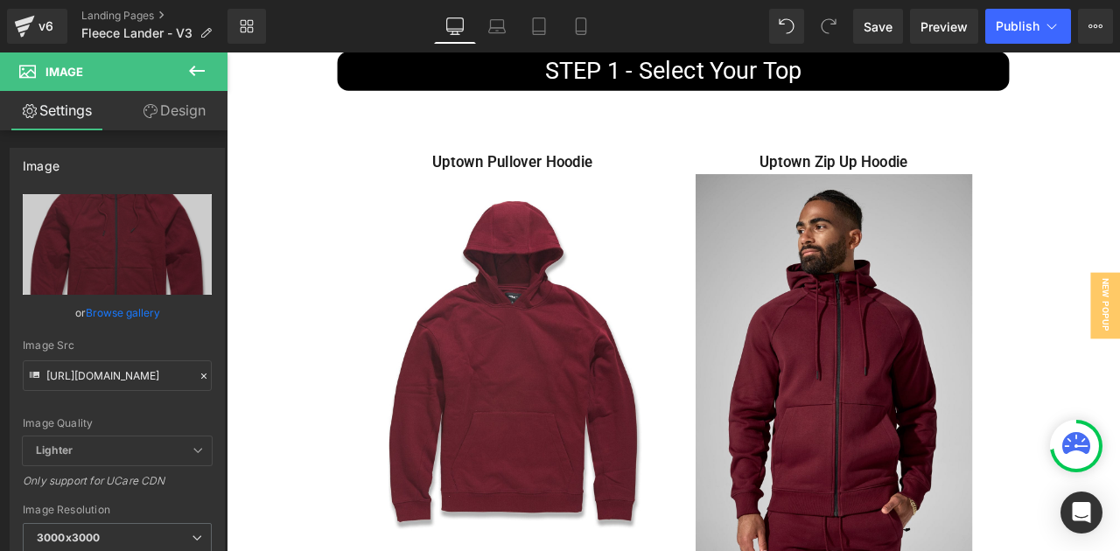
scroll to position [0, 0]
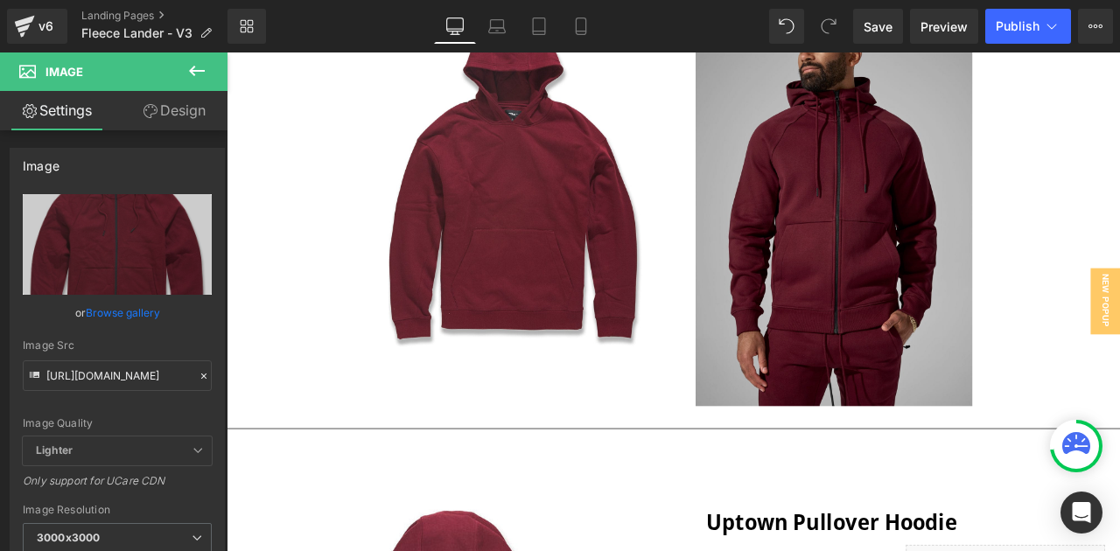
click at [937, 263] on img at bounding box center [946, 226] width 328 height 492
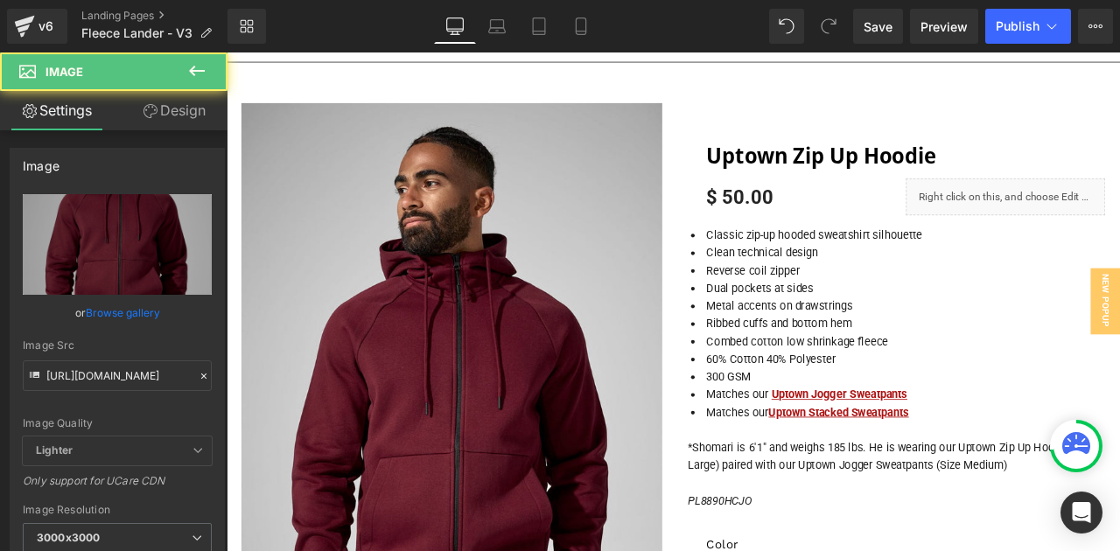
scroll to position [1214, 0]
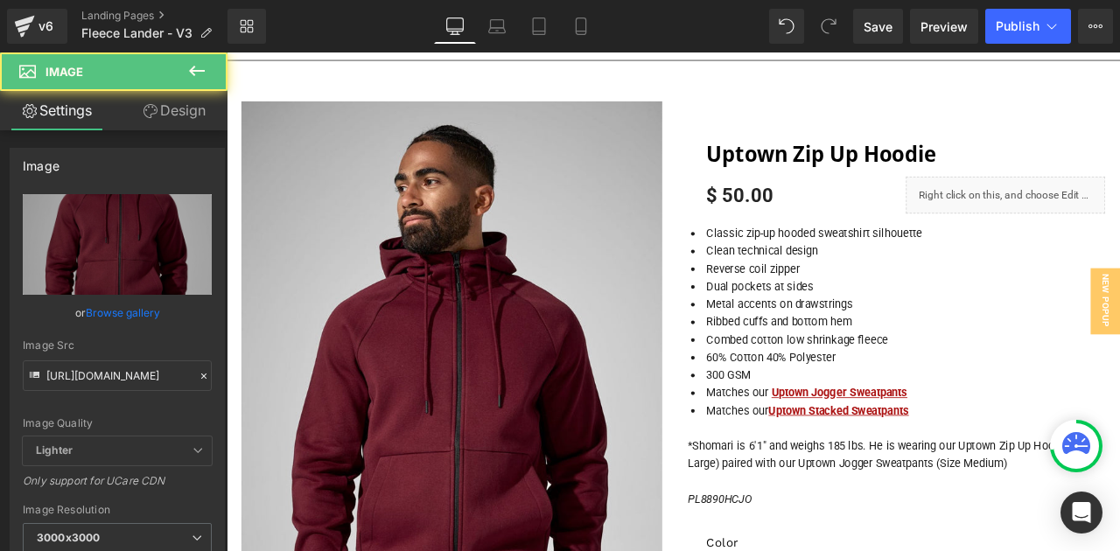
click at [122, 394] on div "Image Quality Lighter Lightest Lighter Lighter Lightest Only support for UCare …" at bounding box center [117, 315] width 189 height 242
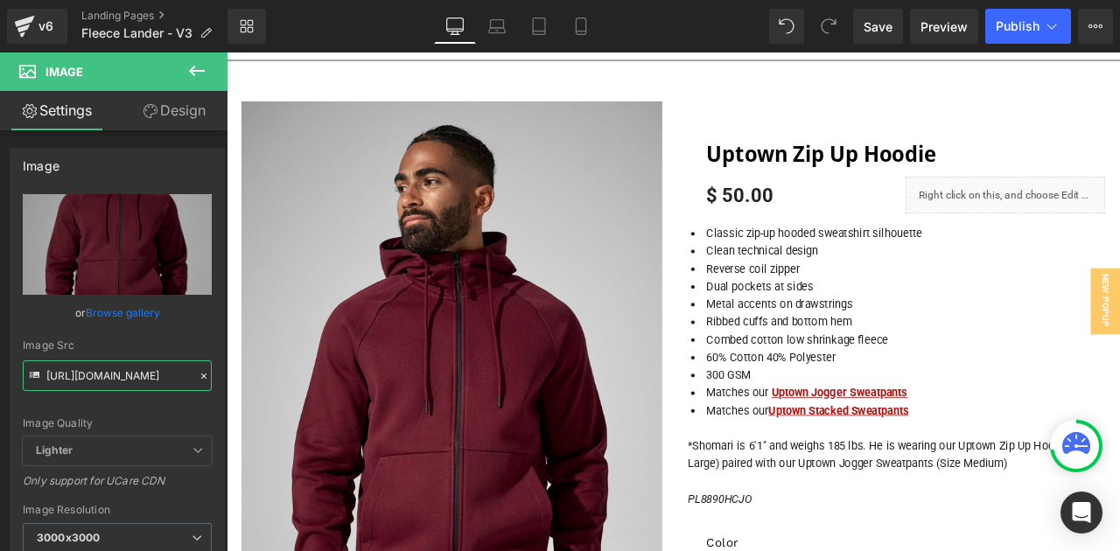
click at [137, 383] on input "https://jordancraig.com/cdn/shop/files/8890H-WINE-MODEL2.jpg?v=1760101784&width…" at bounding box center [117, 375] width 189 height 31
paste input "WEB_8820H_WINE_F"
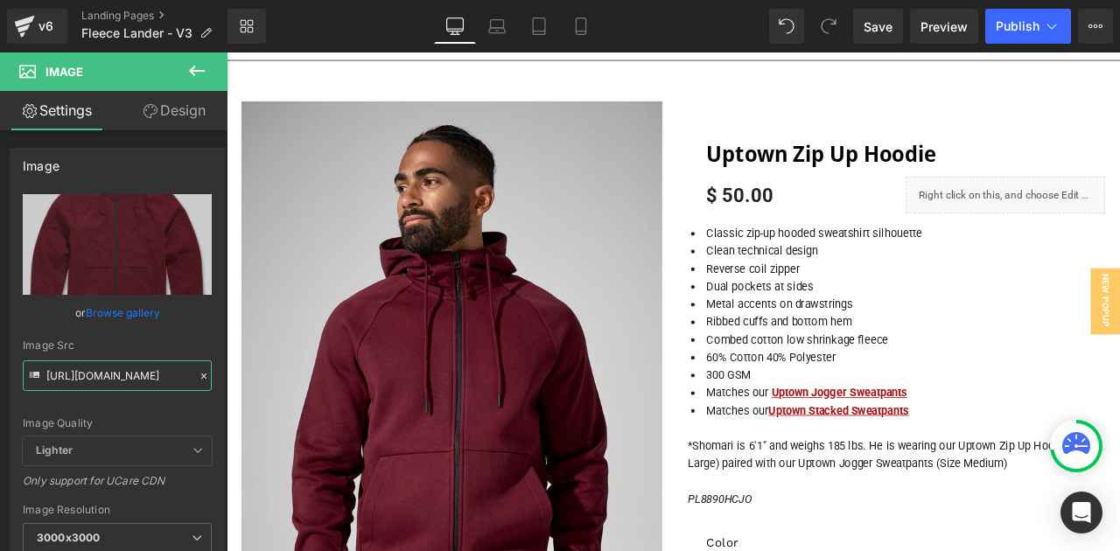
type input "https://jordancraig.com/cdn/shop/files/WEB_8820H_WINE_F.jpg?v=1760101784&width=…"
click at [192, 73] on icon at bounding box center [197, 71] width 16 height 10
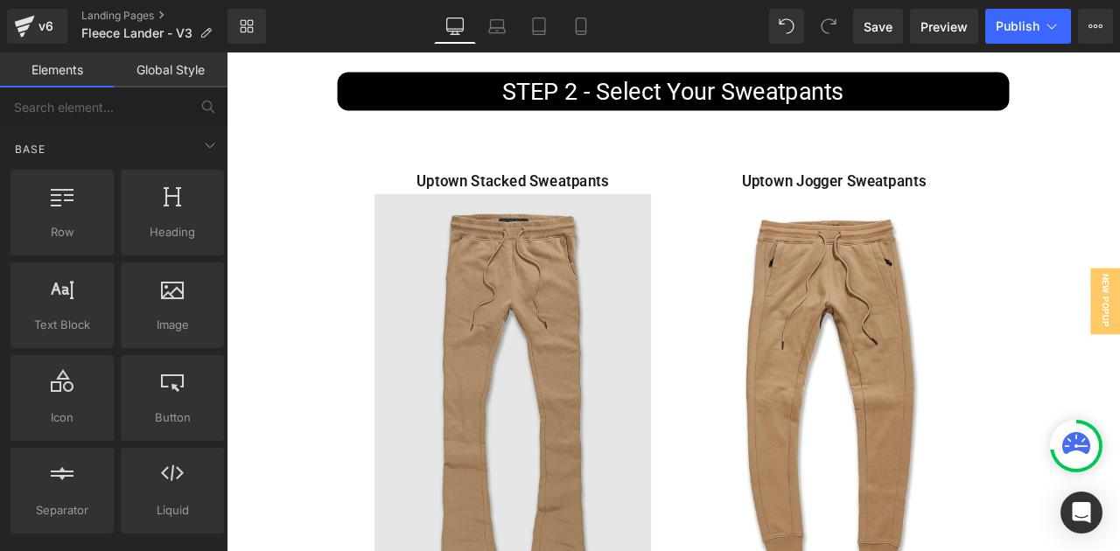
click at [615, 367] on img at bounding box center [566, 466] width 328 height 492
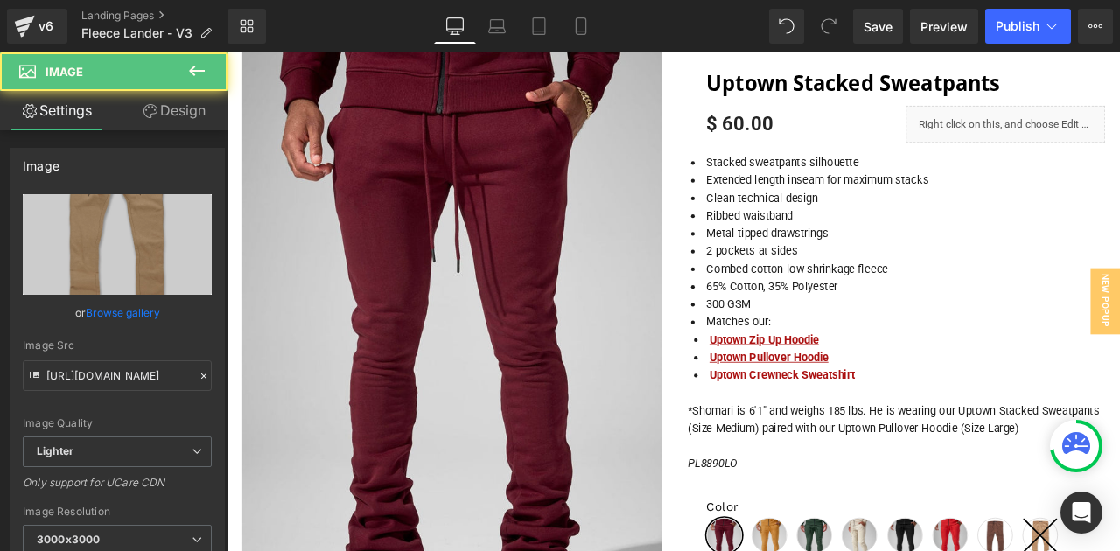
scroll to position [2888, 0]
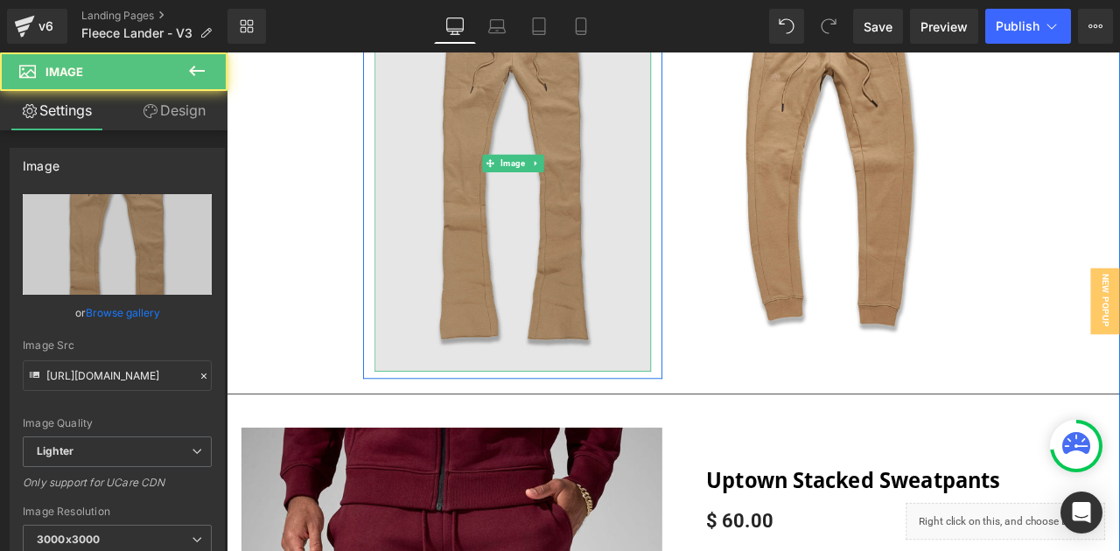
click at [535, 208] on img at bounding box center [566, 184] width 328 height 492
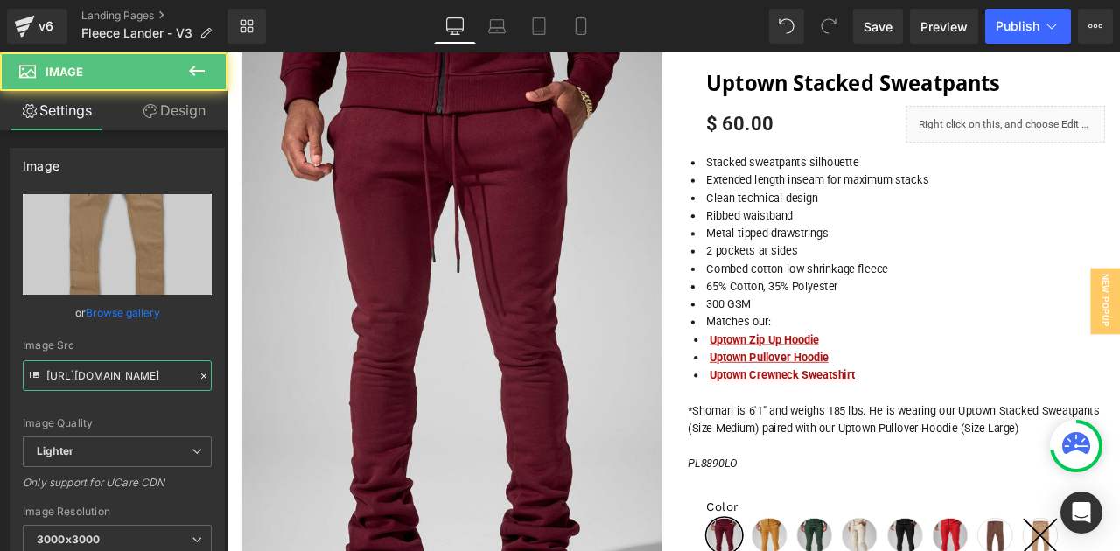
click at [125, 361] on input "[URL][DOMAIN_NAME]" at bounding box center [117, 375] width 189 height 31
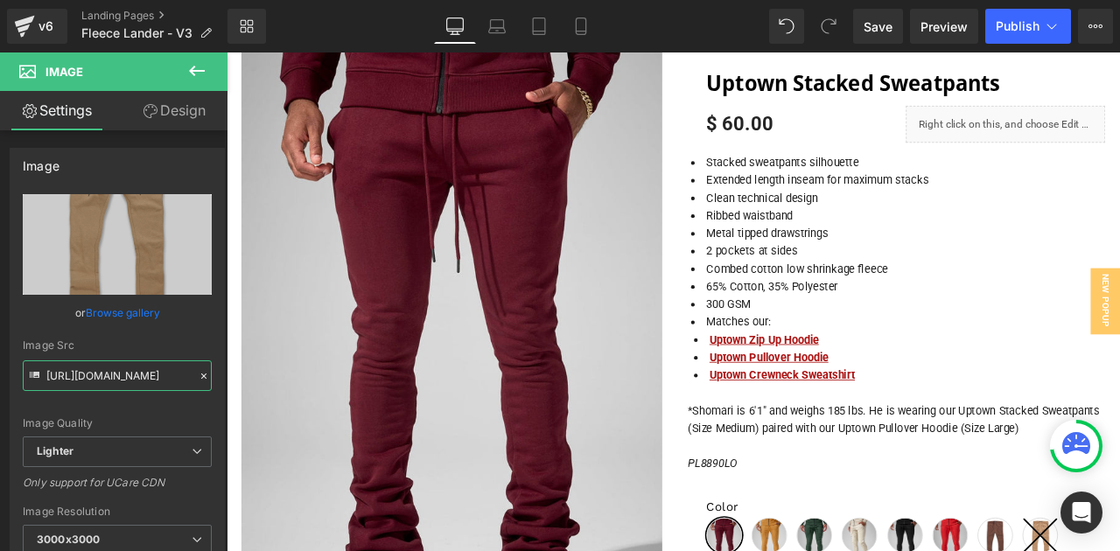
click at [125, 361] on input "[URL][DOMAIN_NAME]" at bounding box center [117, 375] width 189 height 31
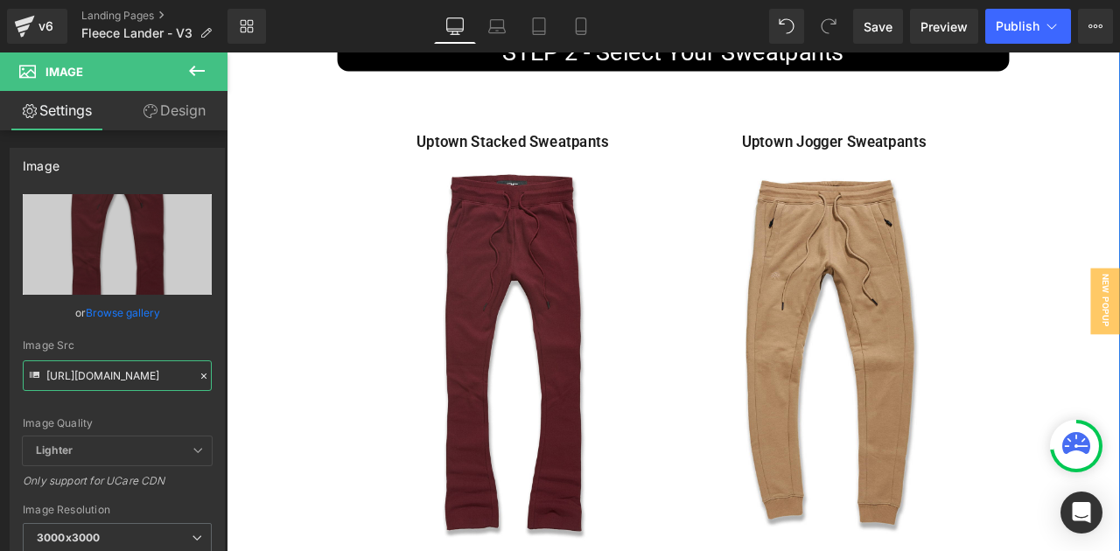
scroll to position [2182, 0]
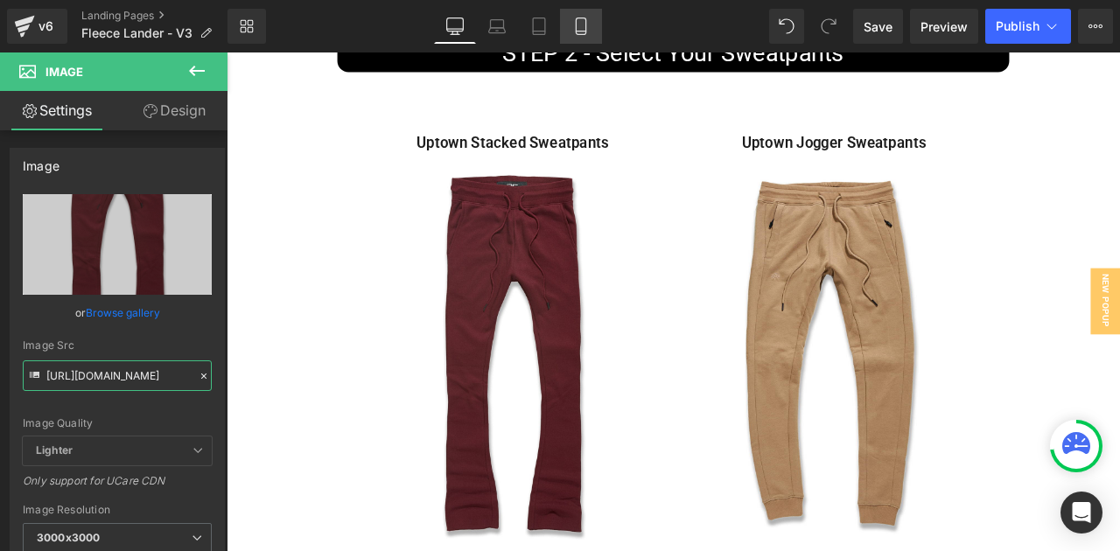
type input "https://jordancraig.com/cdn/shop/files/WEB_8821L_WINE_F.jpg?v=1760101905&width=…"
click at [588, 24] on icon at bounding box center [580, 25] width 17 height 17
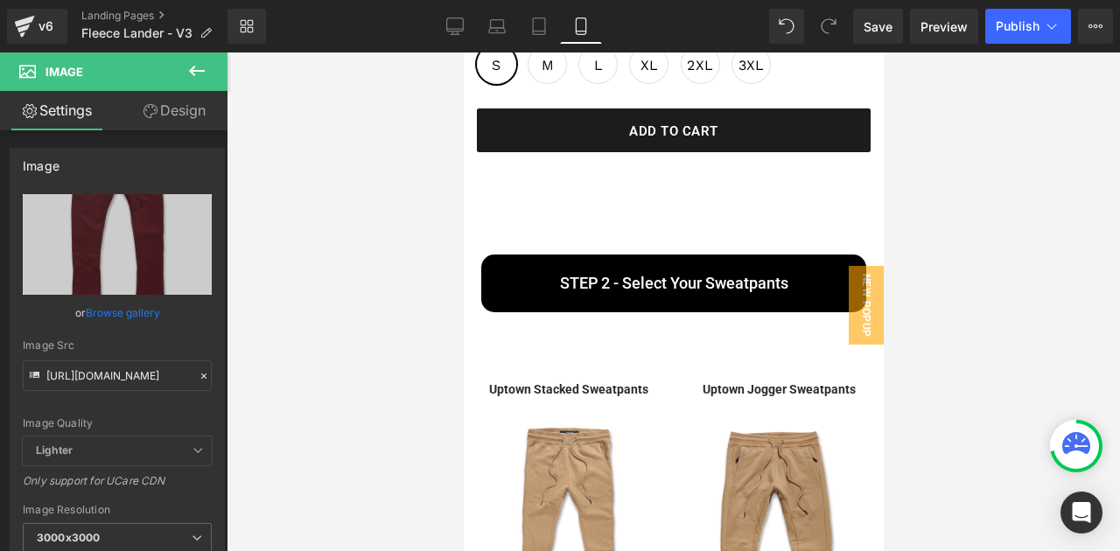
scroll to position [0, 0]
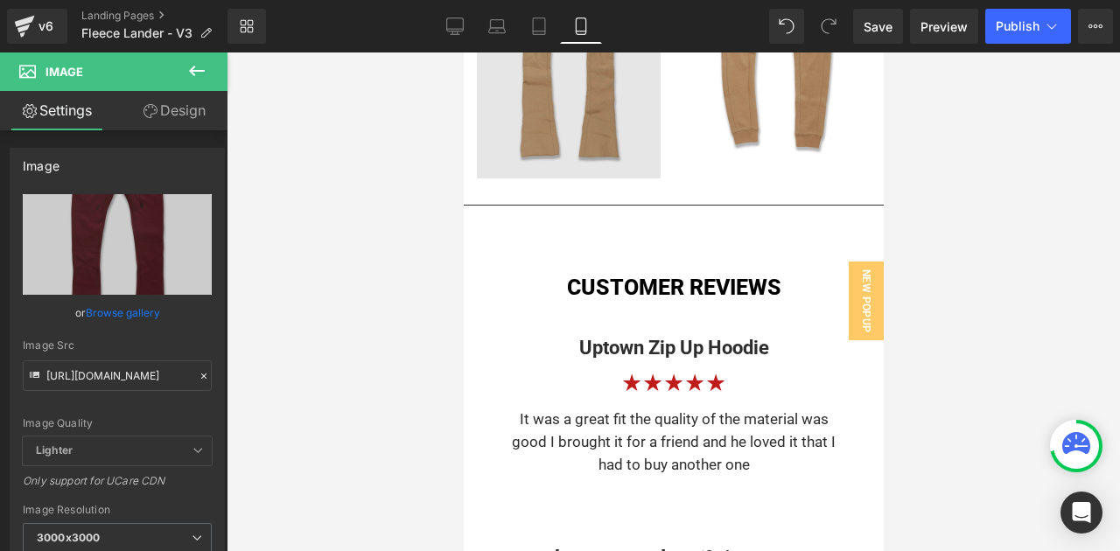
click at [587, 178] on img at bounding box center [568, 41] width 184 height 276
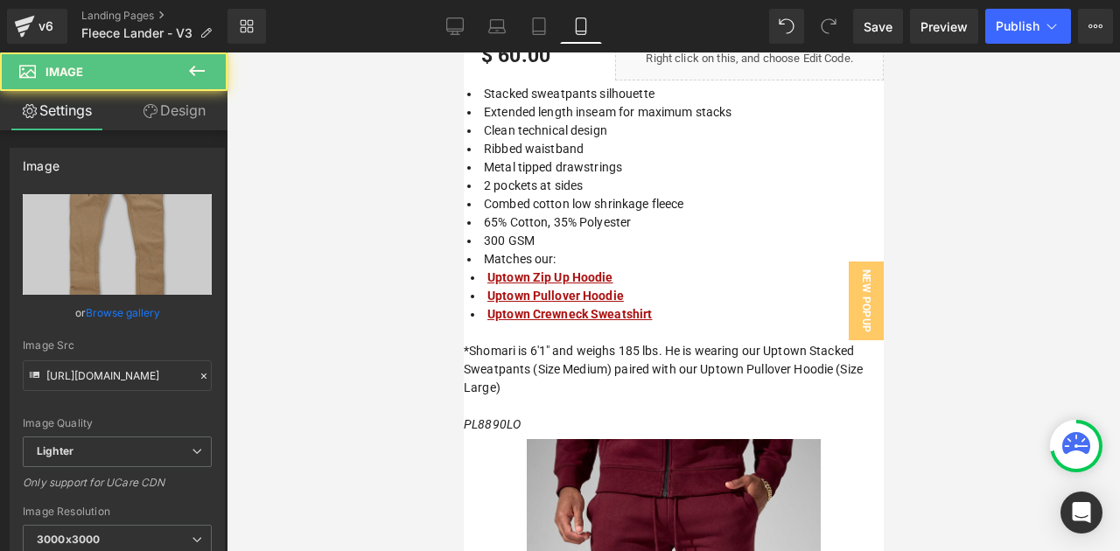
scroll to position [2946, 0]
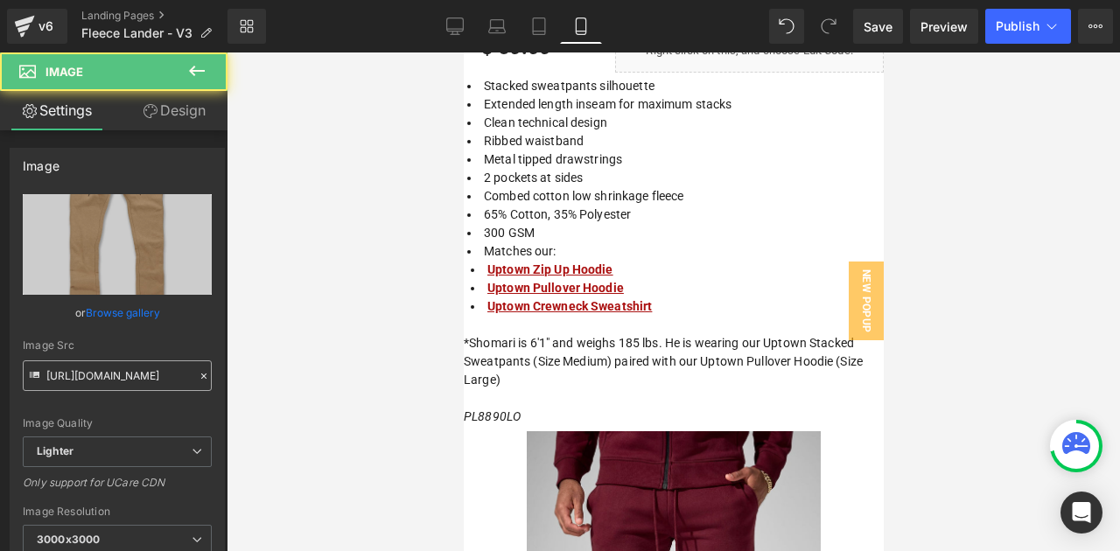
click at [162, 377] on input "[URL][DOMAIN_NAME]" at bounding box center [117, 375] width 189 height 31
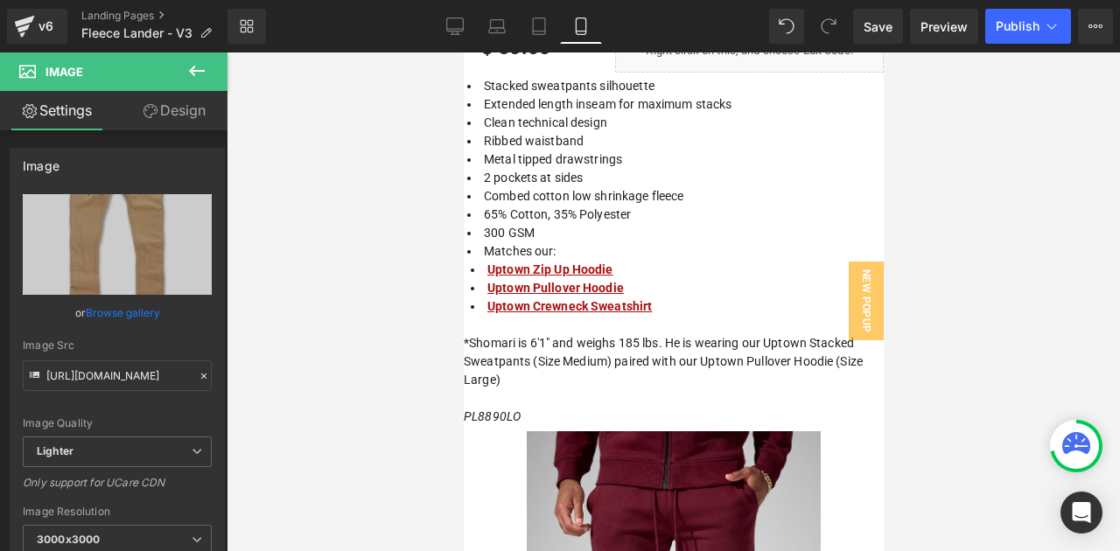
scroll to position [0, 313]
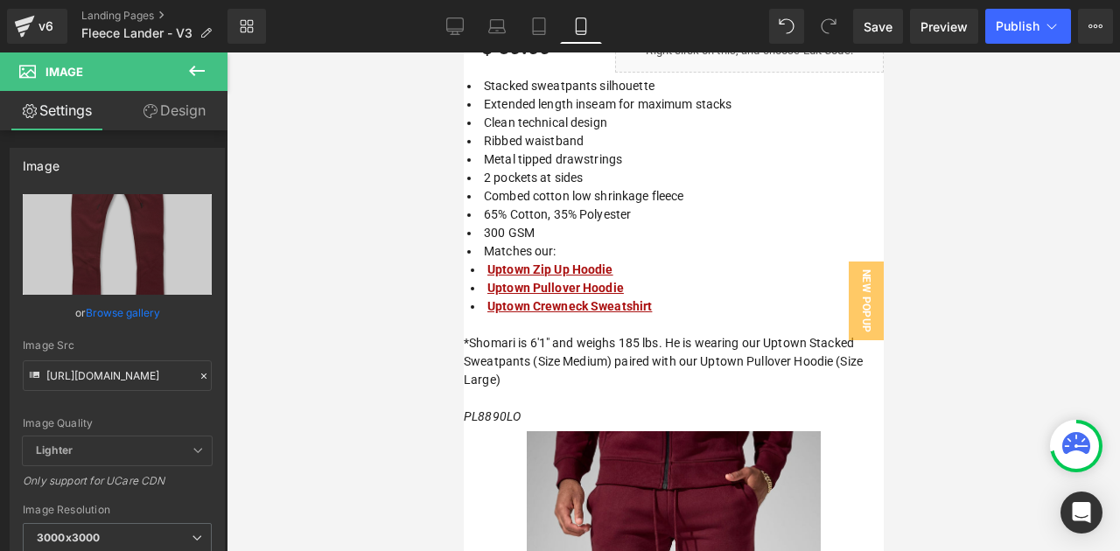
type input "https://jordancraig.com/cdn/shop/files/WEB_8821L_WINE_F.jpg?v=1760101905&width=…"
click at [195, 67] on icon at bounding box center [197, 71] width 16 height 10
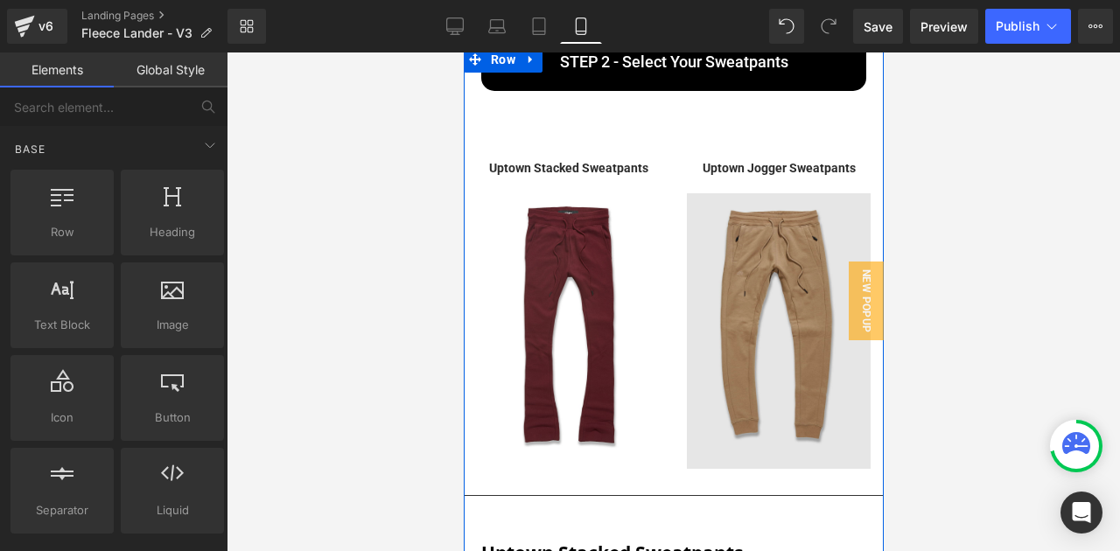
click at [762, 370] on img at bounding box center [778, 331] width 184 height 276
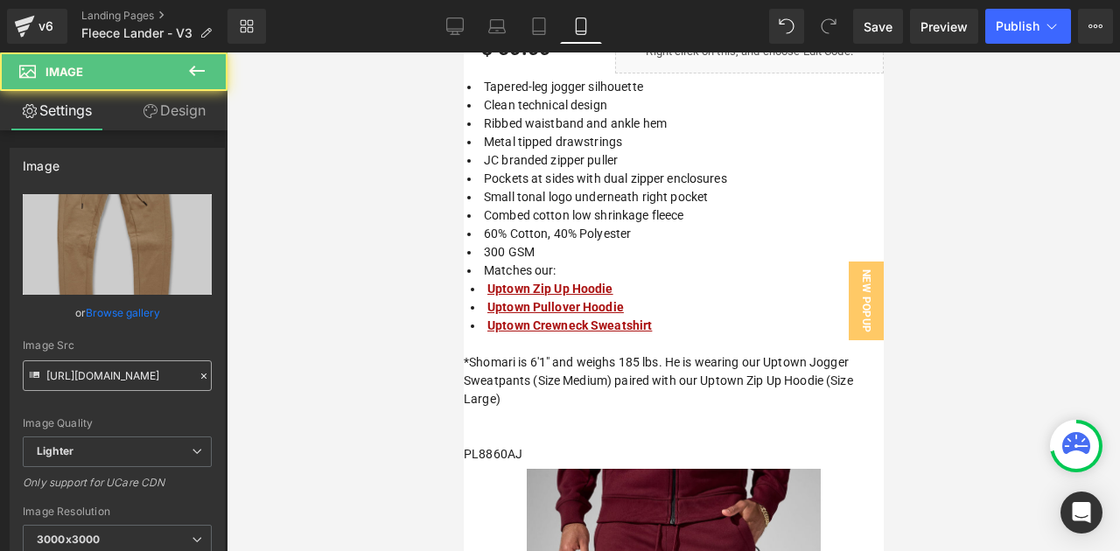
scroll to position [2946, 0]
click at [176, 368] on input "[URL][DOMAIN_NAME]" at bounding box center [117, 375] width 189 height 31
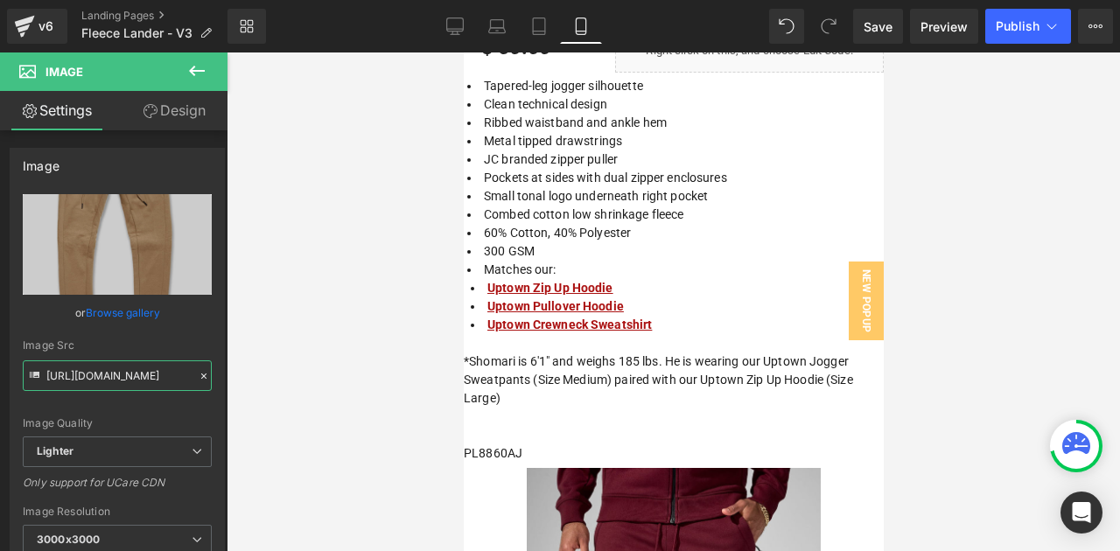
click at [176, 368] on input "[URL][DOMAIN_NAME]" at bounding box center [117, 375] width 189 height 31
type input "v"
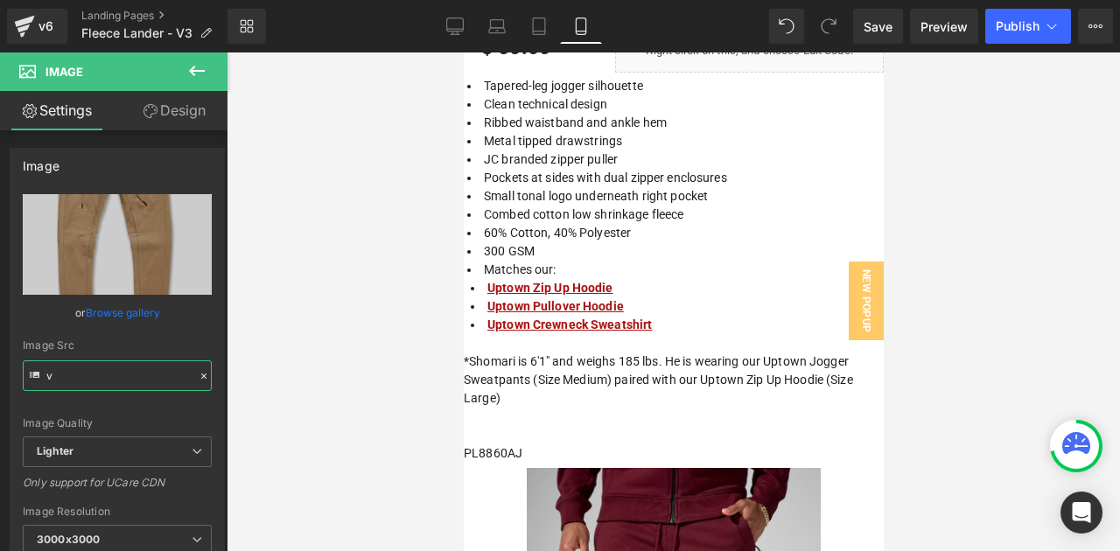
click at [176, 368] on input "v" at bounding box center [117, 375] width 189 height 31
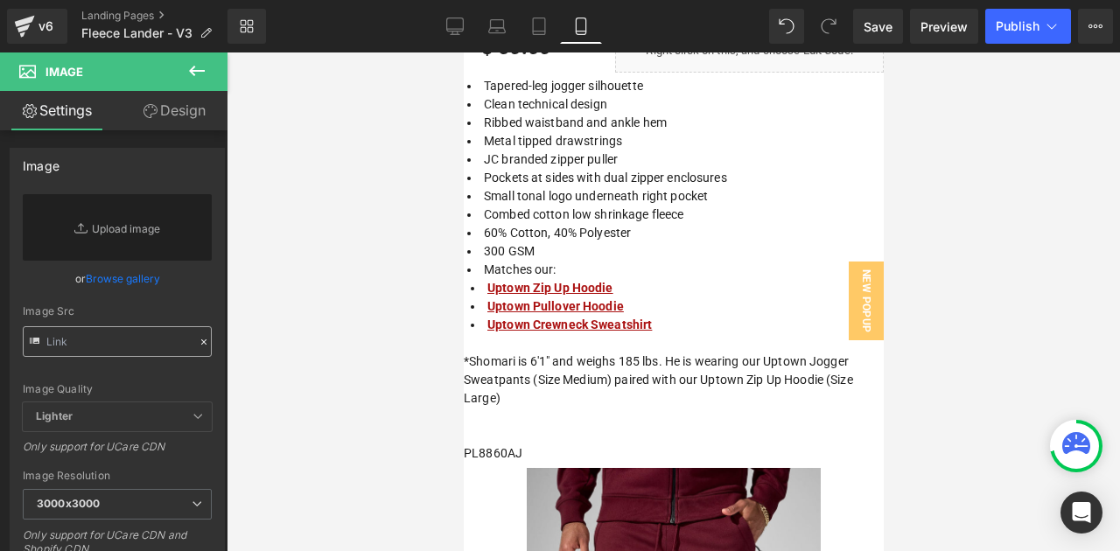
click at [176, 368] on div "Image Quality Lighter Lightest Lighter Lighter Lightest Only support for UCare …" at bounding box center [117, 298] width 189 height 208
click at [136, 358] on div "Image Quality Lighter Lightest Lighter Lighter Lightest Only support for UCare …" at bounding box center [117, 298] width 189 height 208
click at [138, 351] on input "text" at bounding box center [117, 341] width 189 height 31
paste input "https://jordancraig.com/cdn/shop/files/WEB_8820_WINE_F.jpg?v=1760101891&width=1…"
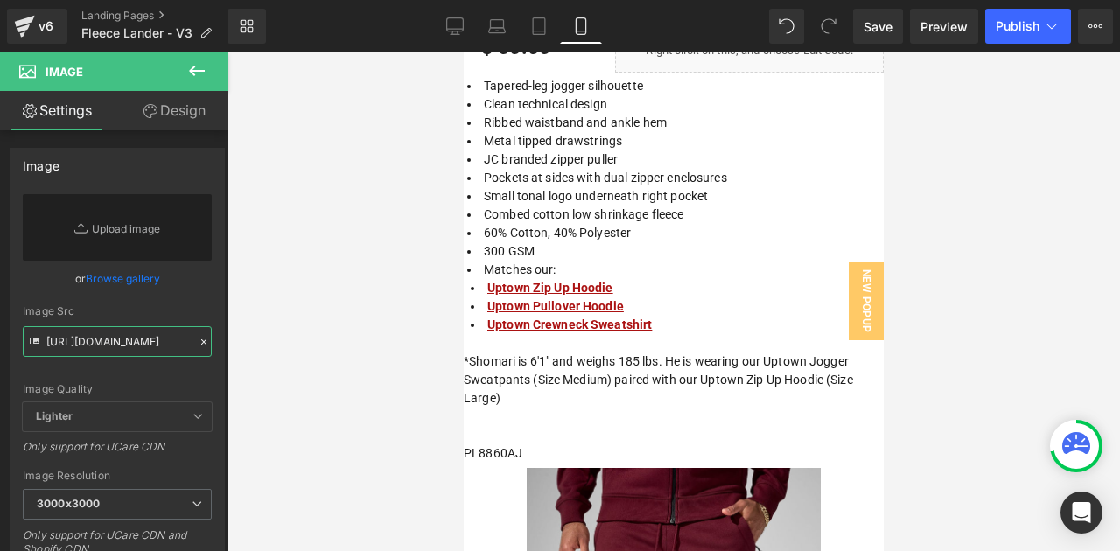
scroll to position [0, 308]
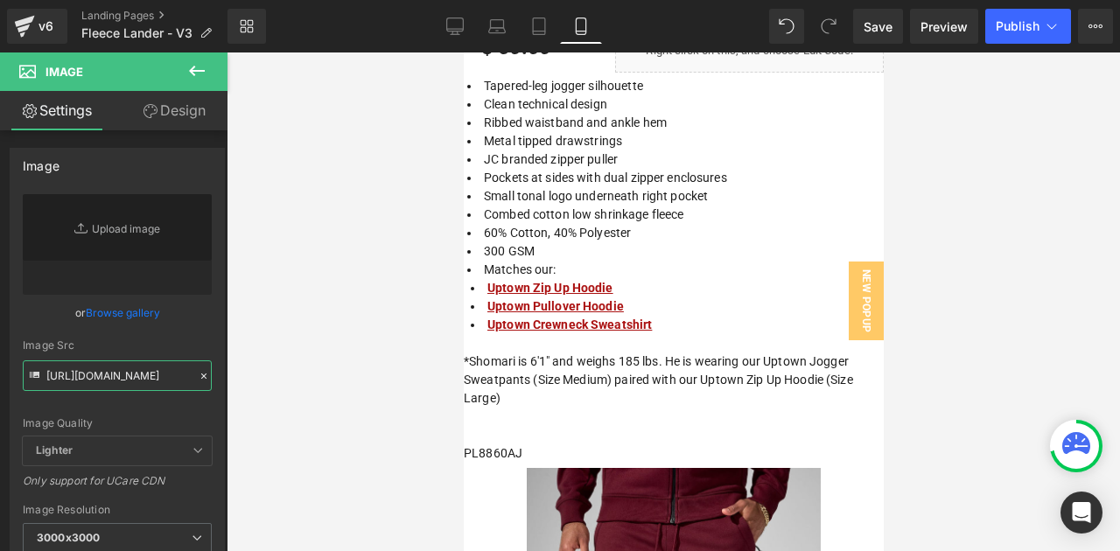
click at [136, 388] on input "https://jordancraig.com/cdn/shop/files/WEB_8820_WINE_F.jpg?v=1760101891&width=1…" at bounding box center [117, 375] width 189 height 31
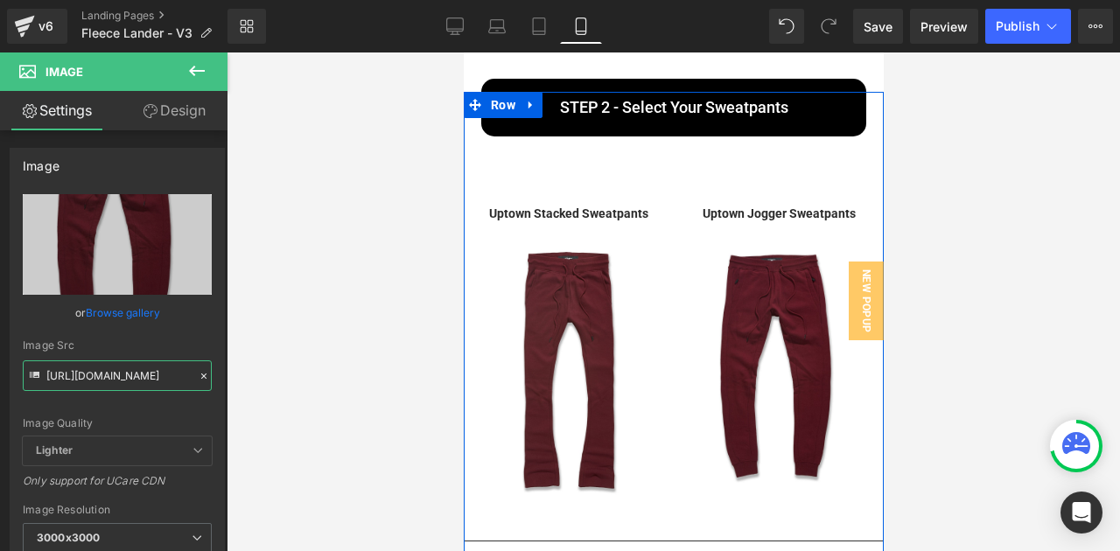
scroll to position [2356, 0]
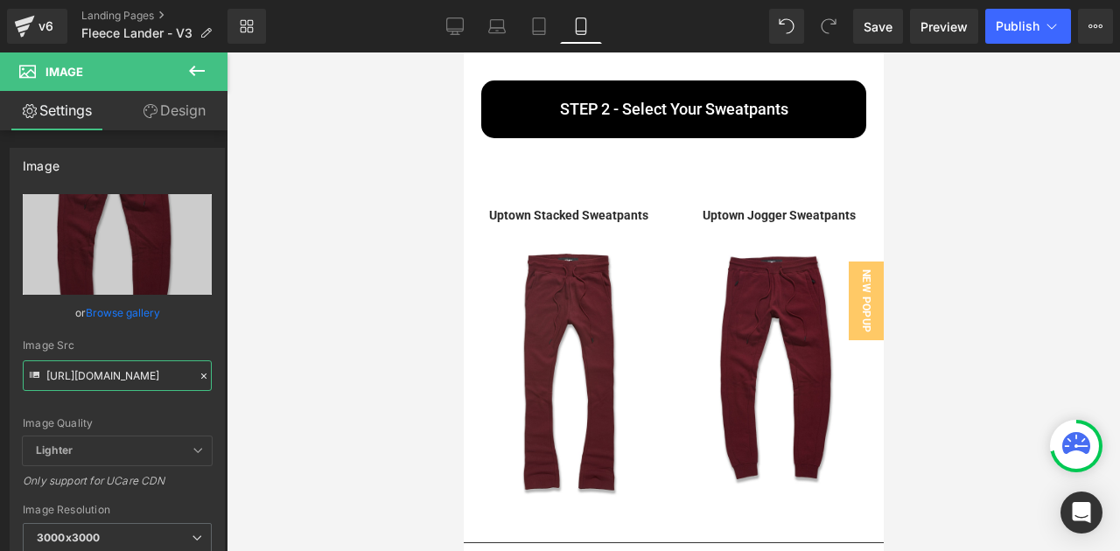
type input "https://jordancraig.com/cdn/shop/files/WEB_8820_WINE_F.jpg?v=1760101891&width=1…"
click at [205, 77] on icon at bounding box center [196, 70] width 21 height 21
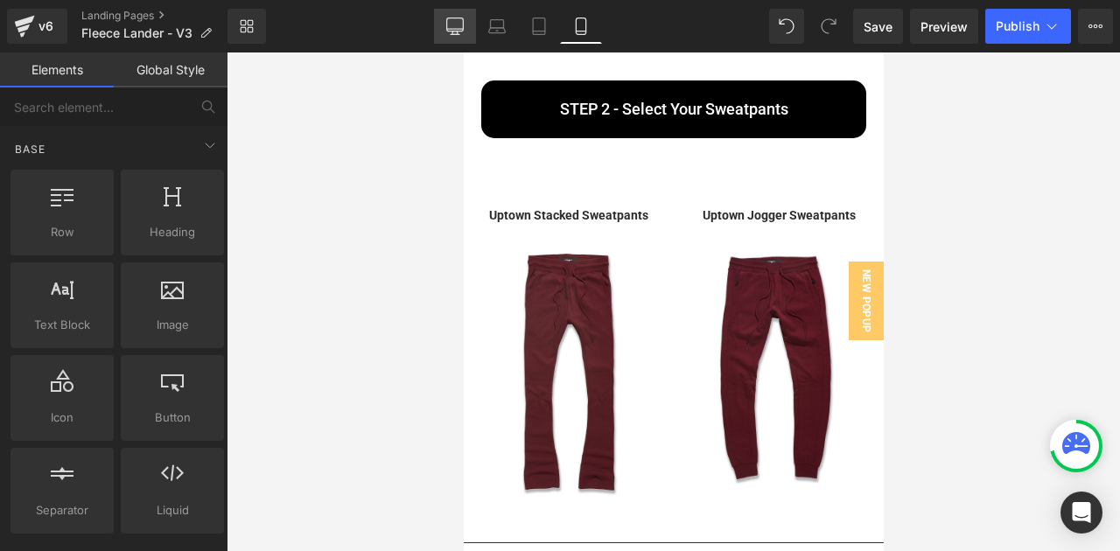
click at [476, 37] on link "Desktop" at bounding box center [455, 26] width 42 height 35
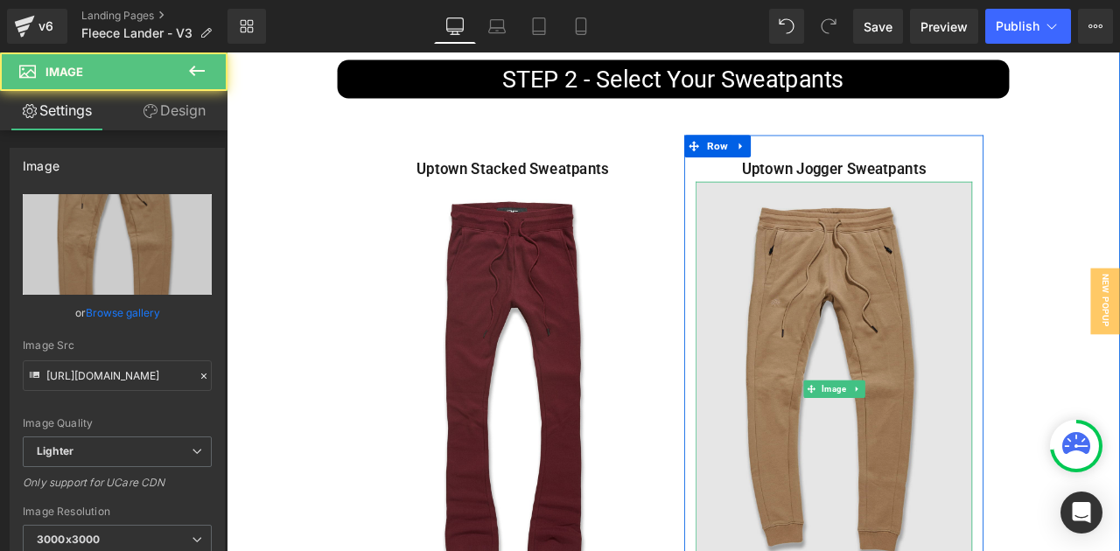
click at [951, 409] on img at bounding box center [946, 452] width 328 height 492
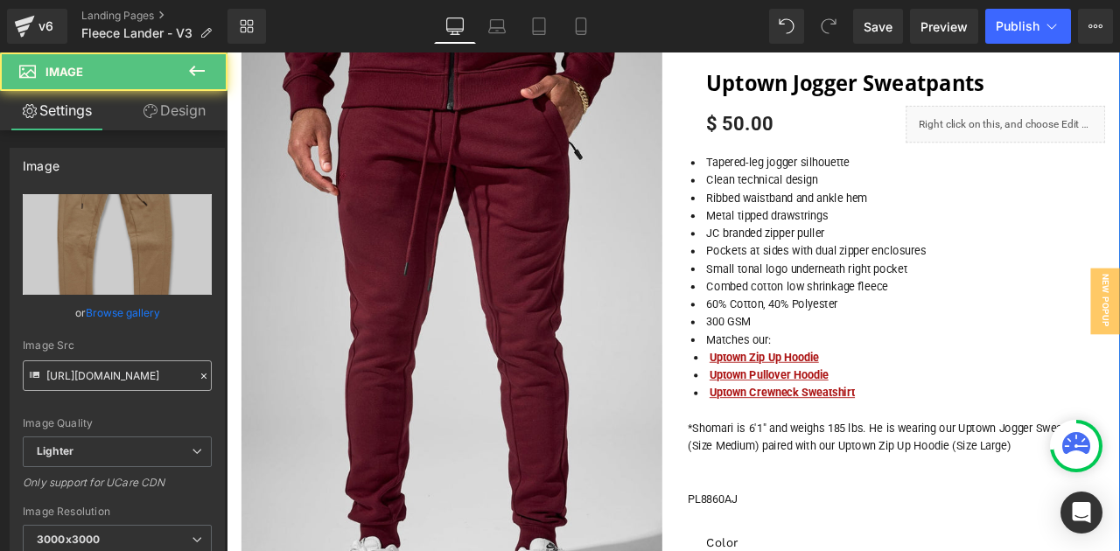
scroll to position [2888, 0]
click at [115, 365] on input "[URL][DOMAIN_NAME]" at bounding box center [117, 375] width 189 height 31
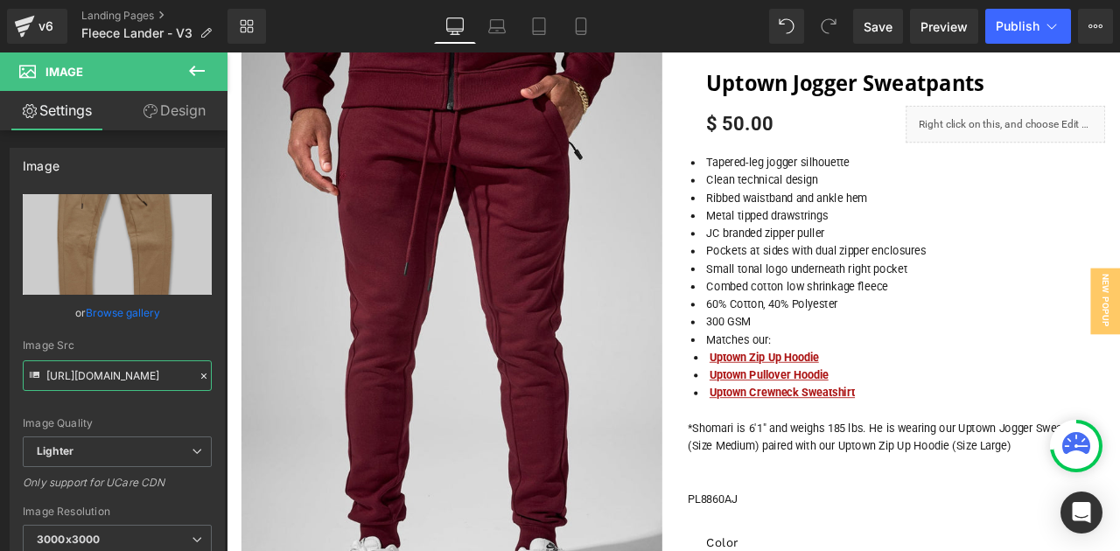
click at [115, 365] on input "[URL][DOMAIN_NAME]" at bounding box center [117, 375] width 189 height 31
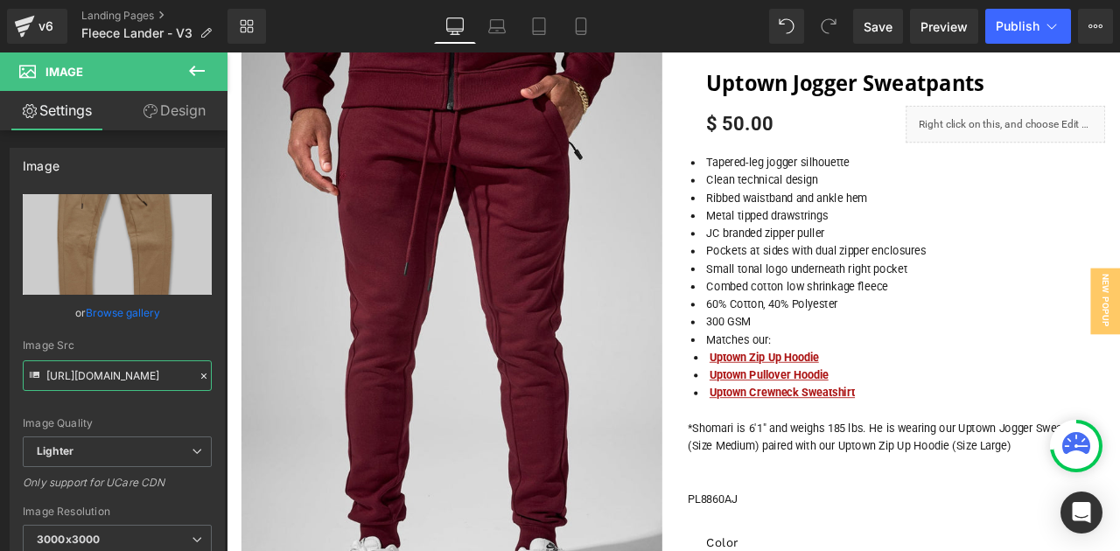
type input "https://jordancraig.com/cdn/shop/files/WEB_8820_WINE_F.jpg?v=1760101891&width=1…"
click at [126, 395] on div "Image Quality Lighter Lightest Lighter Lighter Lightest Only support for UCare …" at bounding box center [117, 315] width 189 height 242
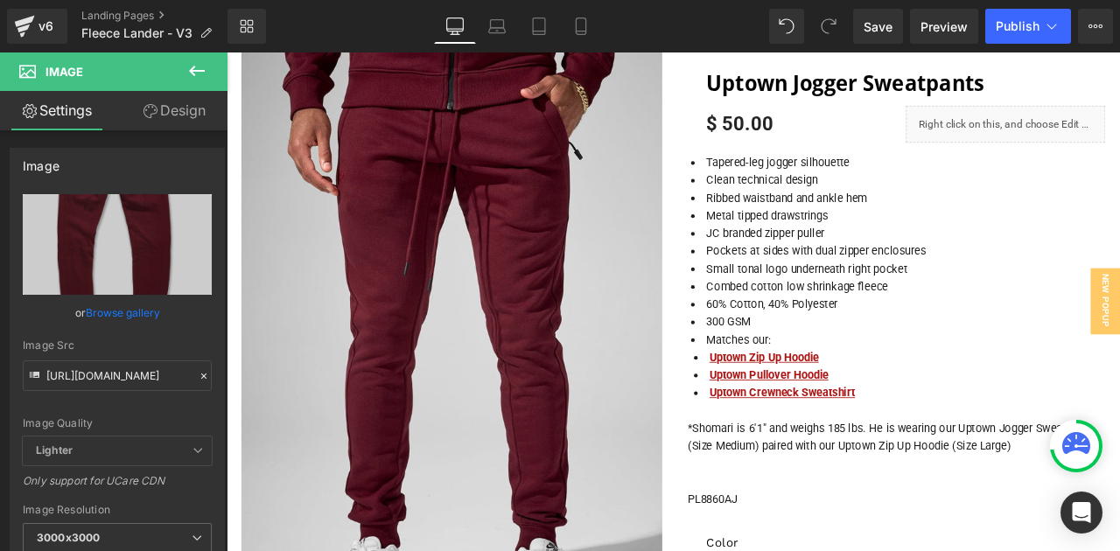
click at [206, 65] on icon at bounding box center [196, 70] width 21 height 21
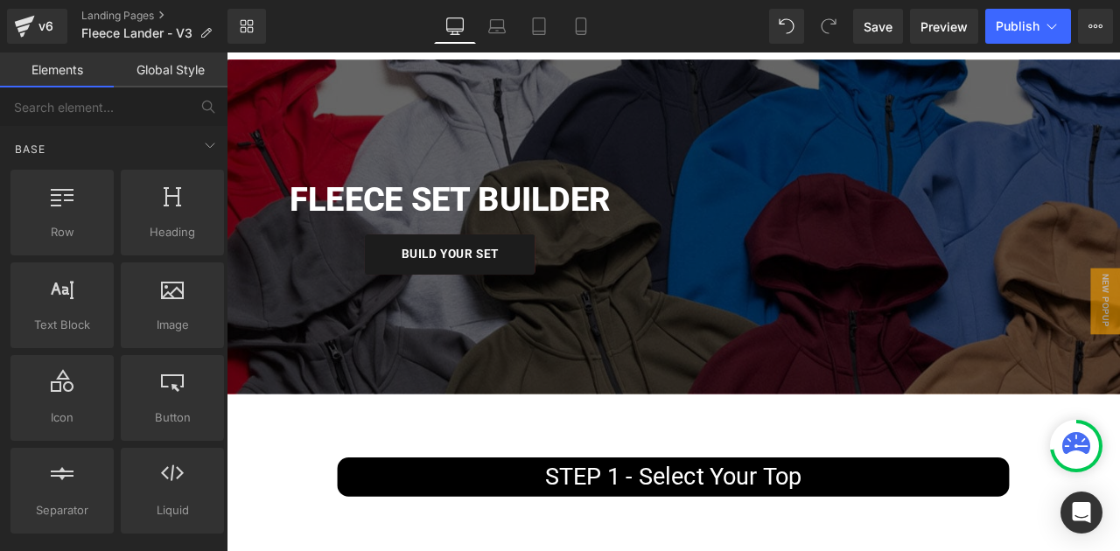
scroll to position [44, 0]
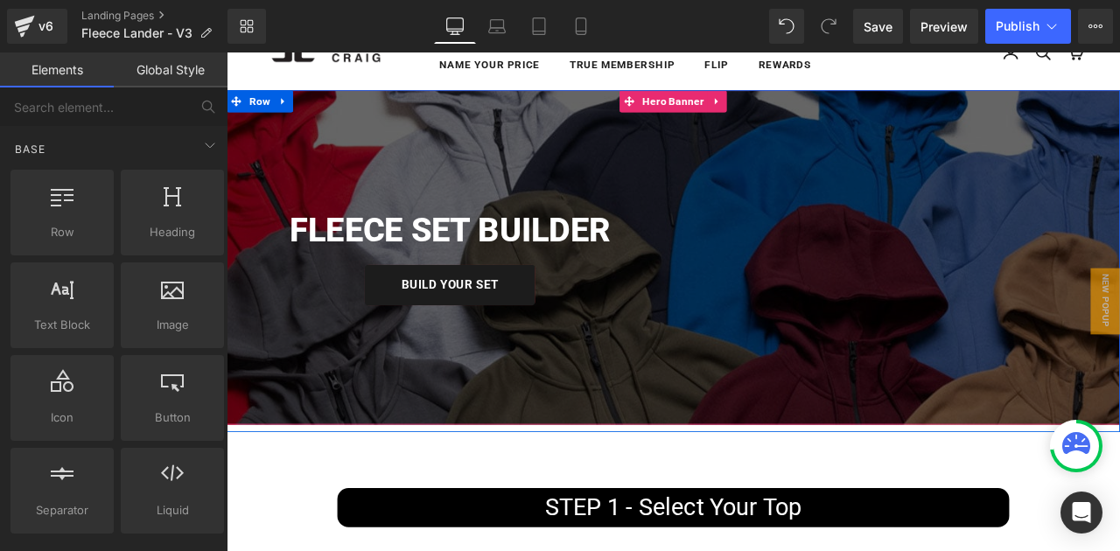
click at [752, 126] on div "FLEECE SET BUILDER Heading BUILD YOUR SET Button Row" at bounding box center [756, 295] width 1058 height 396
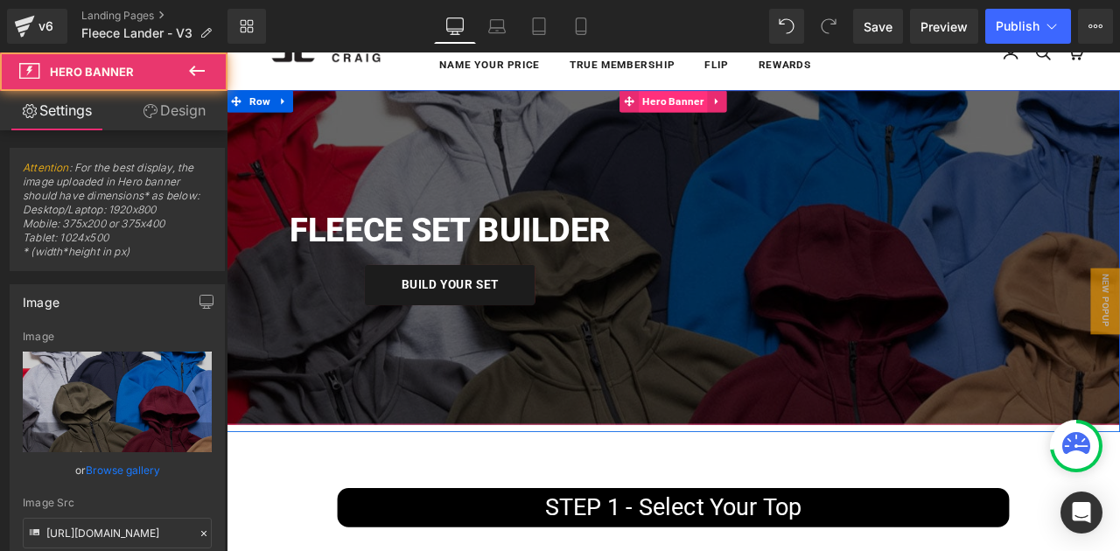
click at [752, 120] on span "Hero Banner" at bounding box center [755, 110] width 81 height 26
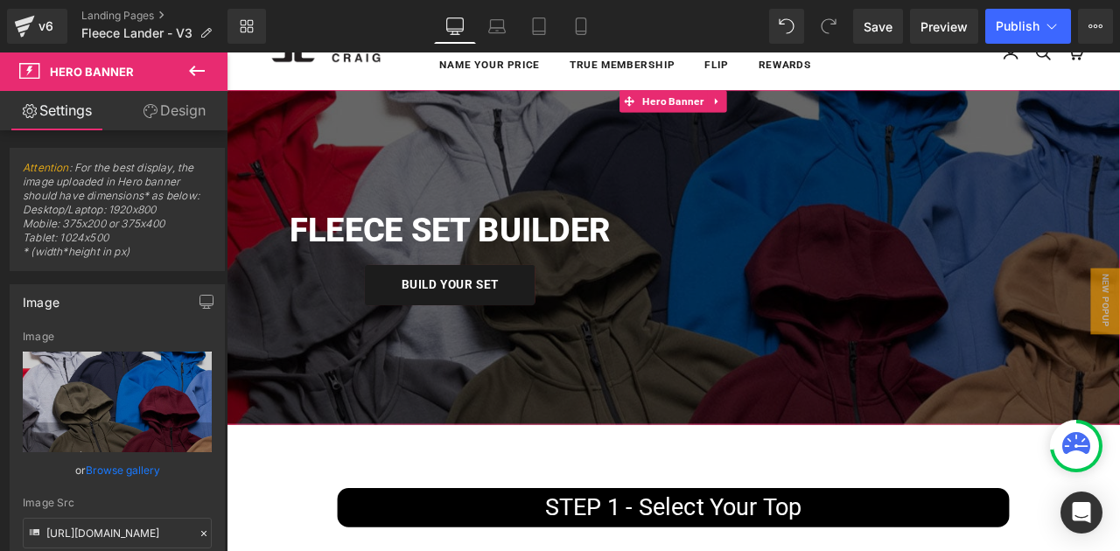
click at [143, 466] on link "Browse gallery" at bounding box center [123, 470] width 74 height 31
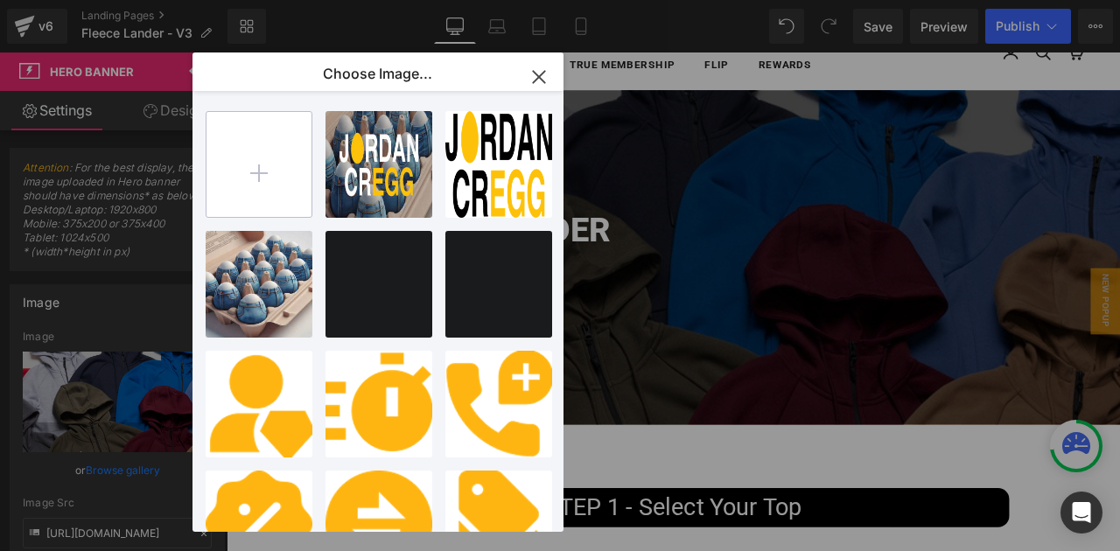
click at [284, 177] on input "file" at bounding box center [258, 164] width 105 height 105
type input "C:\fakepath\WhatsApp Image 2025-10-01 at 23.00.32.jpeg"
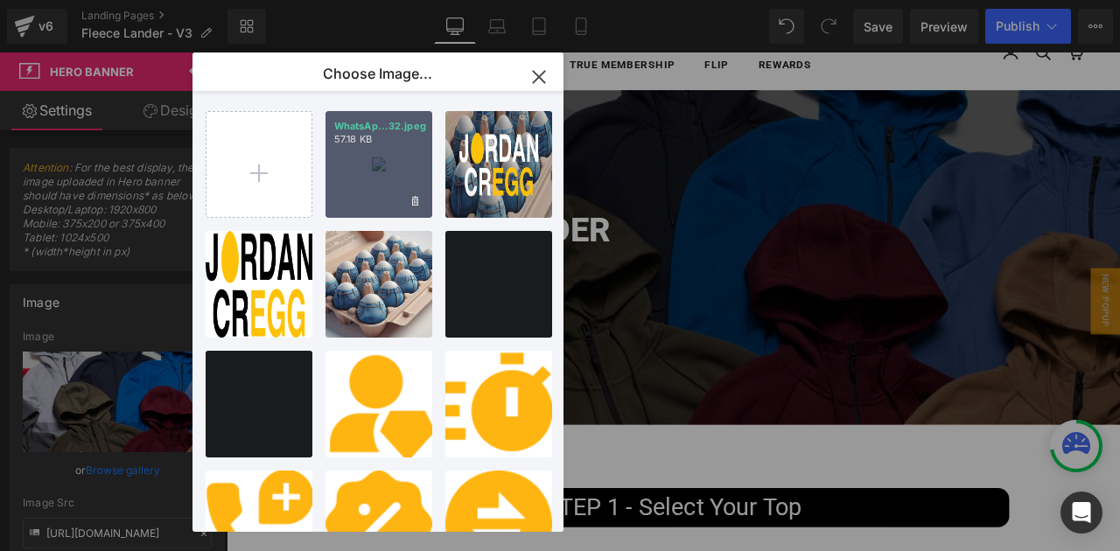
click at [397, 174] on div "WhatsAp...32.jpeg 57.18 KB" at bounding box center [378, 164] width 107 height 107
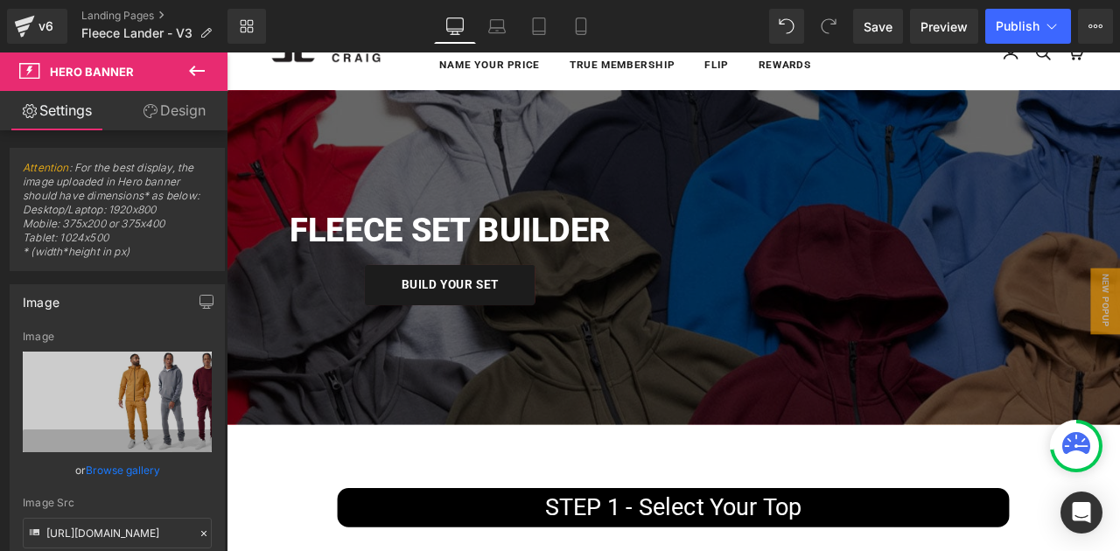
type input "https://ucarecdn.com/04dab657-5cdf-4c45-9048-2a4aa3d3dbc6/-/format/auto/-/previ…"
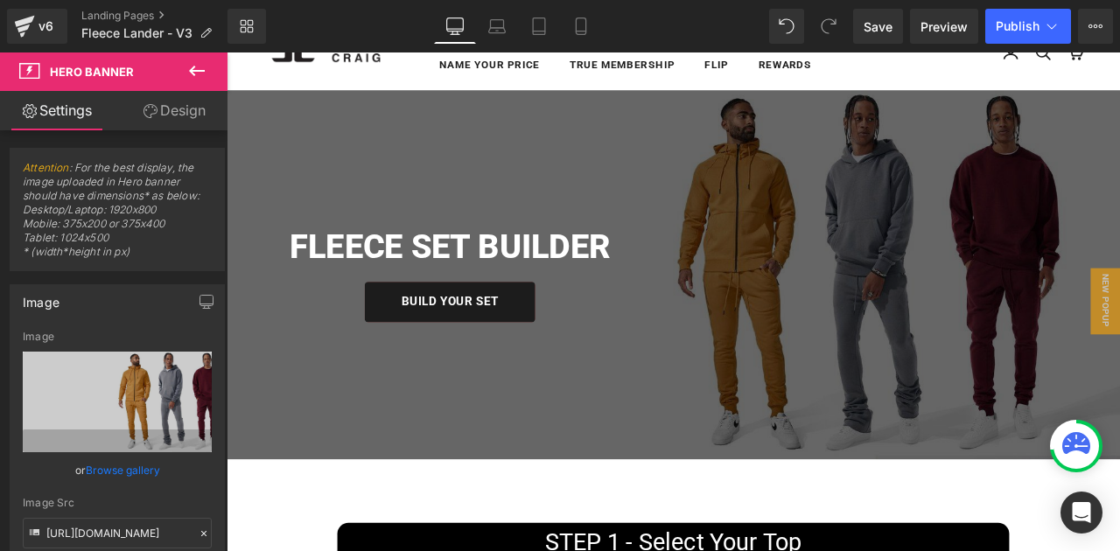
click at [188, 72] on icon at bounding box center [196, 70] width 21 height 21
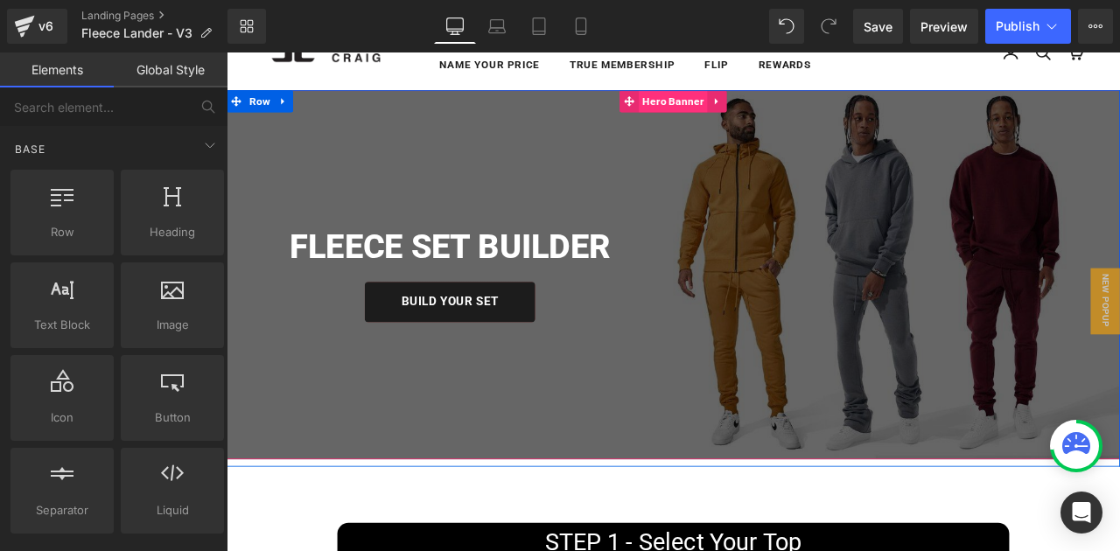
click at [757, 107] on span "Hero Banner" at bounding box center [755, 110] width 81 height 26
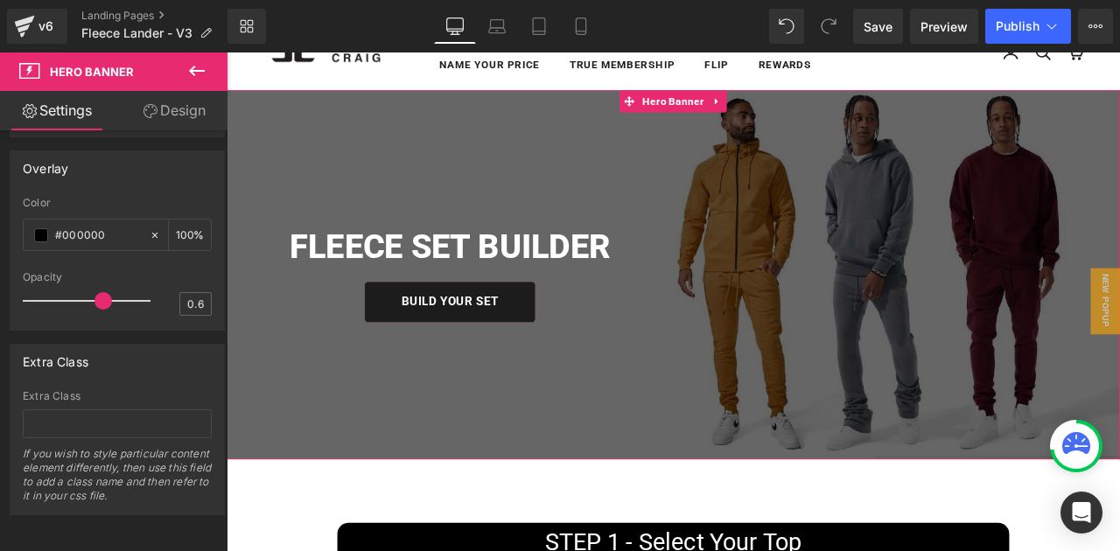
scroll to position [1205, 0]
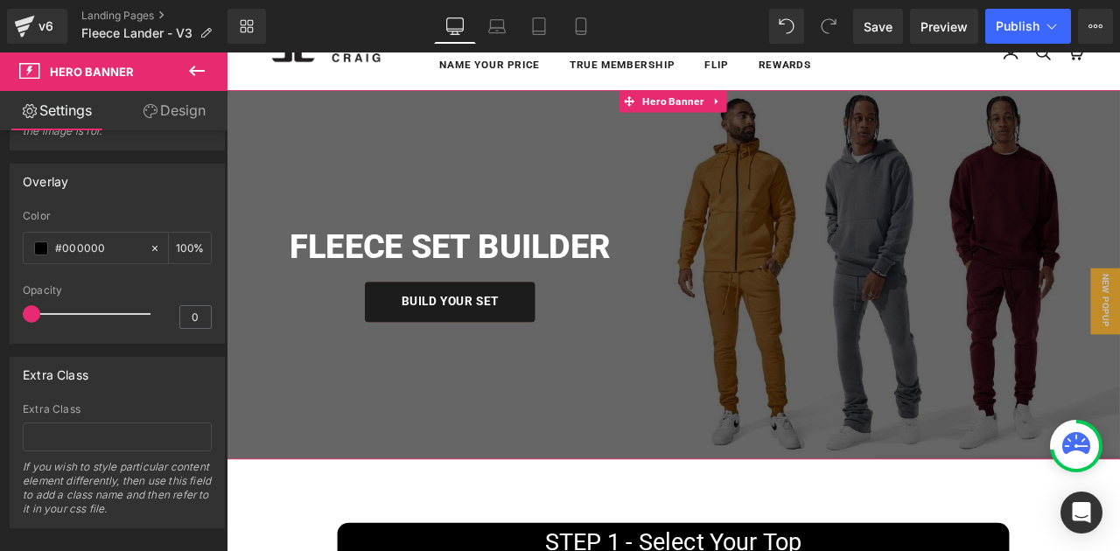
click at [32, 312] on div at bounding box center [90, 314] width 119 height 35
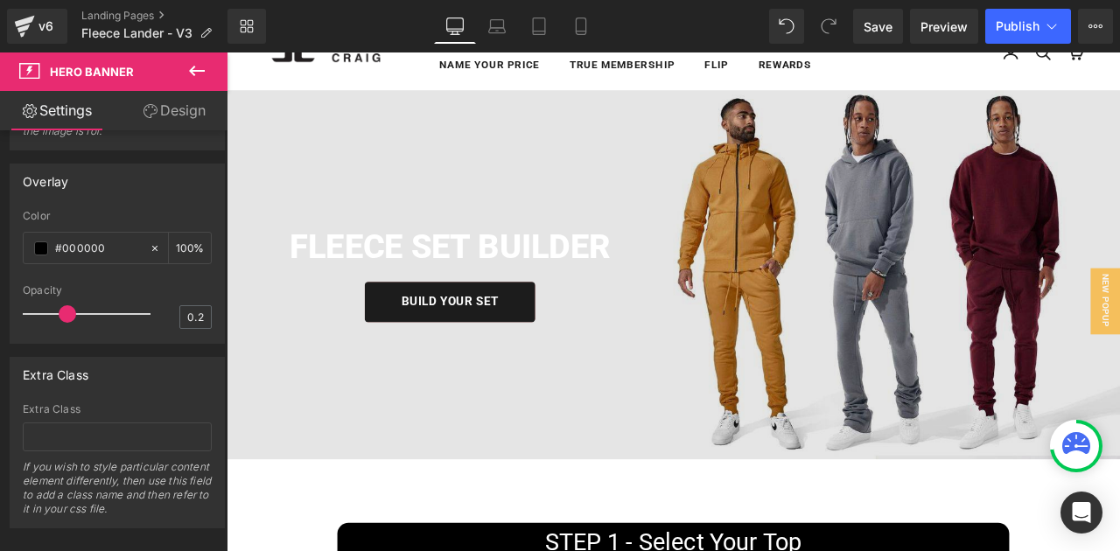
type input "0.3"
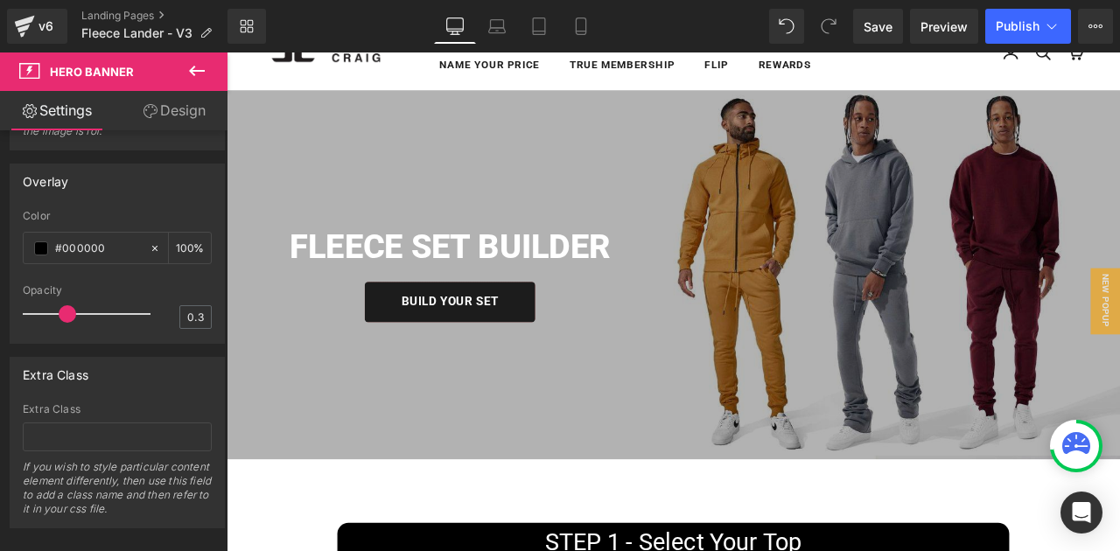
drag, startPoint x: 32, startPoint y: 313, endPoint x: 65, endPoint y: 314, distance: 32.4
click at [65, 313] on span at bounding box center [67, 313] width 17 height 17
click at [213, 78] on button at bounding box center [196, 71] width 61 height 38
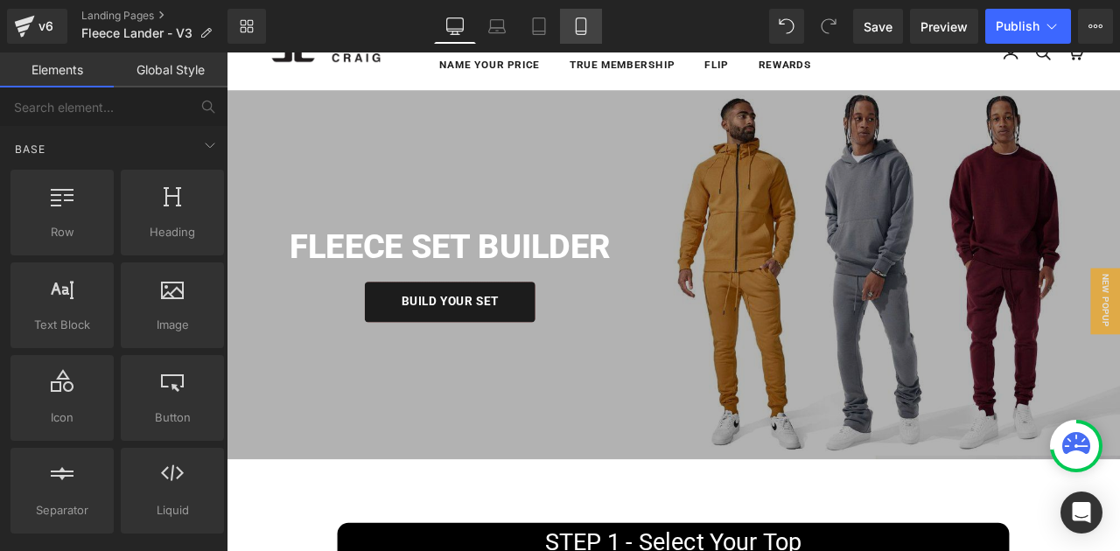
click at [578, 36] on link "Mobile" at bounding box center [581, 26] width 42 height 35
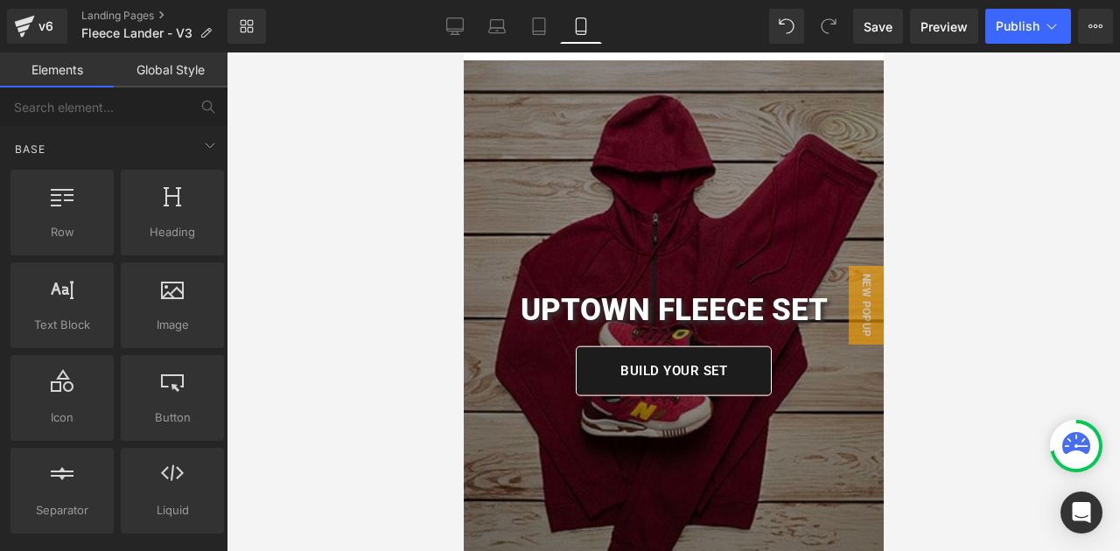
scroll to position [52, 0]
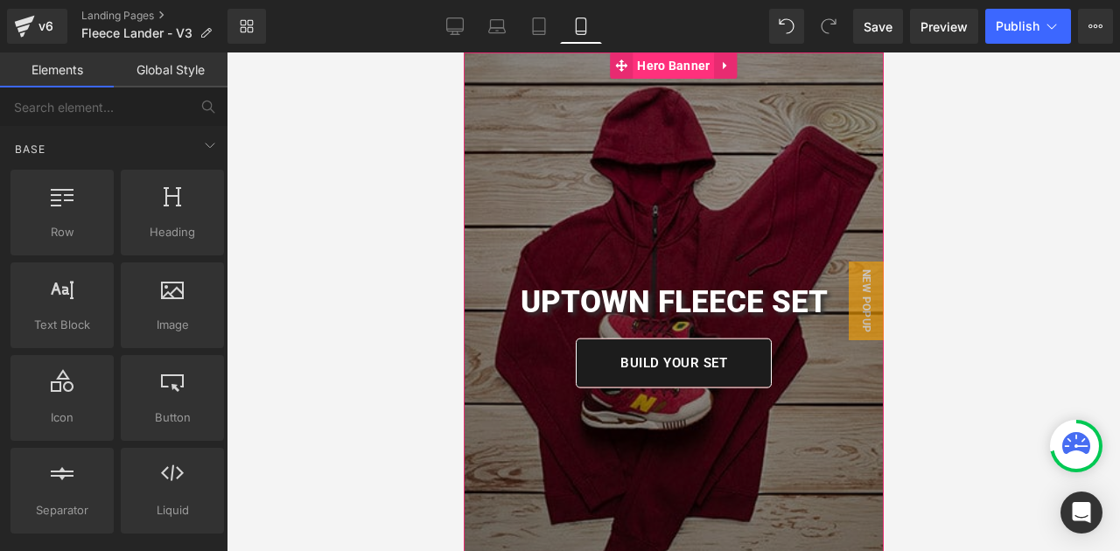
click at [651, 70] on span "Hero Banner" at bounding box center [672, 65] width 81 height 26
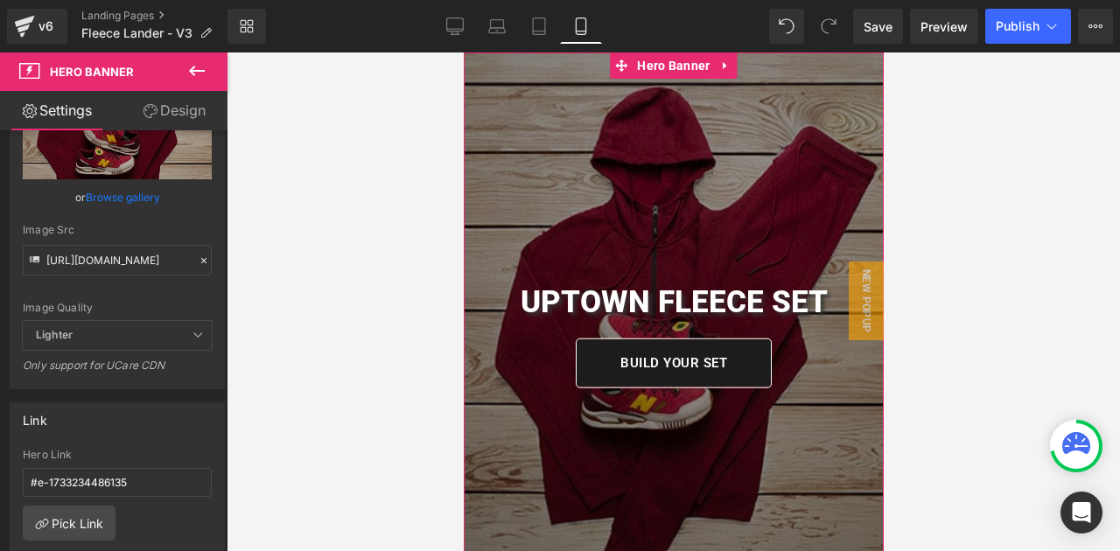
scroll to position [0, 0]
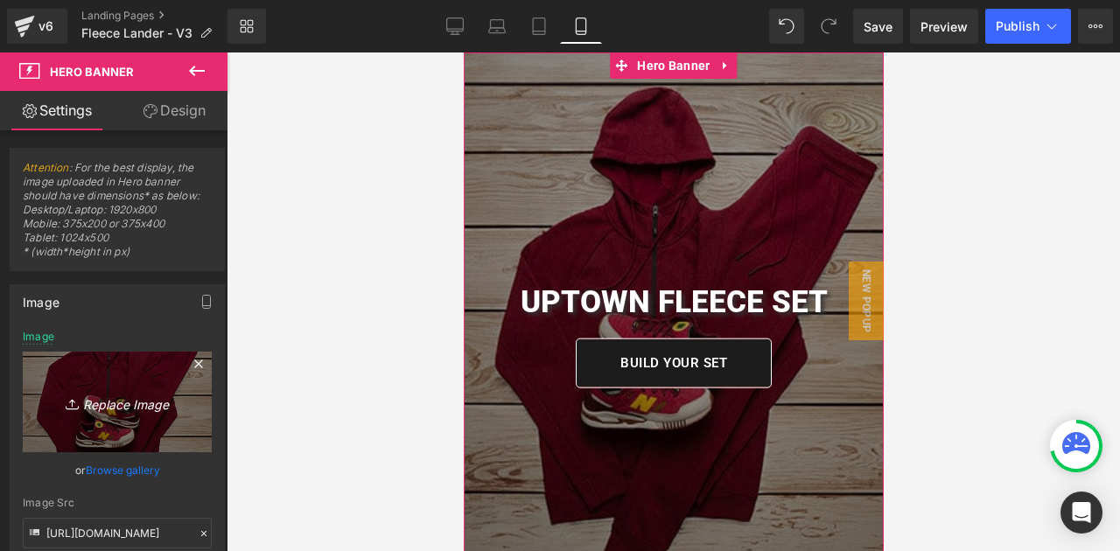
click at [142, 418] on link "Replace Image" at bounding box center [117, 402] width 189 height 101
type input "C:\fakepath\WhatsApp Image 2025-10-01 at 23.00.32 (1).jpeg"
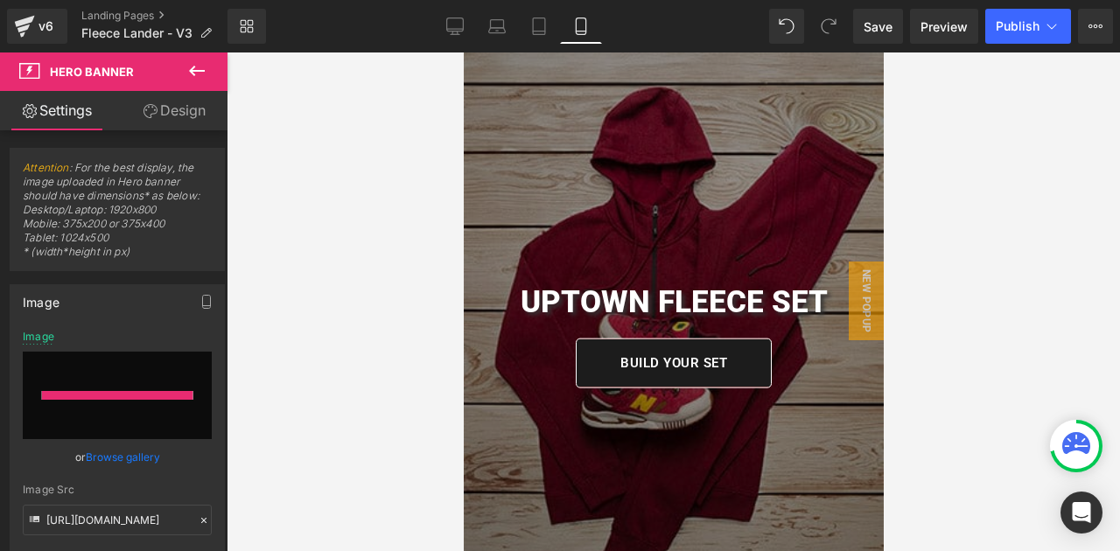
type input "https://ucarecdn.com/d5c5530c-c465-4810-8a02-c170b7a3add4/-/format/auto/-/previ…"
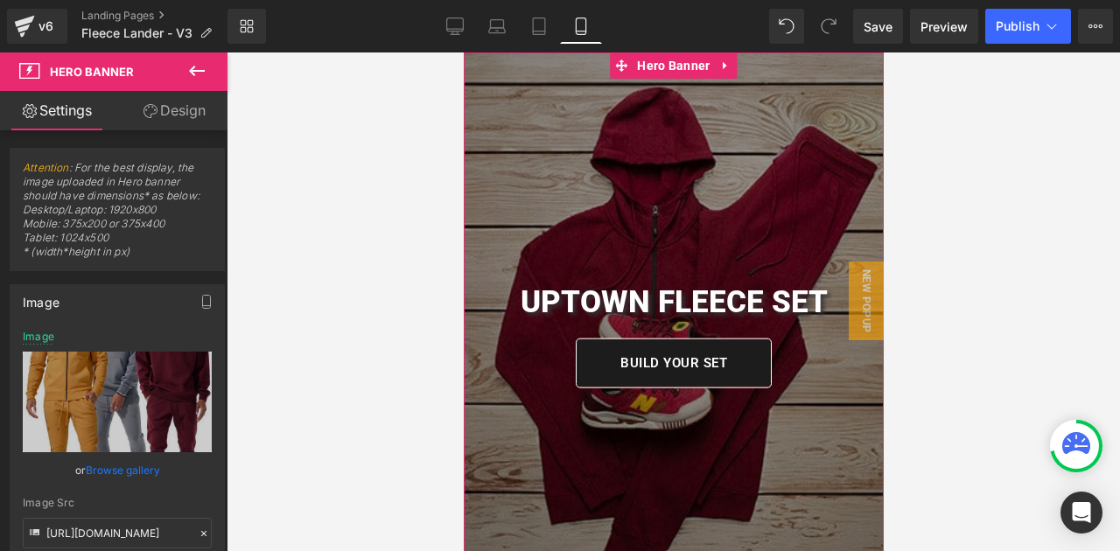
click at [122, 466] on link "Browse gallery" at bounding box center [123, 470] width 74 height 31
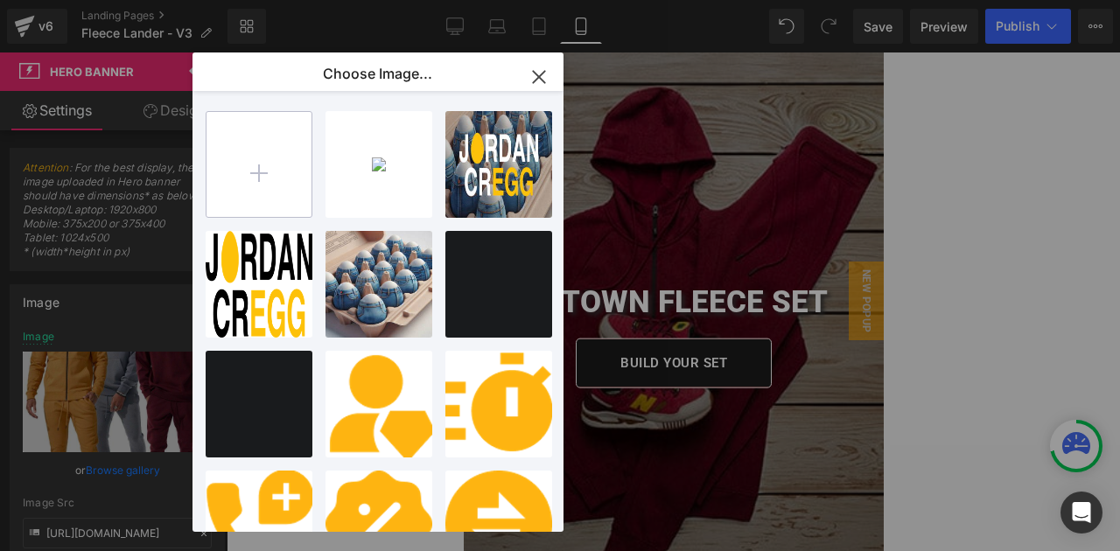
click at [291, 164] on input "file" at bounding box center [258, 164] width 105 height 105
type input "C:\fakepath\WhatsApp Image 2025-10-01 at 23.00.32 (1).jpeg"
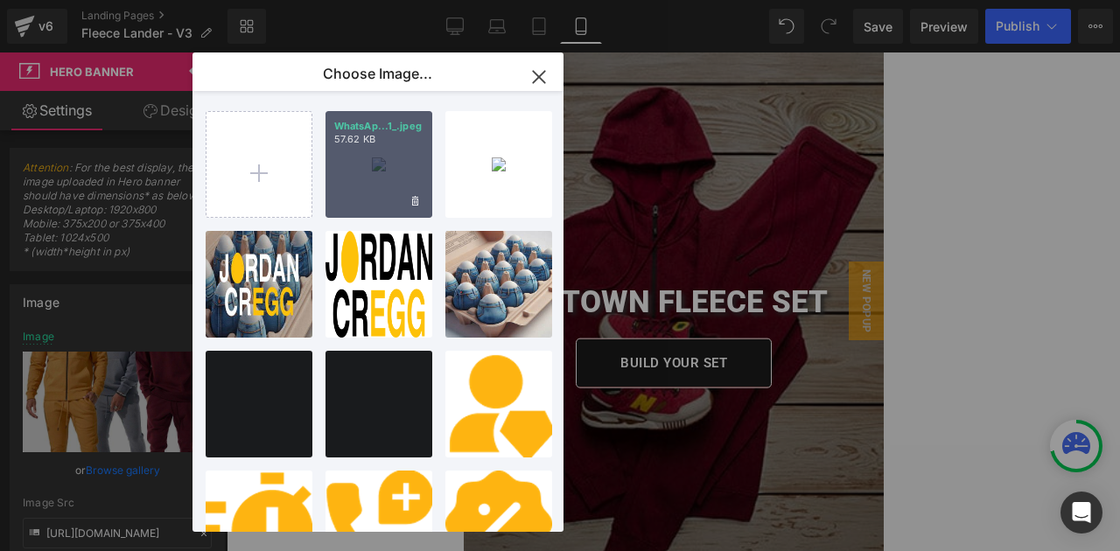
click at [381, 156] on div "WhatsAp...1_.jpeg 57.62 KB" at bounding box center [378, 164] width 107 height 107
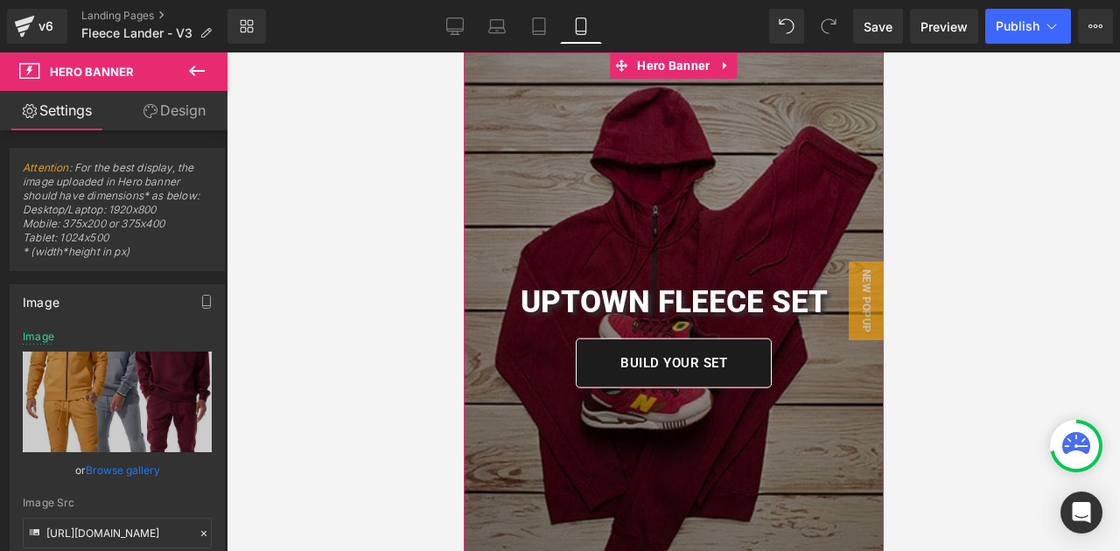
click at [112, 476] on link "Browse gallery" at bounding box center [123, 470] width 74 height 31
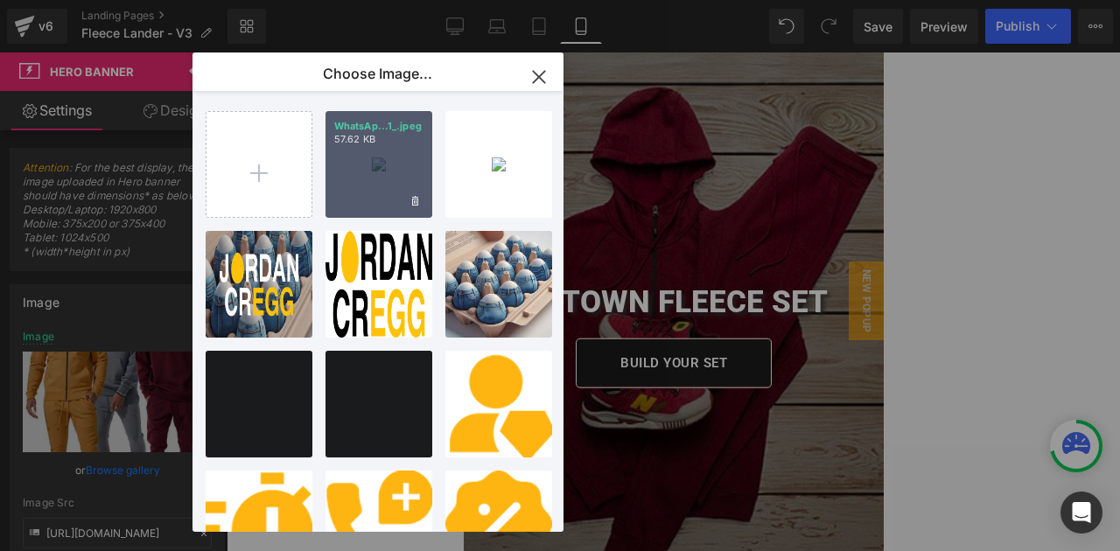
click at [385, 180] on div "WhatsAp...1_.jpeg 57.62 KB" at bounding box center [378, 164] width 107 height 107
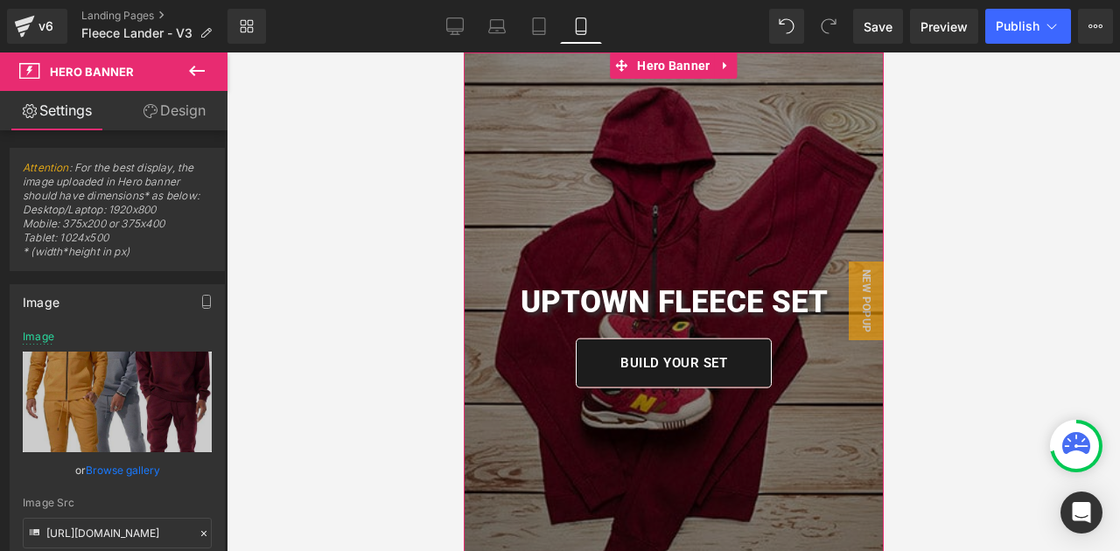
click at [121, 478] on link "Browse gallery" at bounding box center [123, 470] width 74 height 31
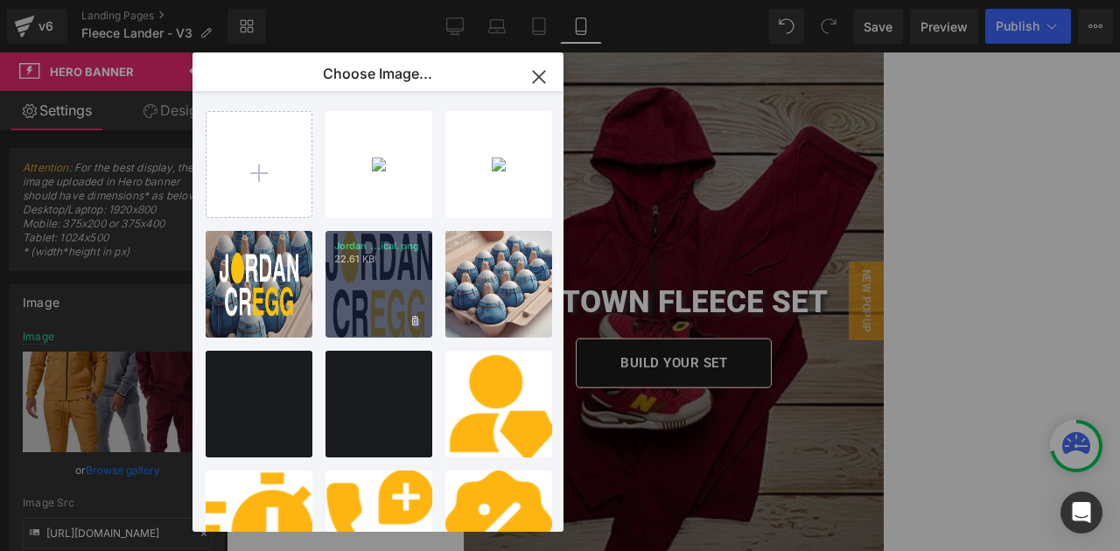
click at [371, 295] on div "Jordan ...ical.png 22.61 KB" at bounding box center [378, 284] width 107 height 107
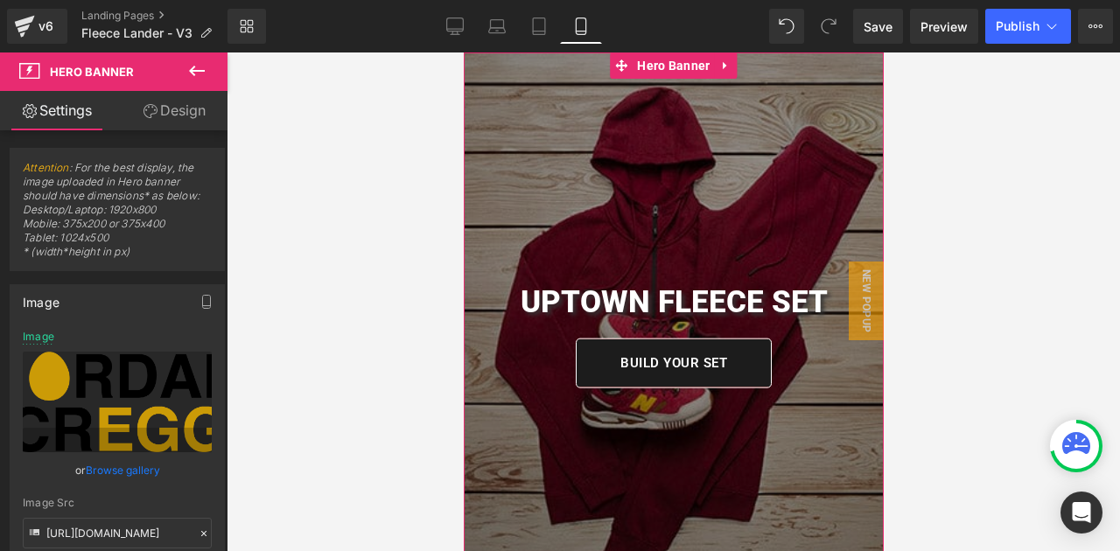
click at [116, 467] on link "Browse gallery" at bounding box center [123, 470] width 74 height 31
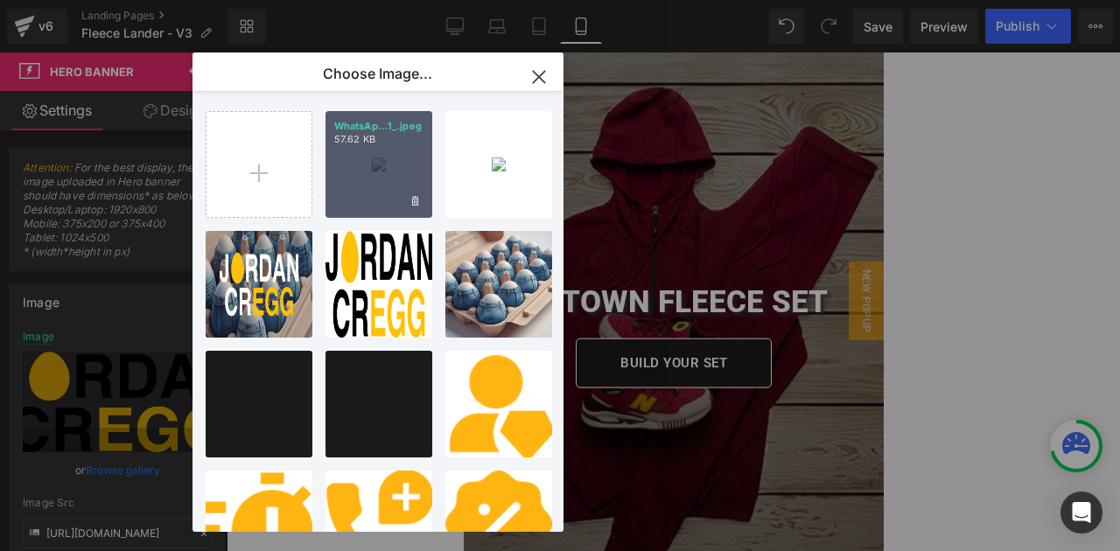
click at [366, 168] on div "WhatsAp...1_.jpeg 57.62 KB" at bounding box center [378, 164] width 107 height 107
type input "https://ucarecdn.com/7c4e9f00-c294-4847-9b54-99e406288041/-/format/auto/-/previ…"
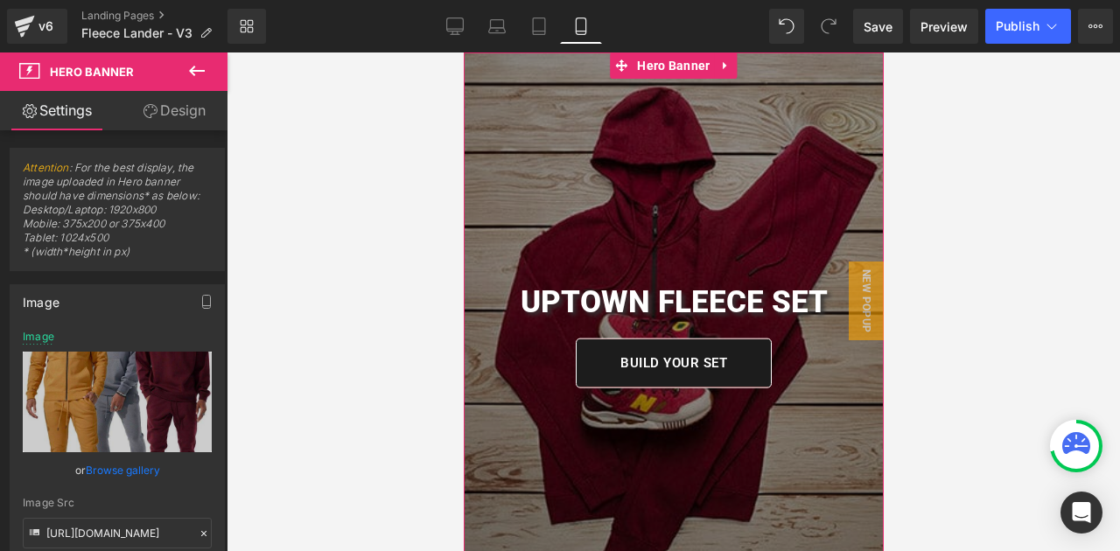
click at [192, 68] on icon at bounding box center [197, 71] width 16 height 10
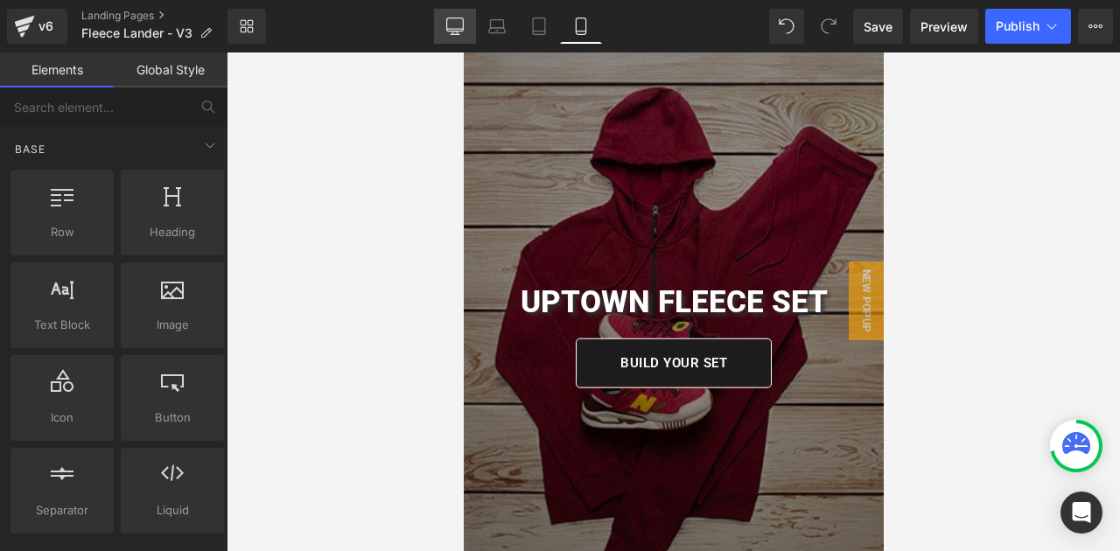
click at [465, 12] on link "Desktop" at bounding box center [455, 26] width 42 height 35
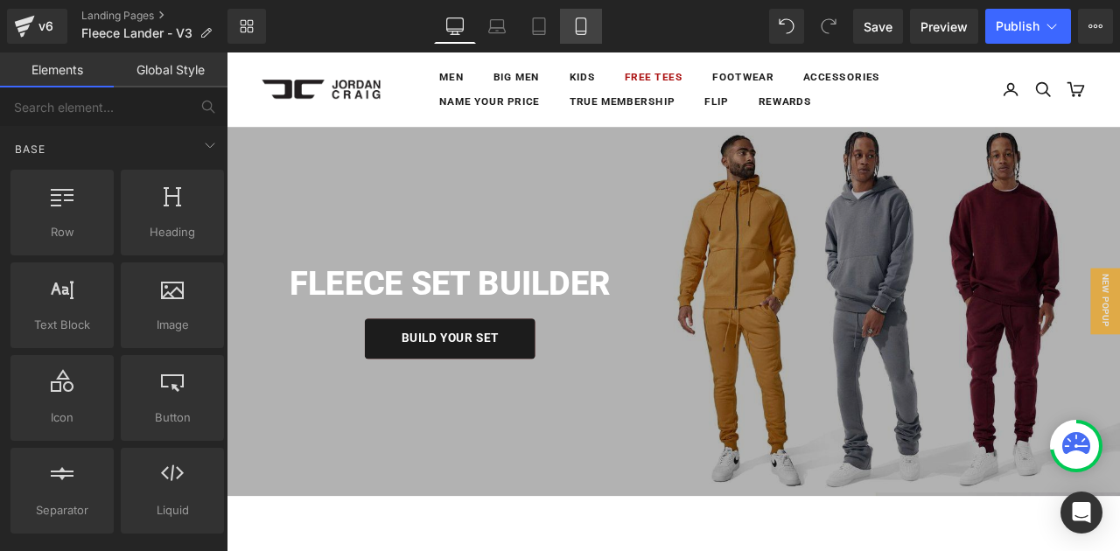
click at [590, 38] on link "Mobile" at bounding box center [581, 26] width 42 height 35
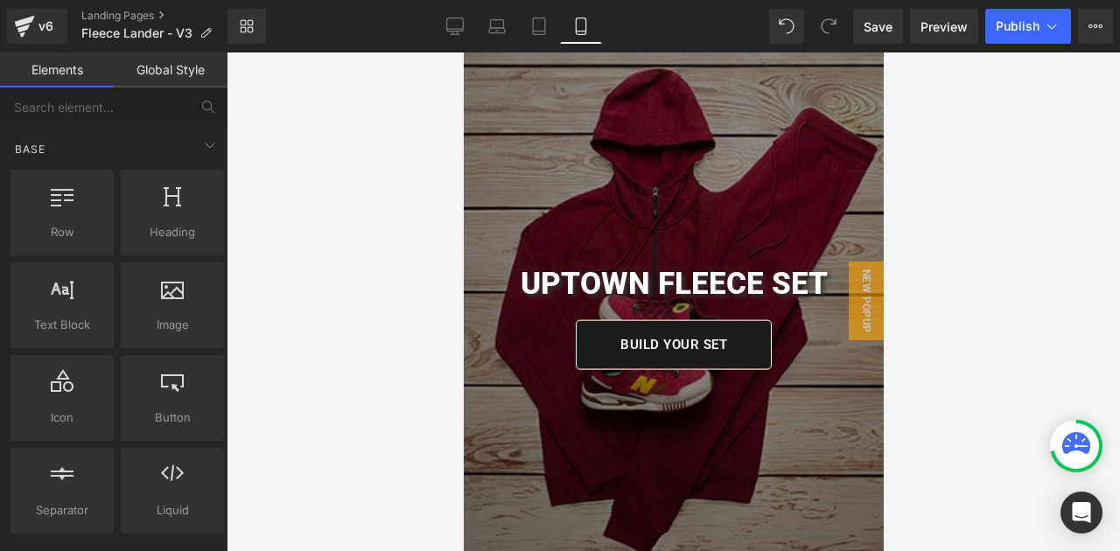
scroll to position [8, 0]
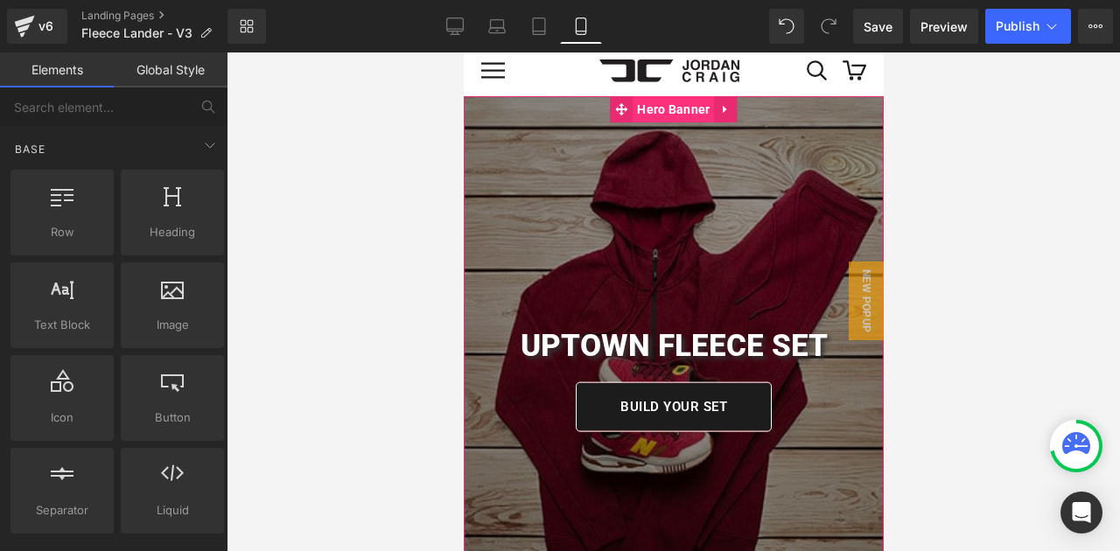
click at [679, 120] on span "Hero Banner" at bounding box center [672, 109] width 81 height 26
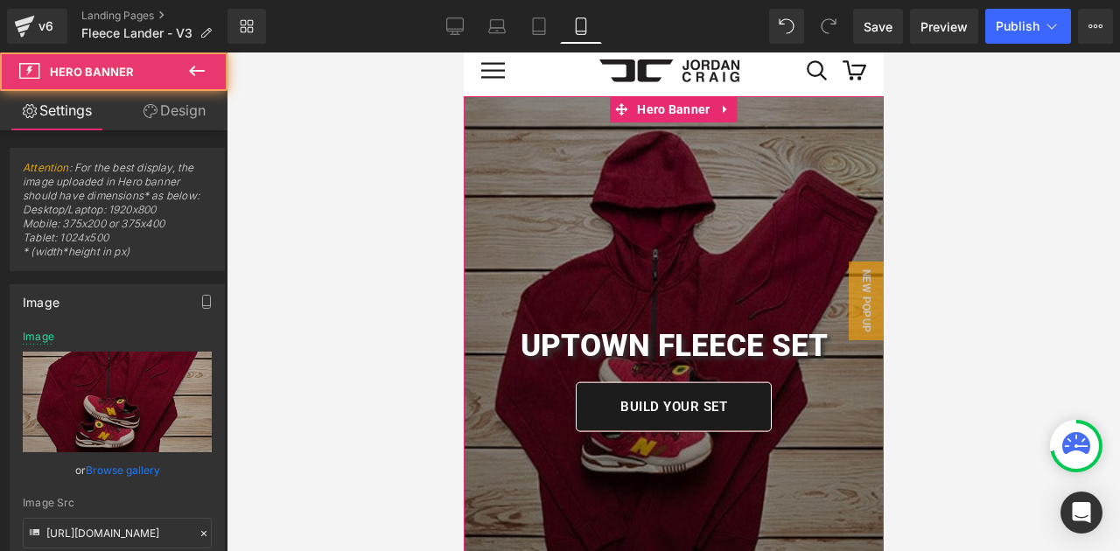
click at [136, 468] on link "Browse gallery" at bounding box center [123, 470] width 74 height 31
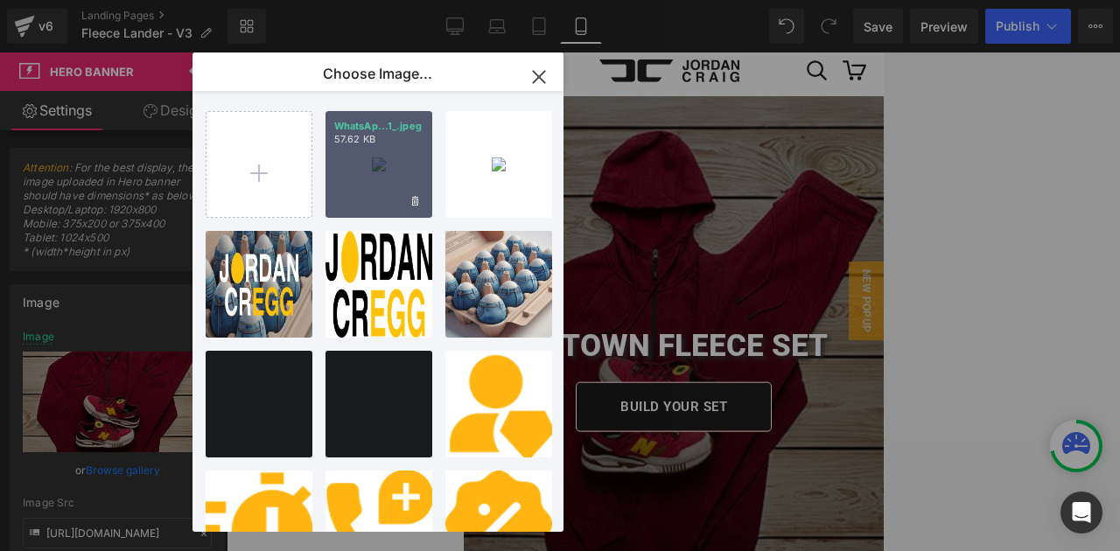
click at [354, 166] on div "WhatsAp...1_.jpeg 57.62 KB" at bounding box center [378, 164] width 107 height 107
type input "https://ucarecdn.com/7c4e9f00-c294-4847-9b54-99e406288041/-/format/auto/-/previ…"
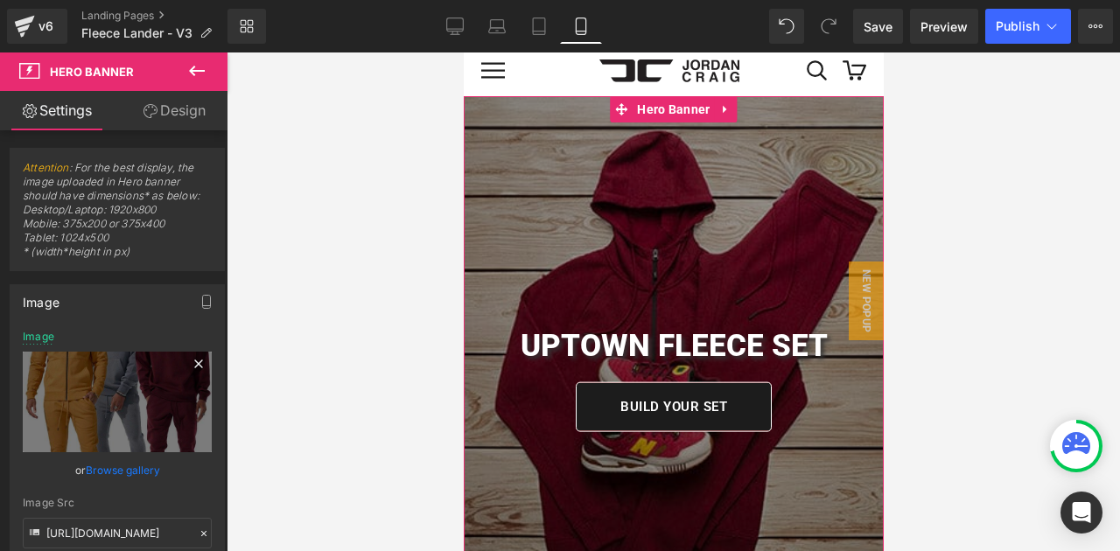
click at [204, 366] on icon at bounding box center [198, 363] width 21 height 21
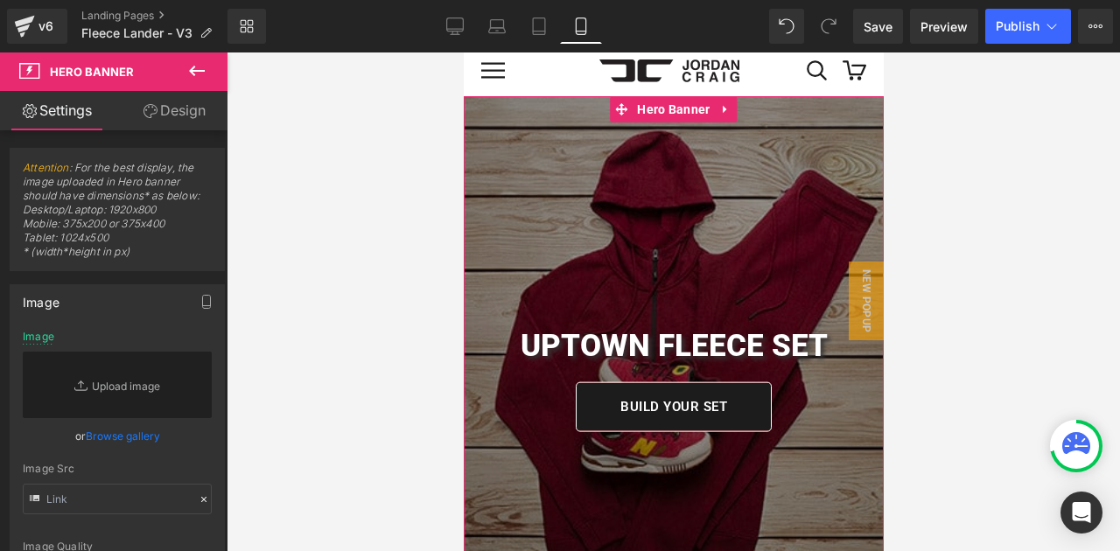
scroll to position [107, 0]
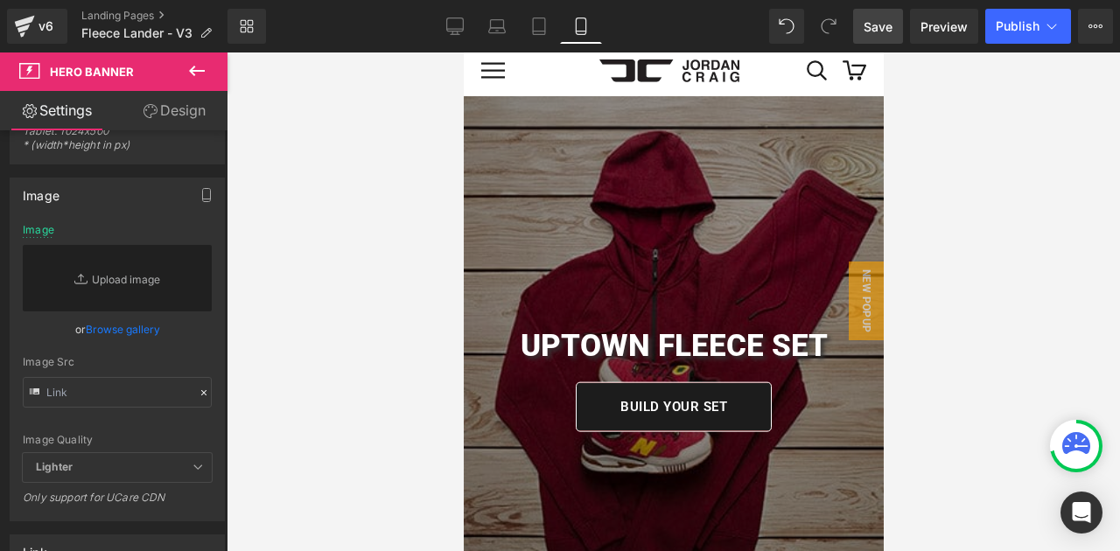
click at [875, 19] on span "Save" at bounding box center [877, 26] width 29 height 18
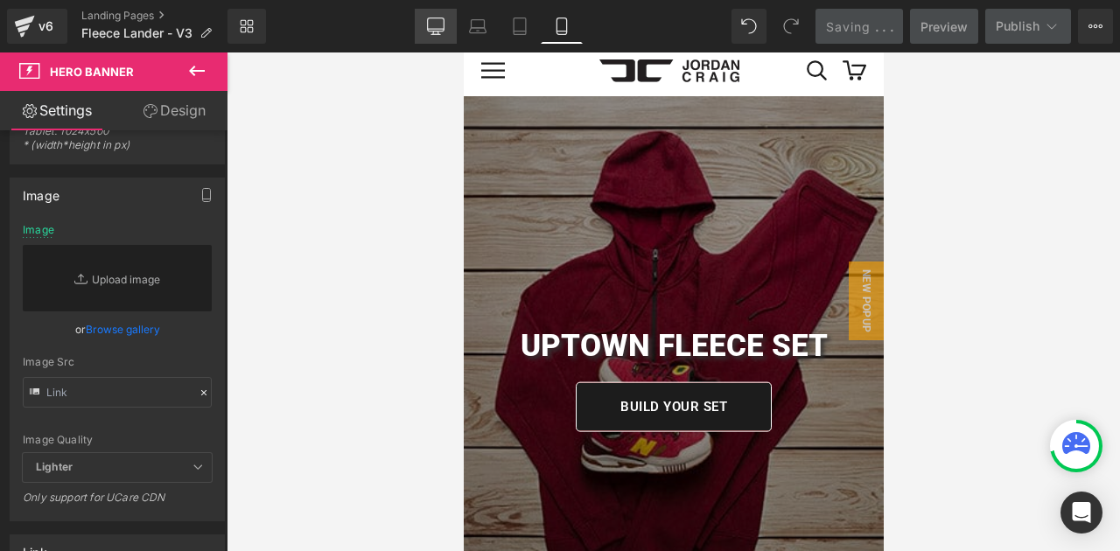
click at [436, 32] on icon at bounding box center [435, 25] width 17 height 17
type input "https://ucarecdn.com/53276fd7-2916-4f47-8c1f-06385117d65f/-/format/auto/-/previ…"
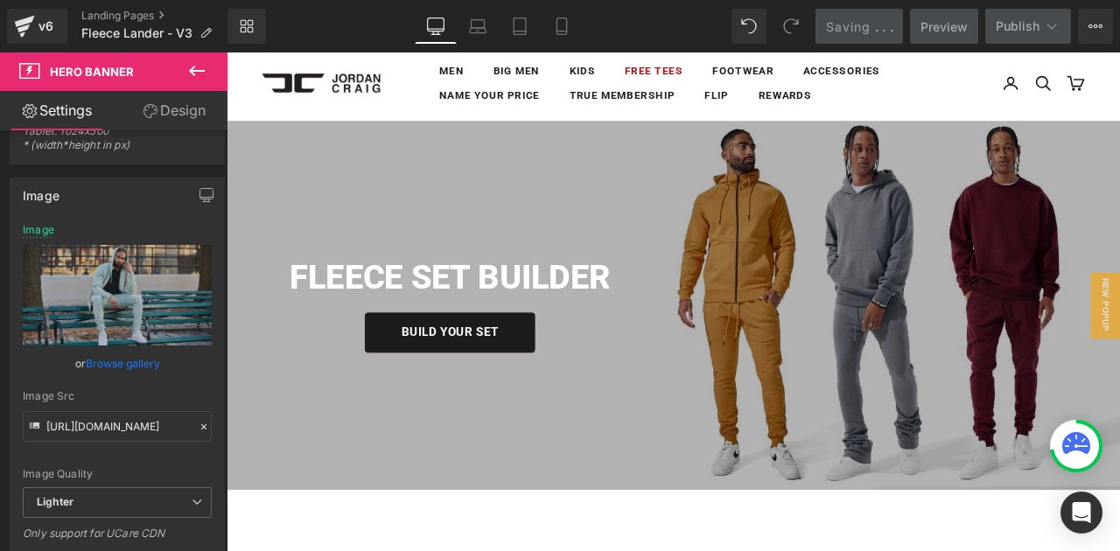
scroll to position [0, 0]
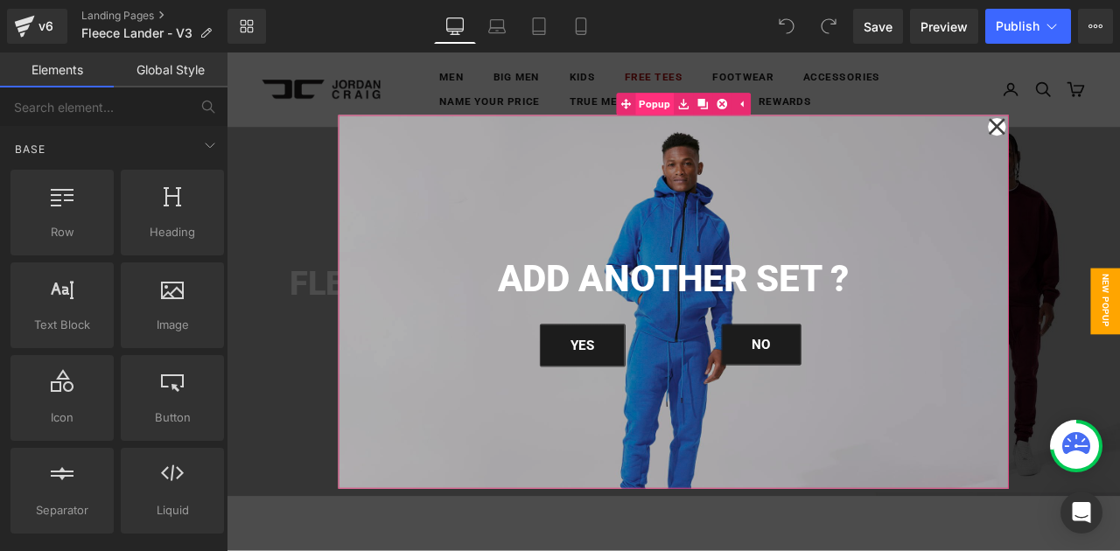
click at [740, 109] on span "Popup" at bounding box center [734, 113] width 46 height 26
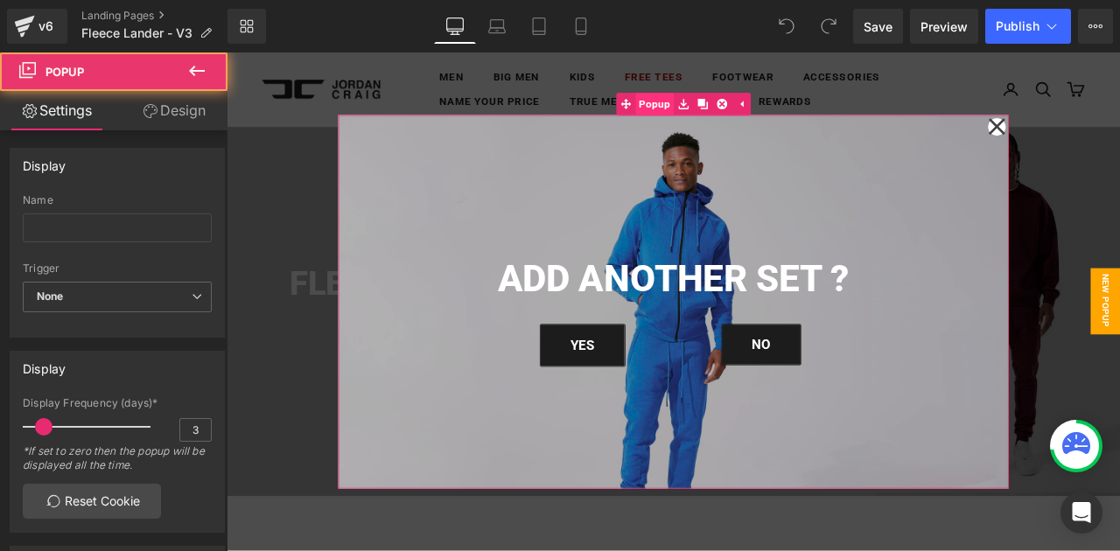
scroll to position [107, 0]
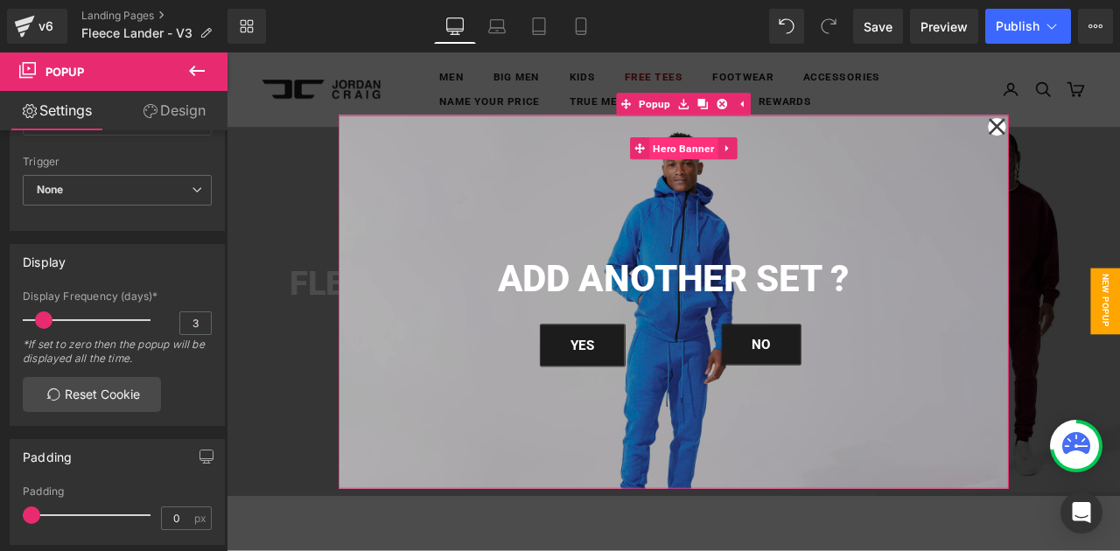
click at [757, 174] on span "Hero Banner" at bounding box center [767, 165] width 81 height 26
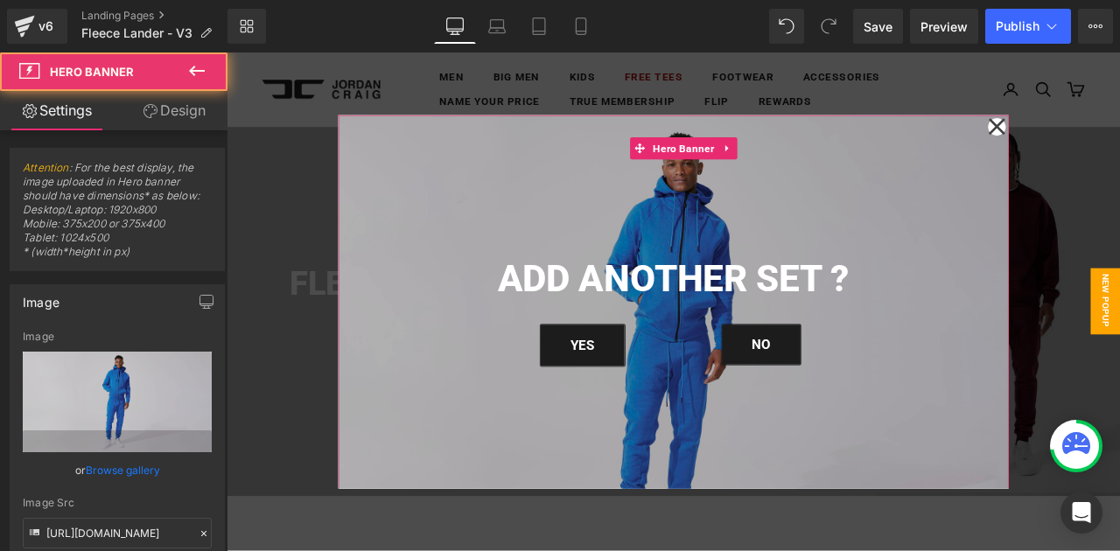
click at [143, 466] on link "Browse gallery" at bounding box center [123, 470] width 74 height 31
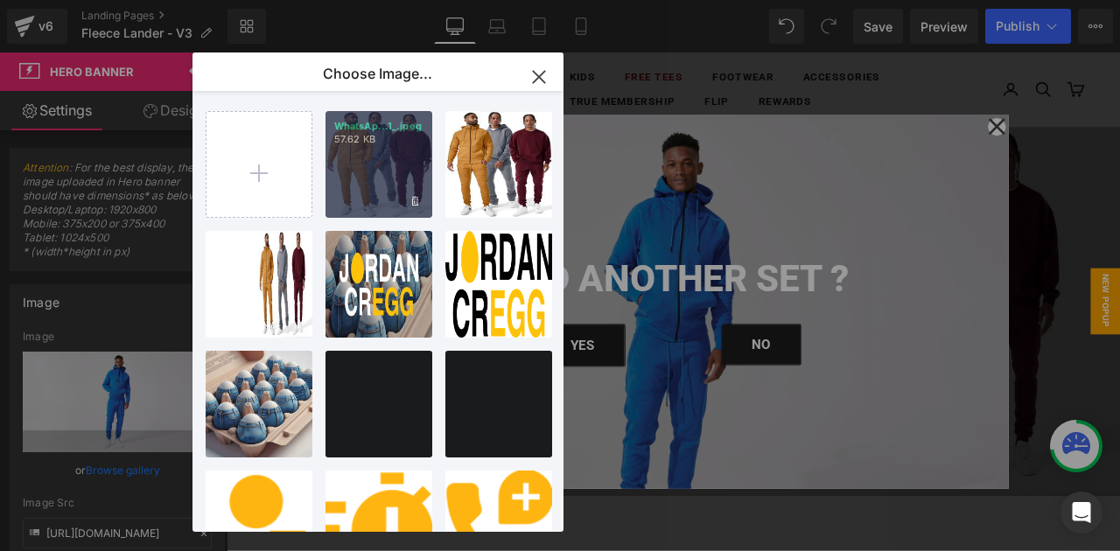
click at [385, 204] on div "WhatsAp...1_.jpeg 57.62 KB" at bounding box center [378, 164] width 107 height 107
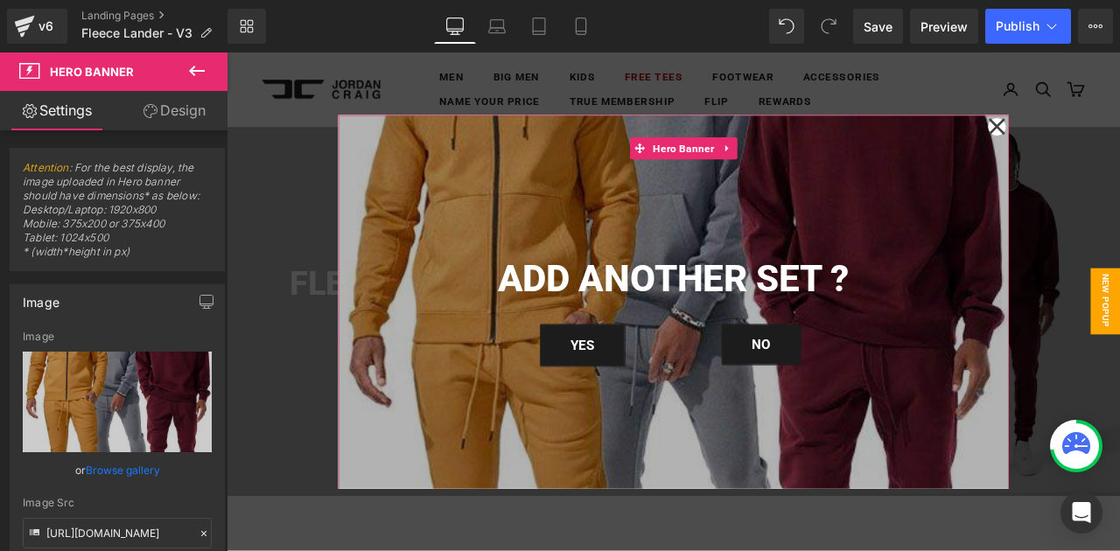
click at [135, 466] on link "Browse gallery" at bounding box center [123, 470] width 74 height 31
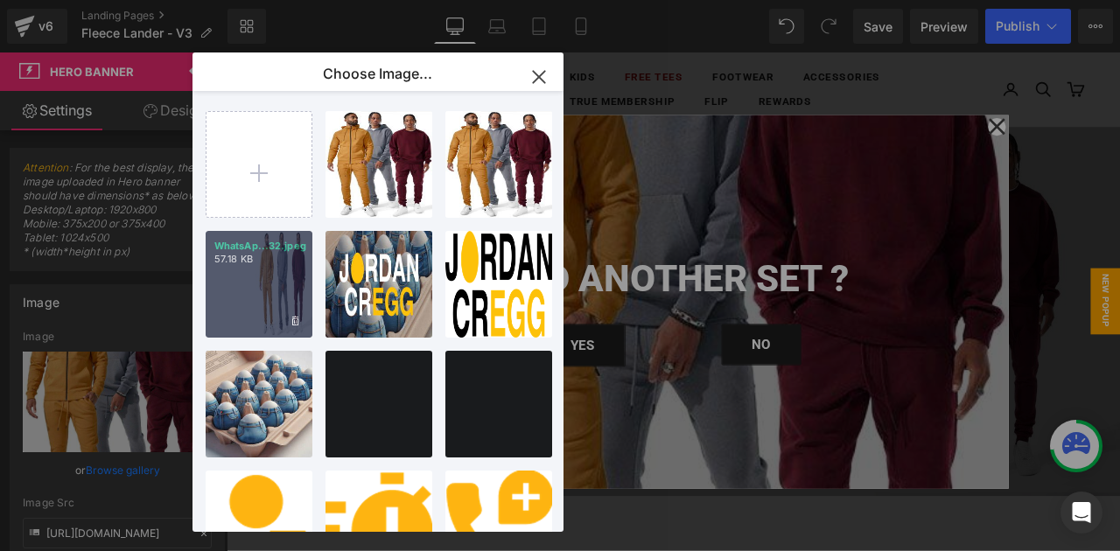
click at [260, 273] on div "WhatsAp...32.jpeg 57.18 KB" at bounding box center [259, 284] width 107 height 107
type input "https://ucarecdn.com/04dab657-5cdf-4c45-9048-2a4aa3d3dbc6/-/format/auto/-/previ…"
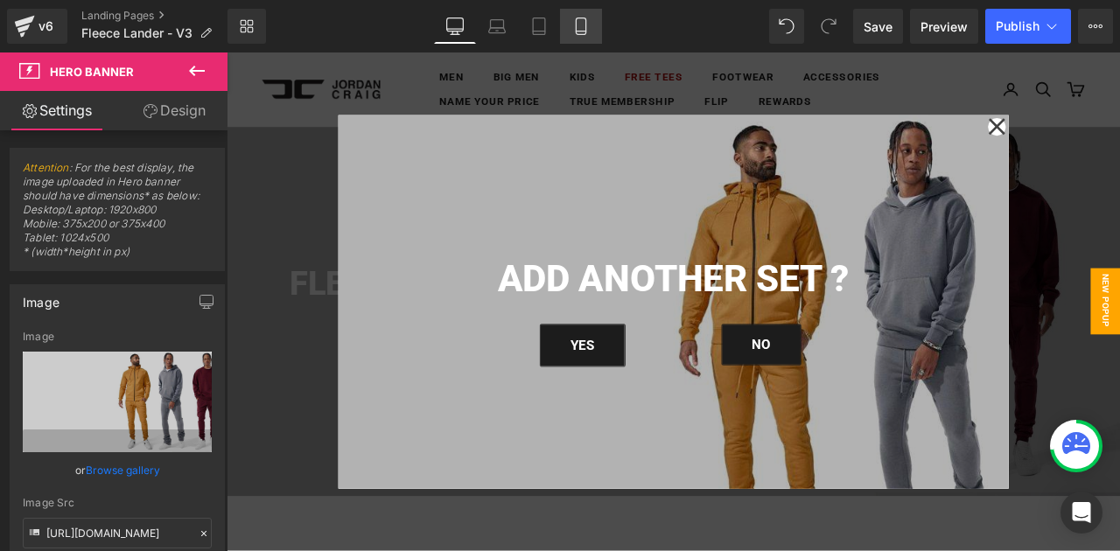
click at [590, 20] on icon at bounding box center [580, 25] width 17 height 17
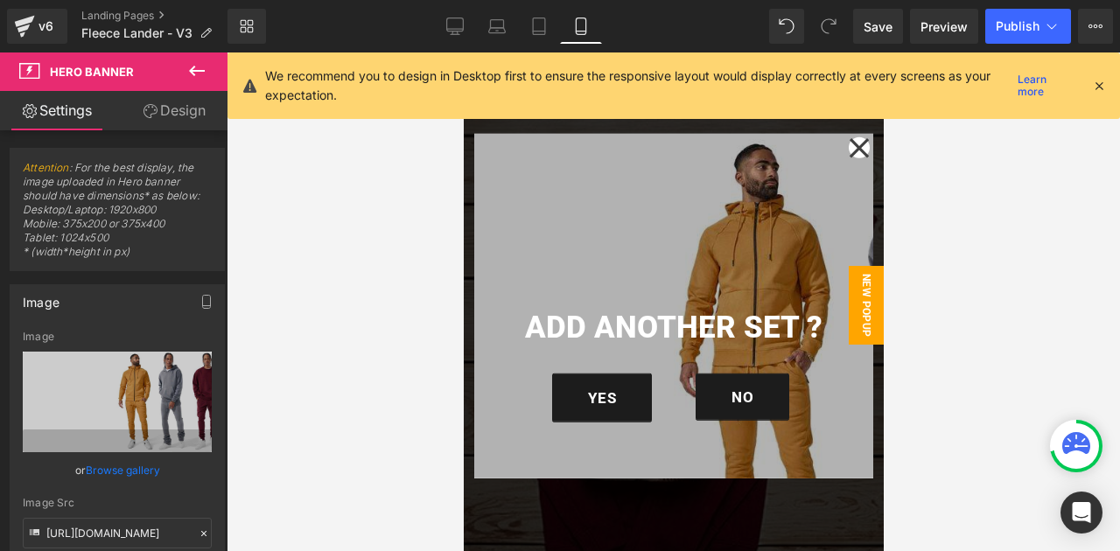
scroll to position [6, 0]
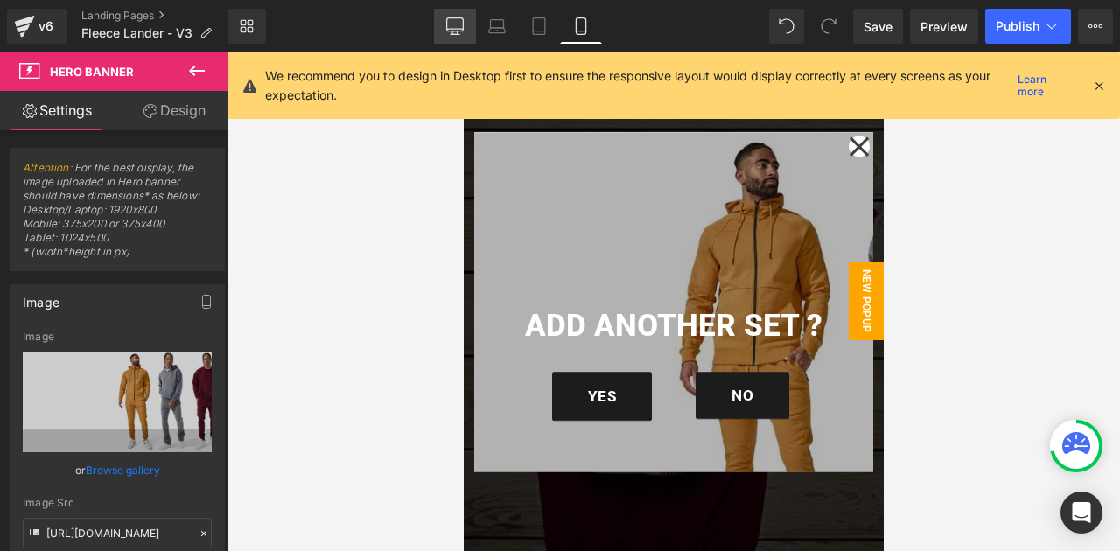
click at [471, 28] on link "Desktop" at bounding box center [455, 26] width 42 height 35
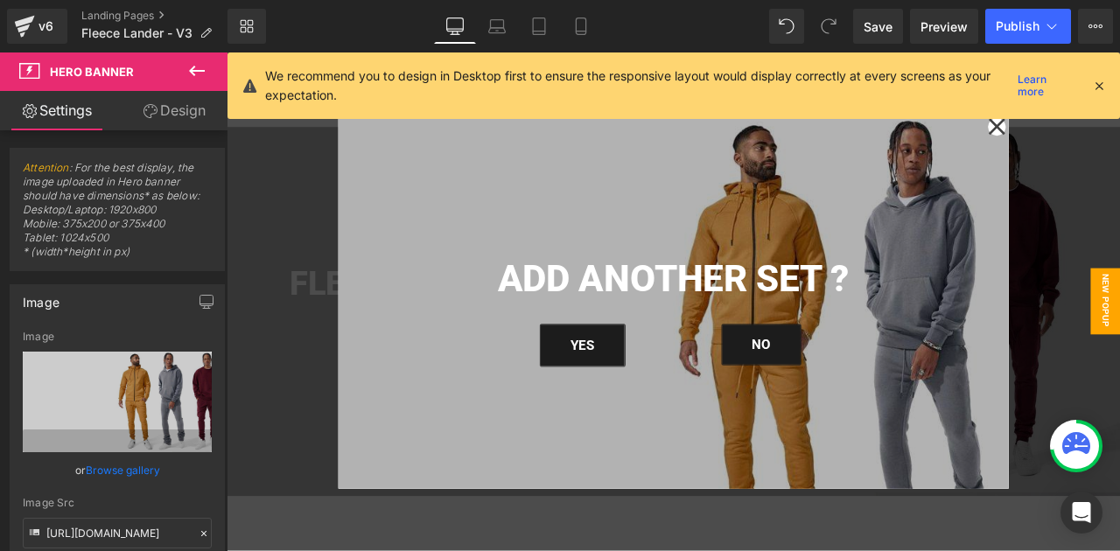
click at [1102, 86] on icon at bounding box center [1099, 86] width 16 height 16
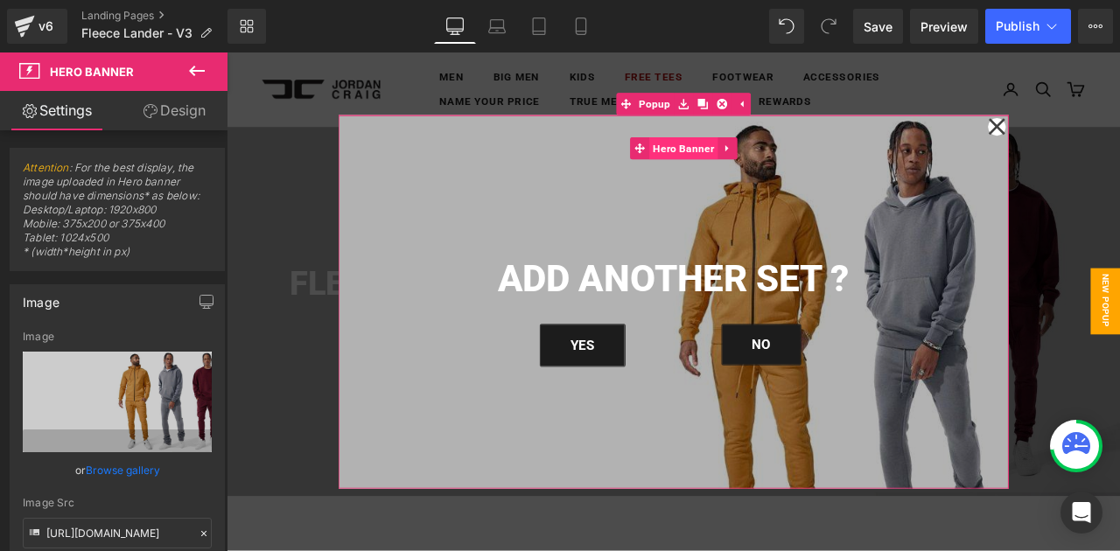
click at [774, 178] on span "Hero Banner" at bounding box center [767, 165] width 81 height 26
click at [129, 468] on link "Browse gallery" at bounding box center [123, 470] width 74 height 31
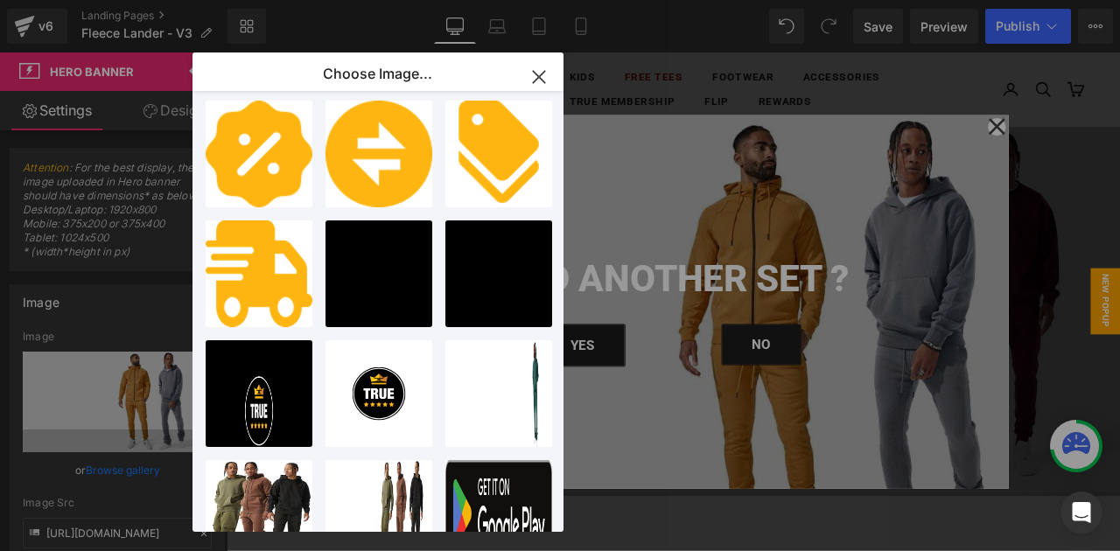
scroll to position [483, 0]
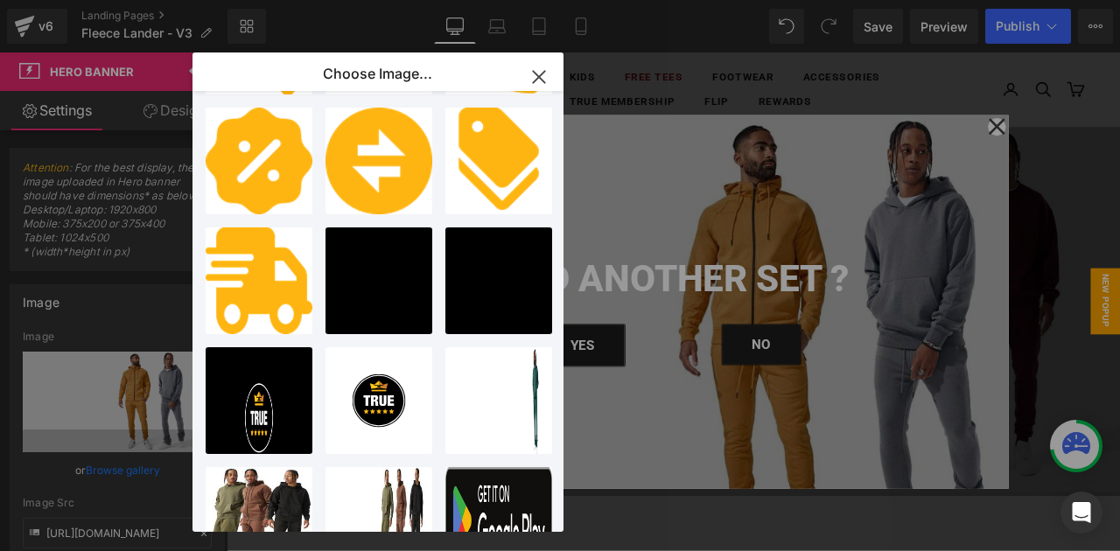
click at [538, 73] on icon "button" at bounding box center [539, 77] width 28 height 28
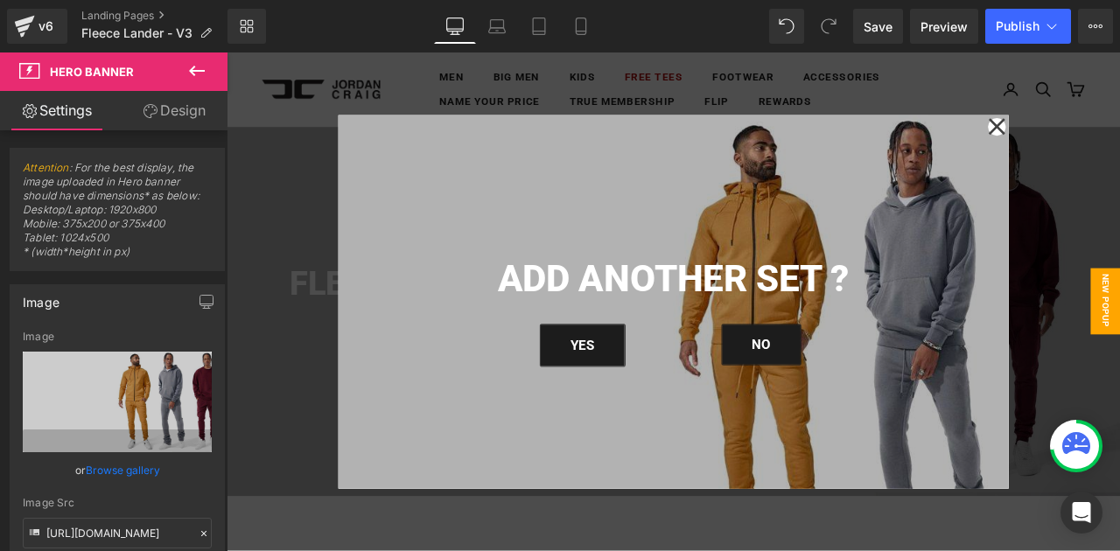
click at [753, 84] on div at bounding box center [756, 347] width 1058 height 590
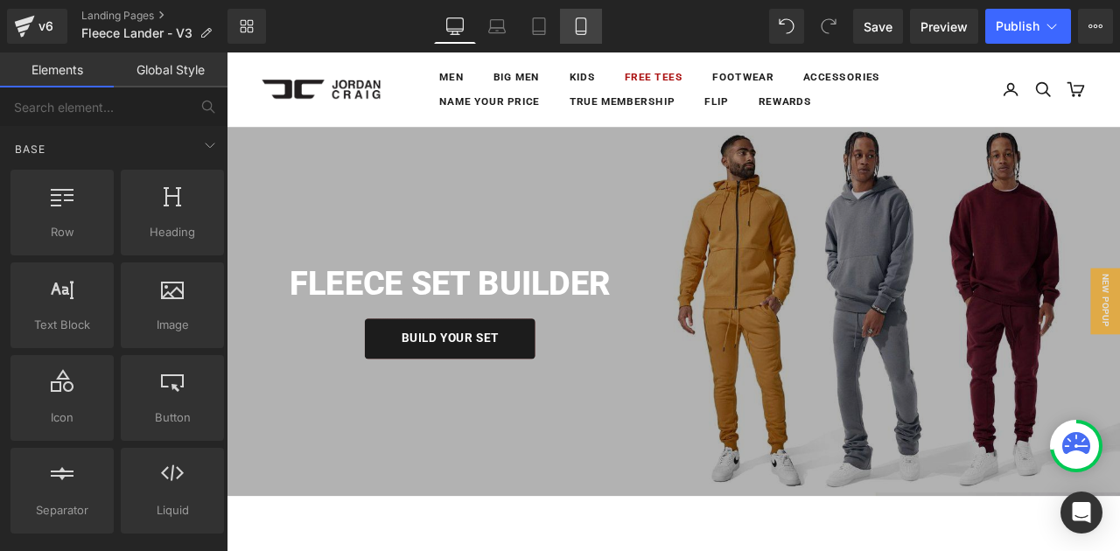
click at [596, 31] on link "Mobile" at bounding box center [581, 26] width 42 height 35
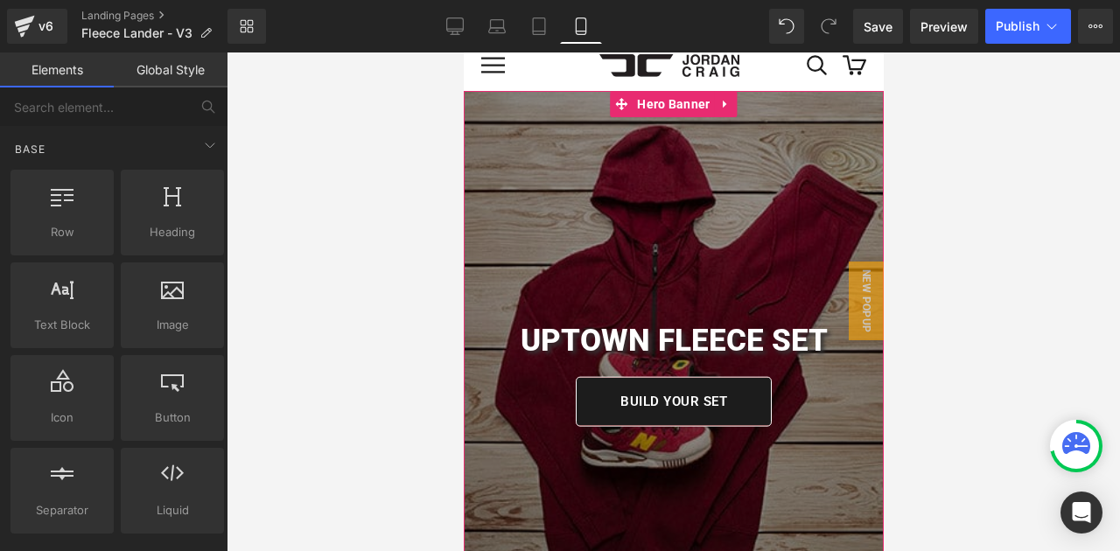
scroll to position [5, 0]
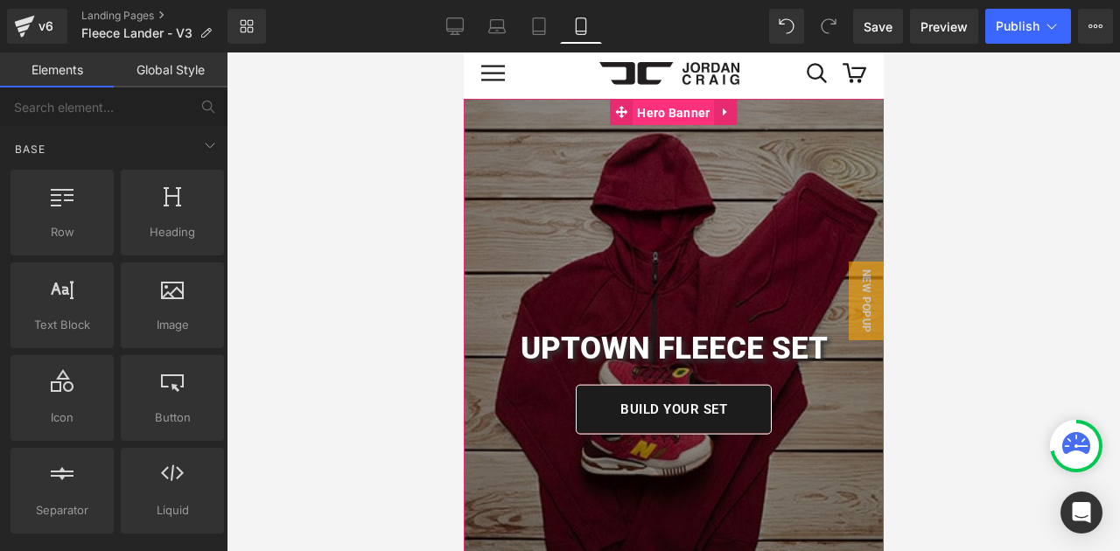
click at [659, 115] on span "Hero Banner" at bounding box center [672, 113] width 81 height 26
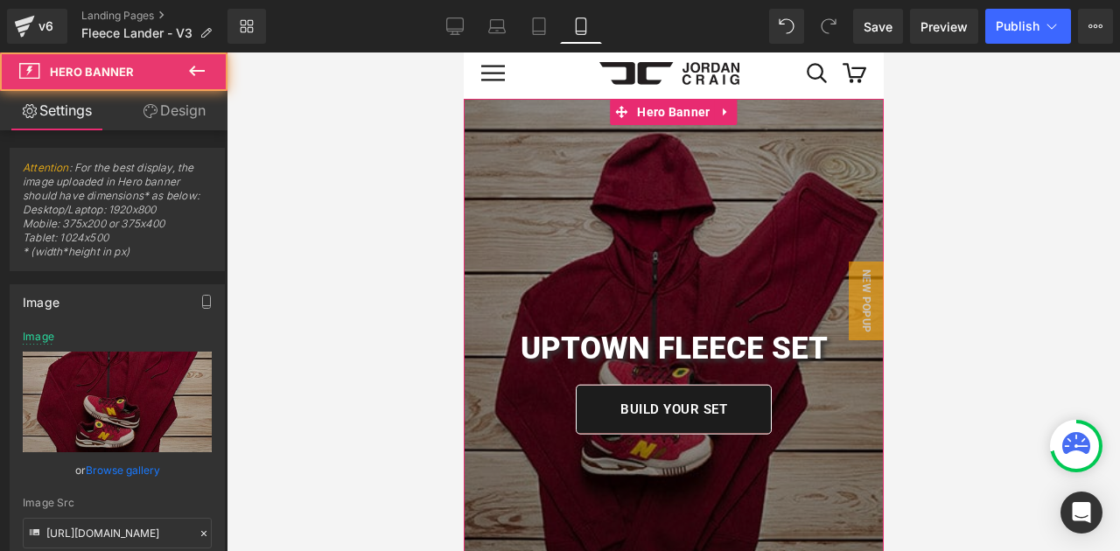
click at [119, 470] on link "Browse gallery" at bounding box center [123, 470] width 74 height 31
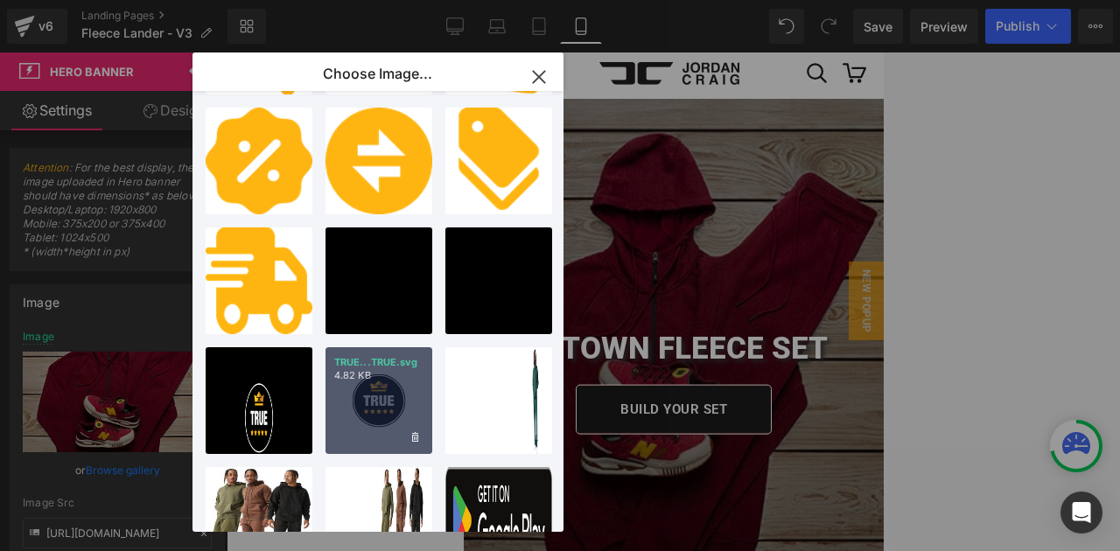
scroll to position [0, 0]
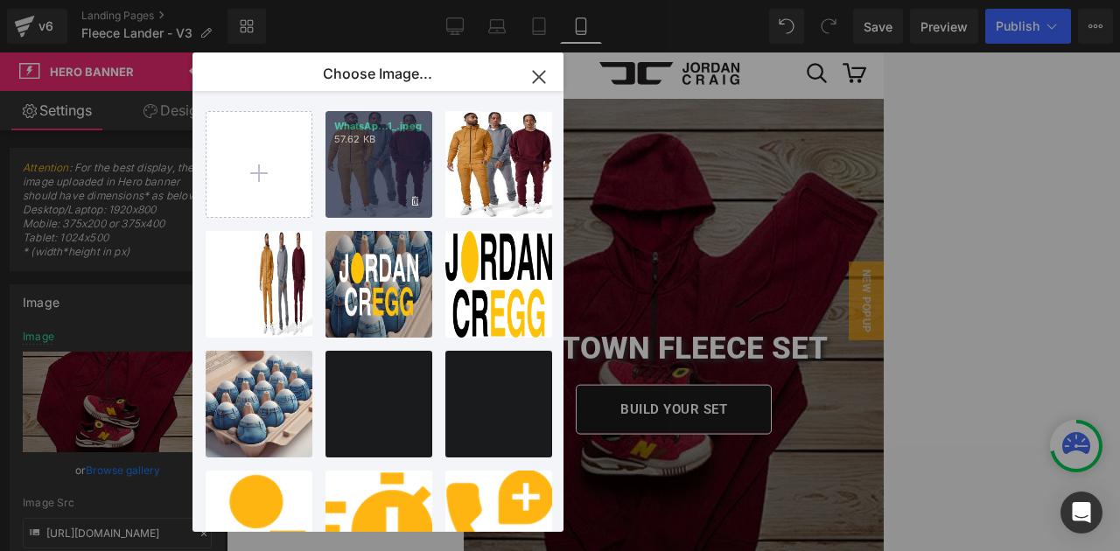
click at [375, 168] on div "WhatsAp...1_.jpeg 57.62 KB" at bounding box center [378, 164] width 107 height 107
type input "https://ucarecdn.com/7c4e9f00-c294-4847-9b54-99e406288041/-/format/auto/-/previ…"
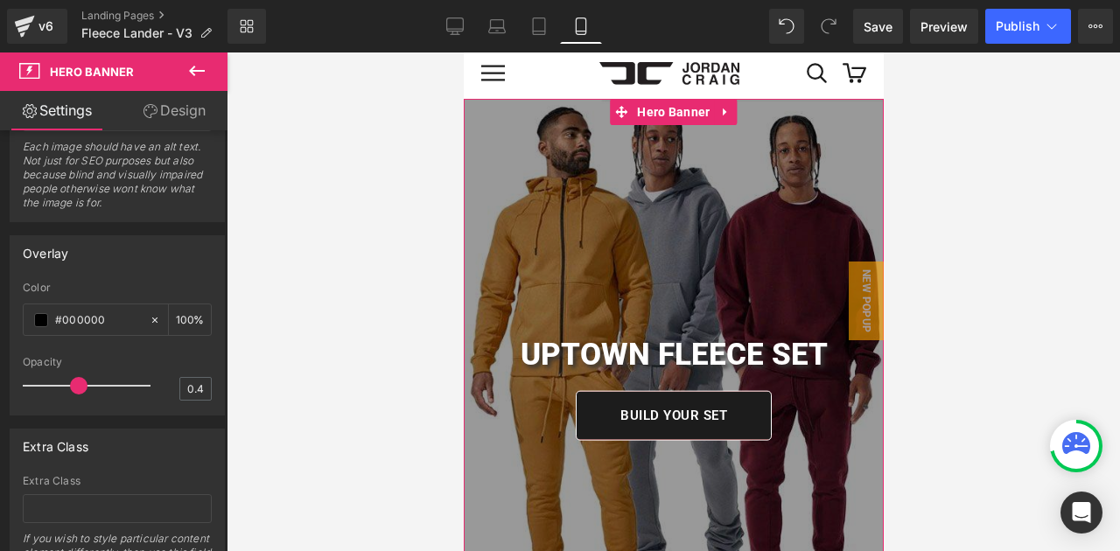
scroll to position [1219, 0]
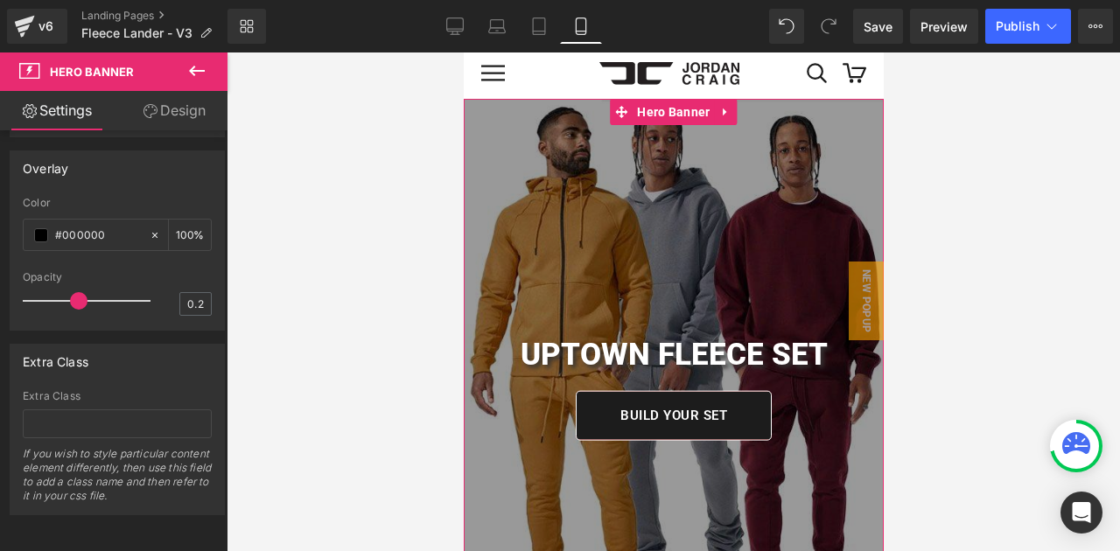
click at [50, 297] on div at bounding box center [90, 300] width 119 height 35
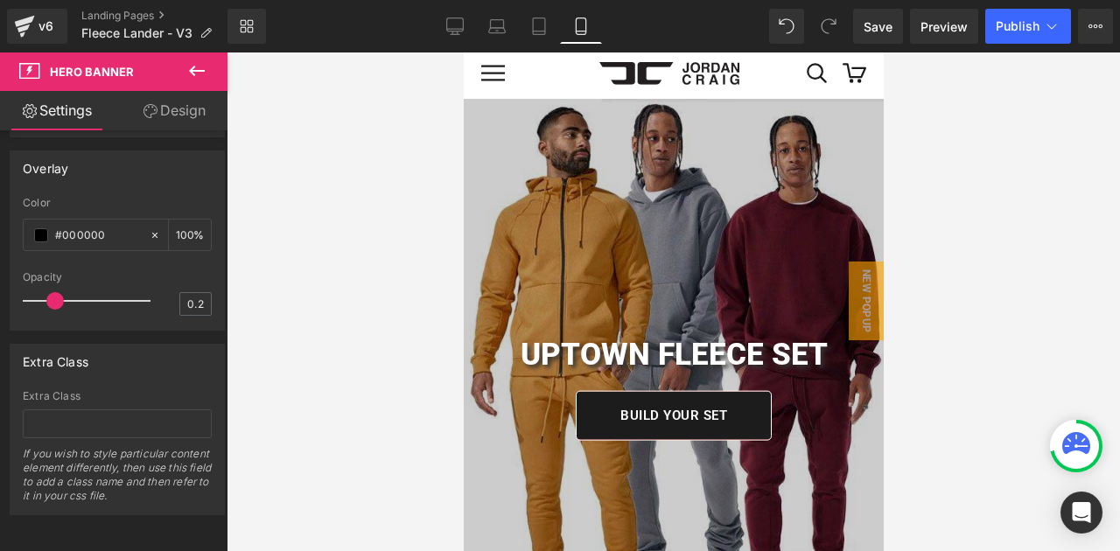
click at [64, 303] on span at bounding box center [54, 300] width 17 height 17
type input "0.4"
click at [76, 303] on div at bounding box center [90, 300] width 119 height 35
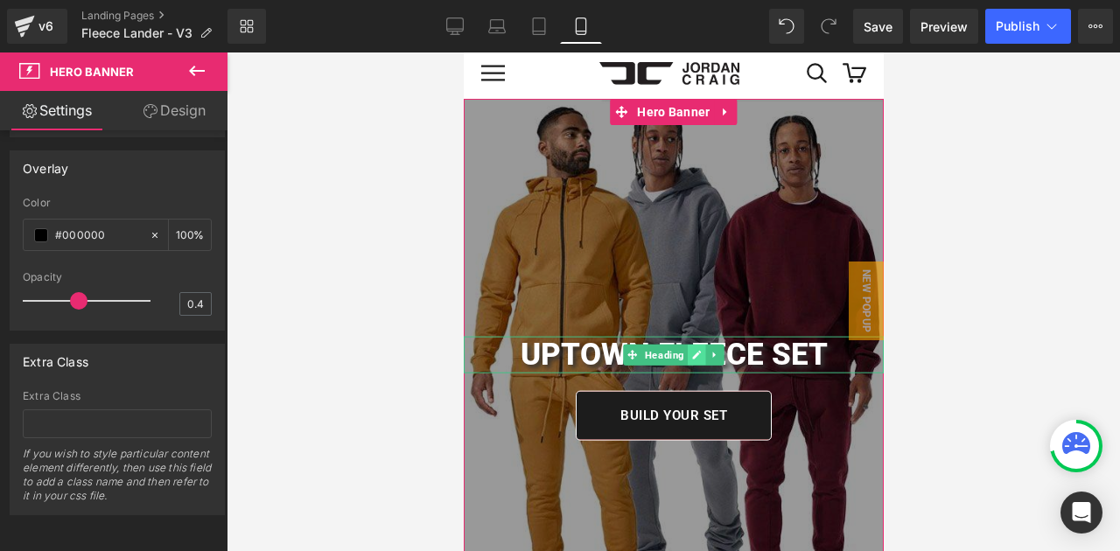
click at [692, 359] on icon at bounding box center [696, 355] width 9 height 9
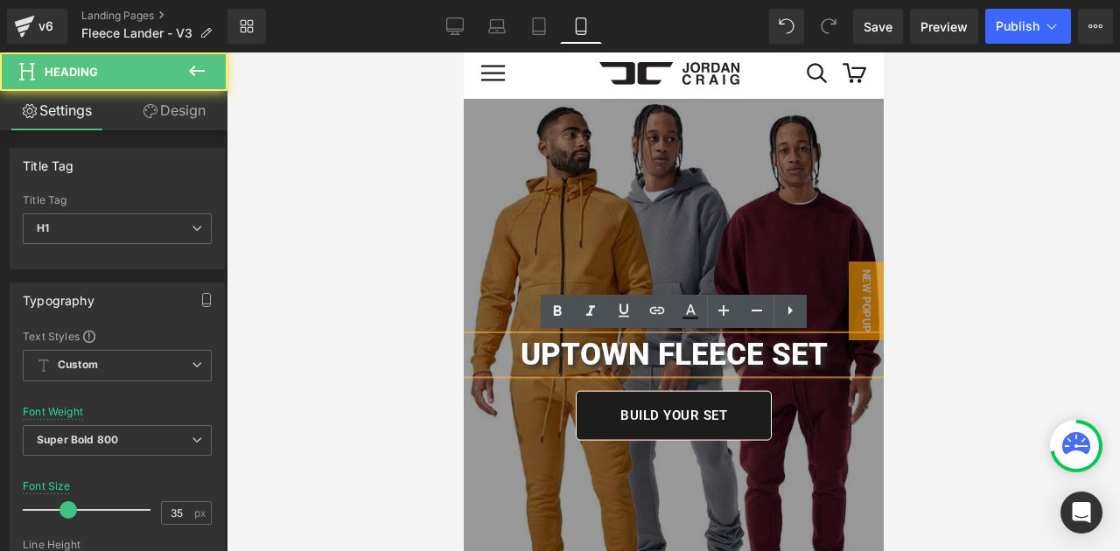
click at [691, 359] on h1 "UPTOWN FLEECE SET" at bounding box center [673, 354] width 420 height 37
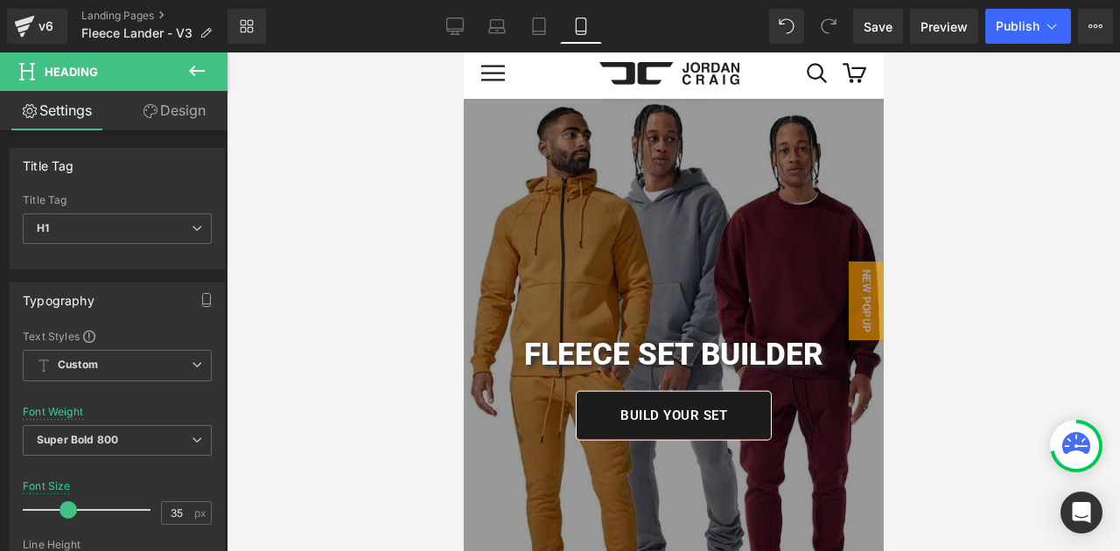
click at [197, 78] on icon at bounding box center [196, 70] width 21 height 21
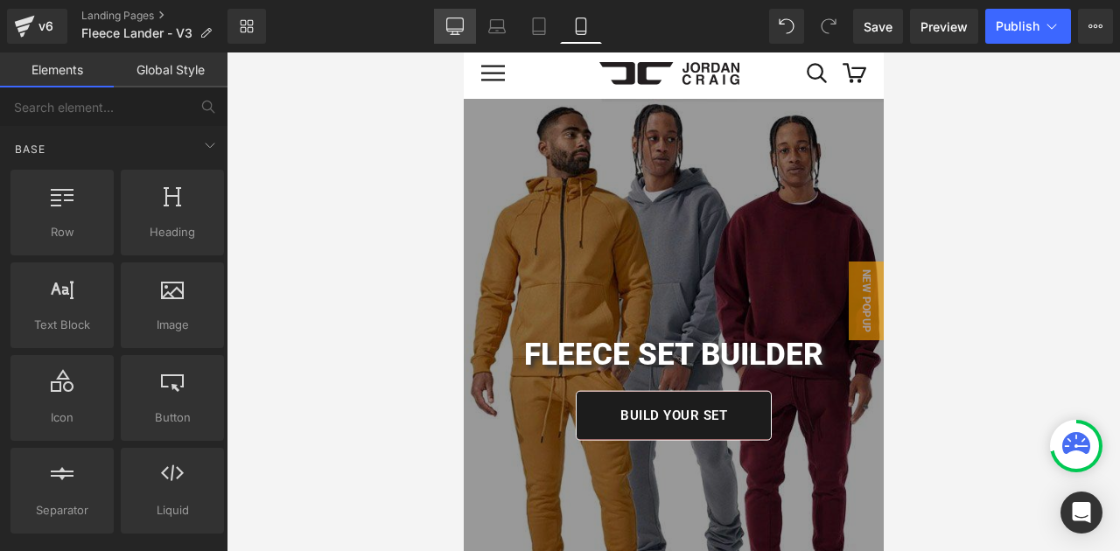
click at [454, 18] on icon at bounding box center [454, 24] width 17 height 13
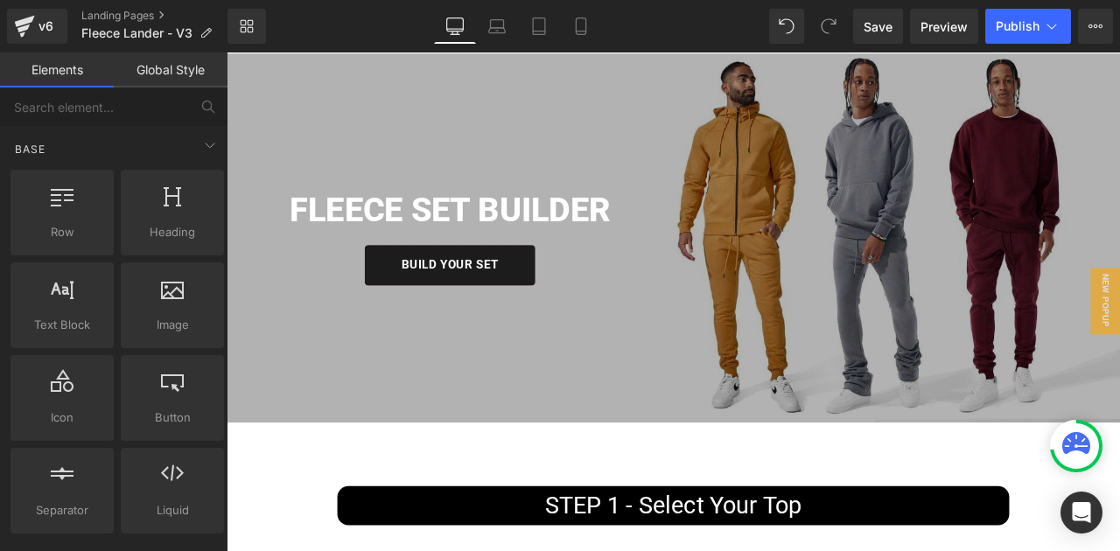
scroll to position [0, 0]
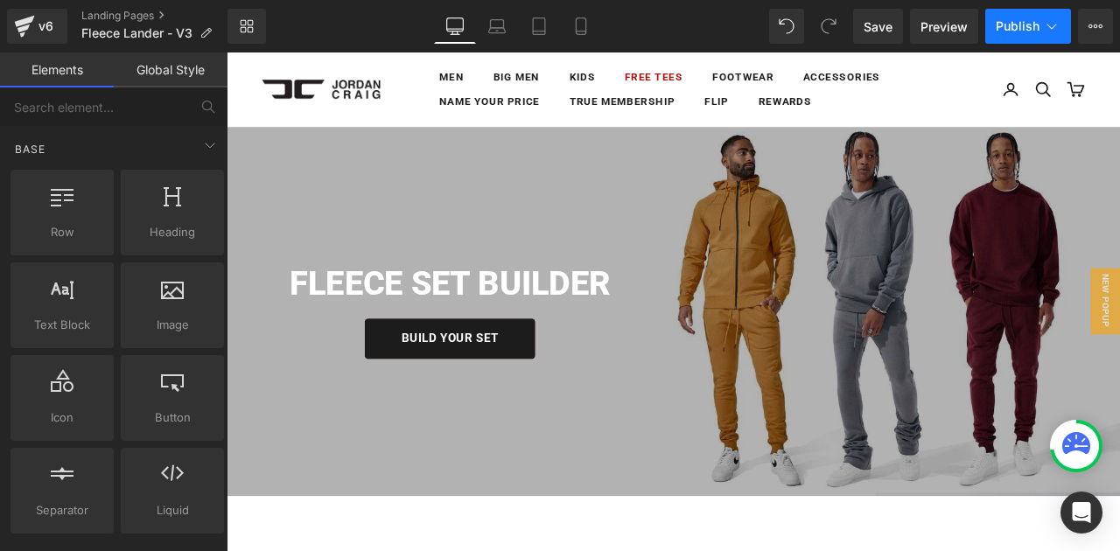
click at [1055, 26] on icon at bounding box center [1052, 26] width 10 height 5
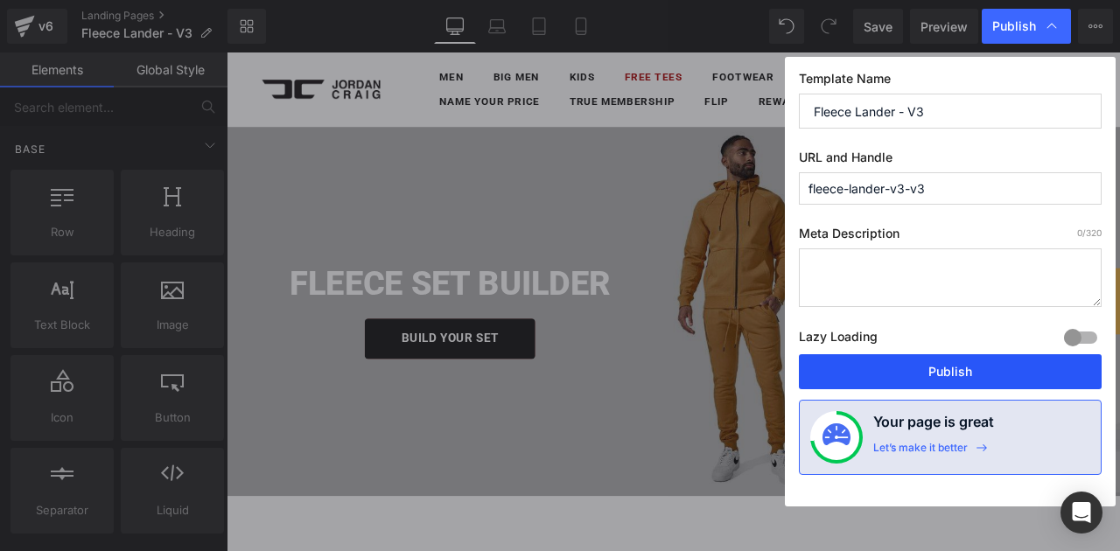
click at [985, 366] on button "Publish" at bounding box center [950, 371] width 303 height 35
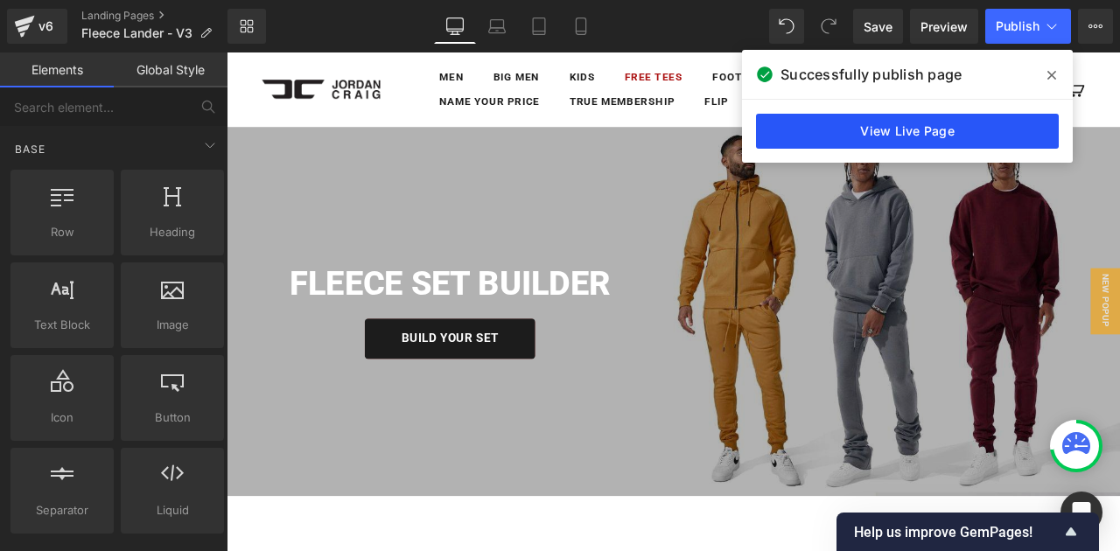
click at [921, 127] on link "View Live Page" at bounding box center [907, 131] width 303 height 35
